Goal: Transaction & Acquisition: Purchase product/service

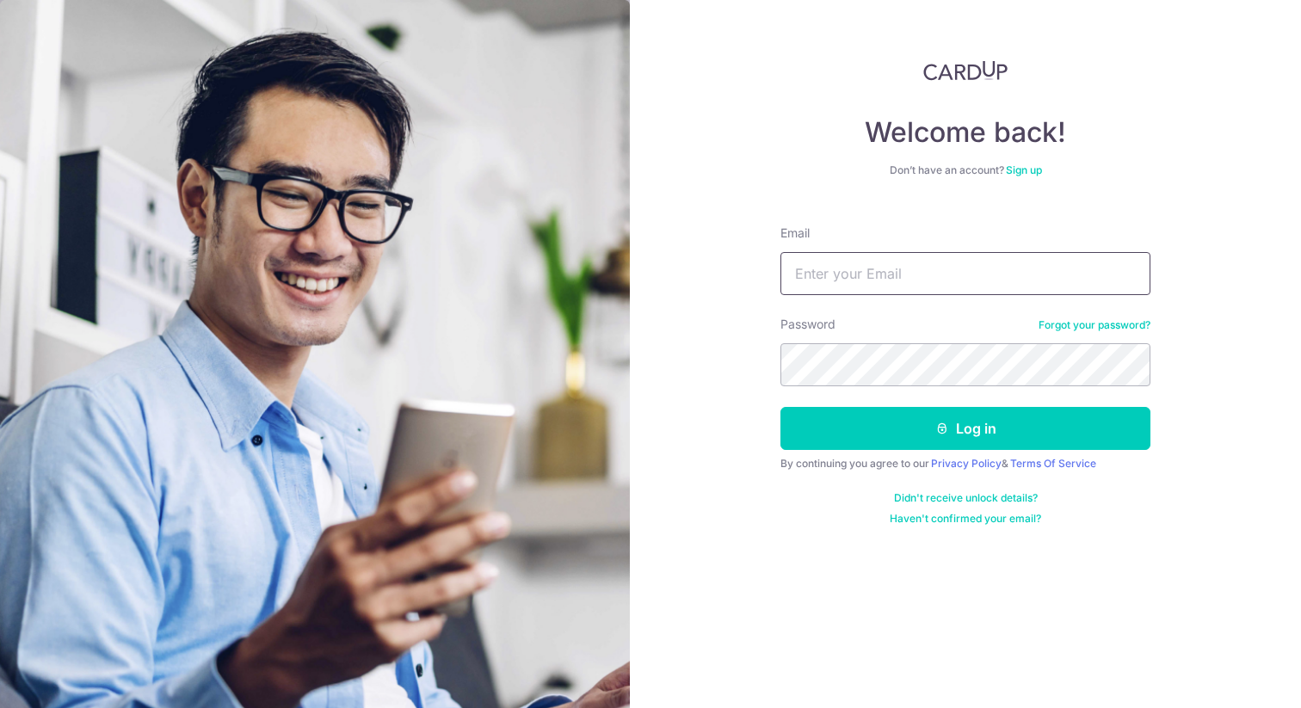
click at [868, 275] on input "Email" at bounding box center [966, 273] width 370 height 43
type input "[PERSON_NAME][EMAIL_ADDRESS][DOMAIN_NAME]"
click at [781, 407] on button "Log in" at bounding box center [966, 428] width 370 height 43
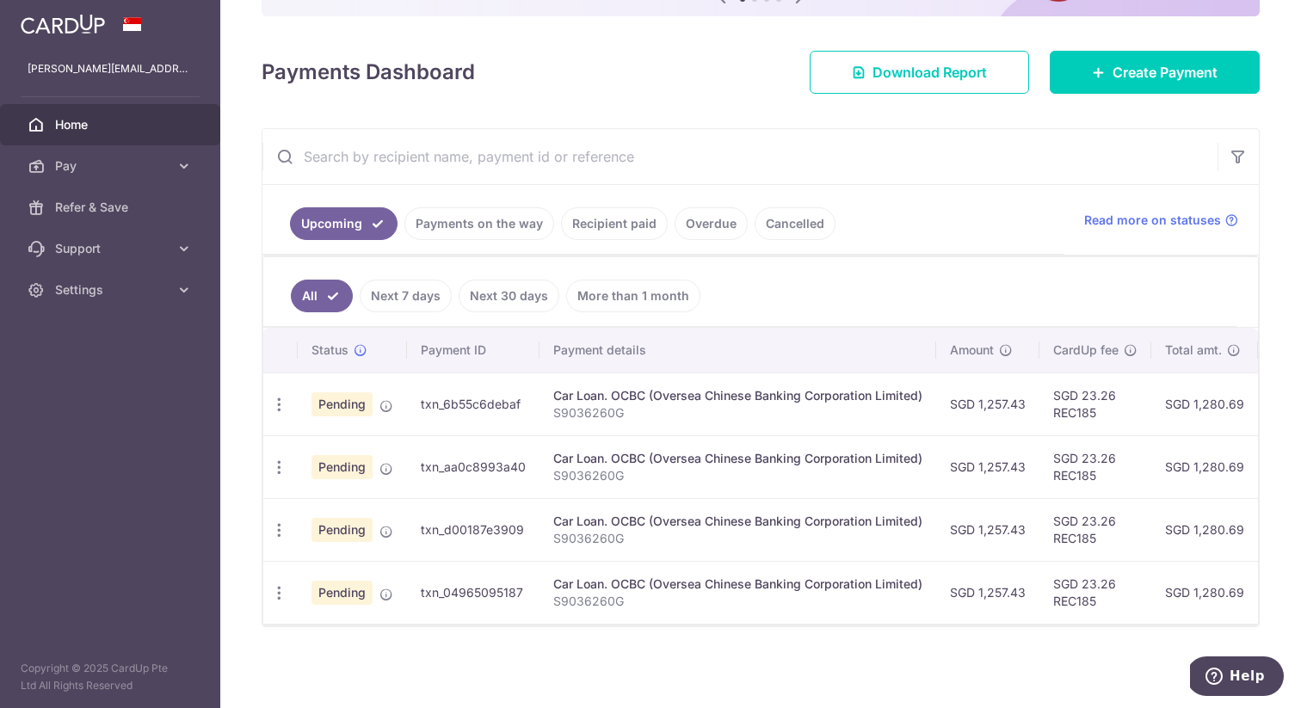
click at [769, 214] on link "Cancelled" at bounding box center [795, 223] width 81 height 33
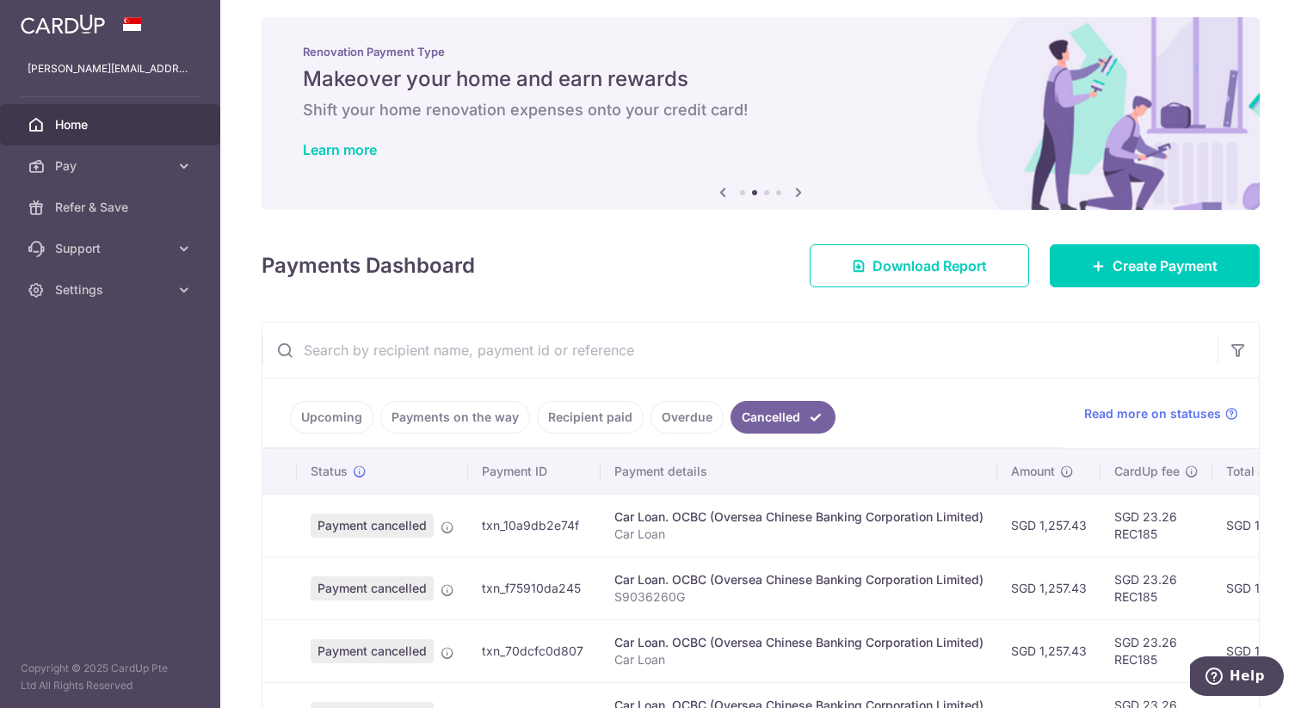
click at [699, 419] on link "Overdue" at bounding box center [687, 417] width 73 height 33
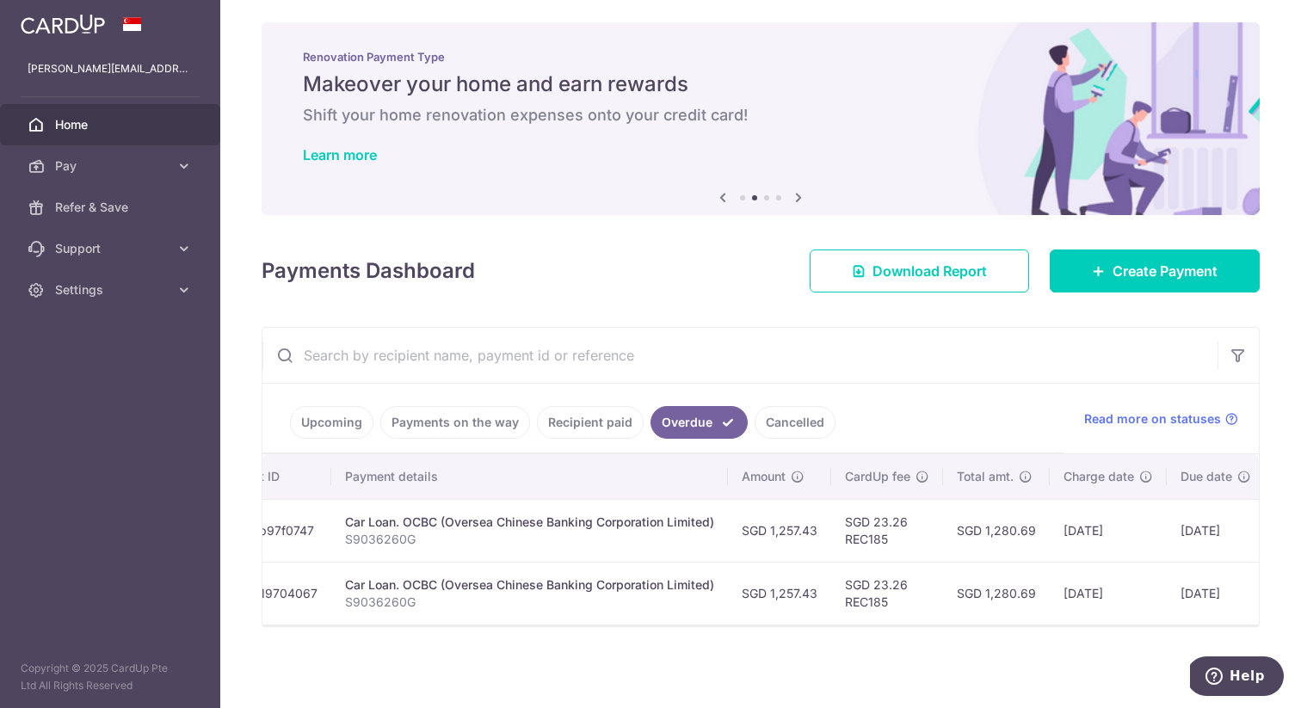
scroll to position [0, 0]
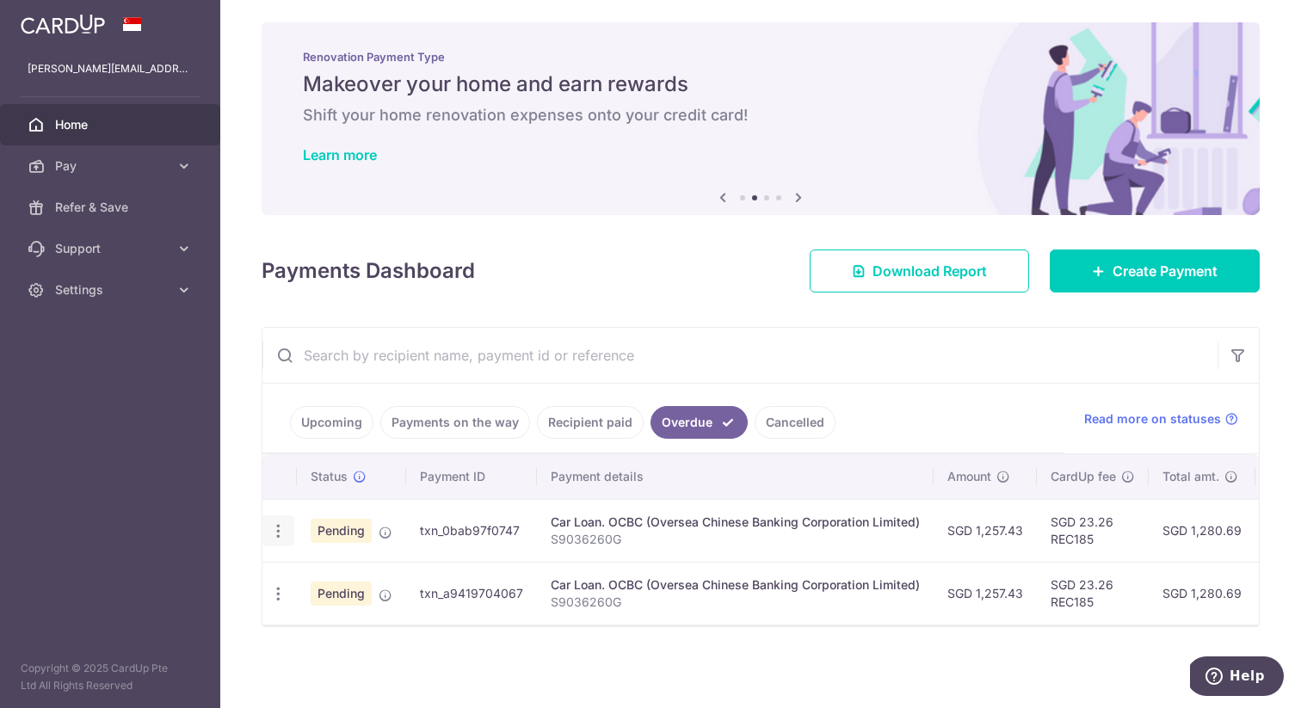
click at [275, 533] on icon "button" at bounding box center [278, 531] width 18 height 18
click at [349, 611] on span "Cancel payment" at bounding box center [369, 620] width 115 height 21
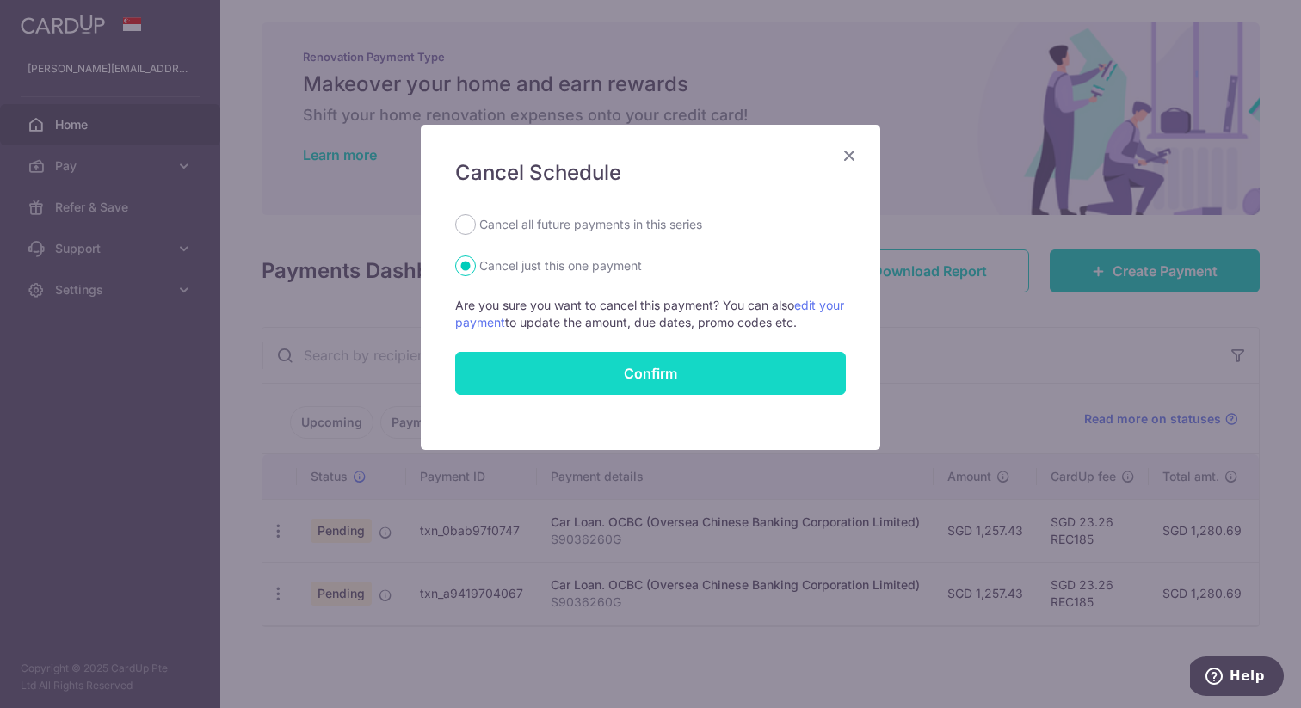
click at [658, 377] on button "Confirm" at bounding box center [650, 373] width 391 height 43
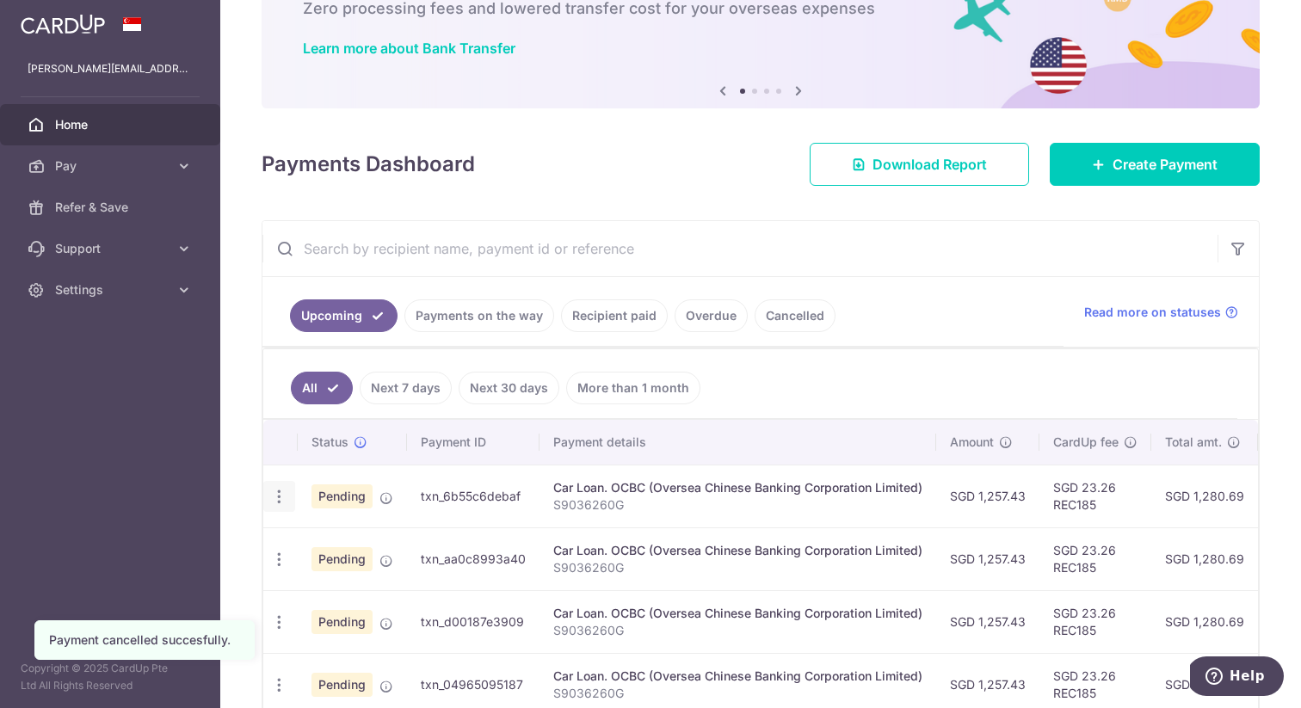
scroll to position [154, 0]
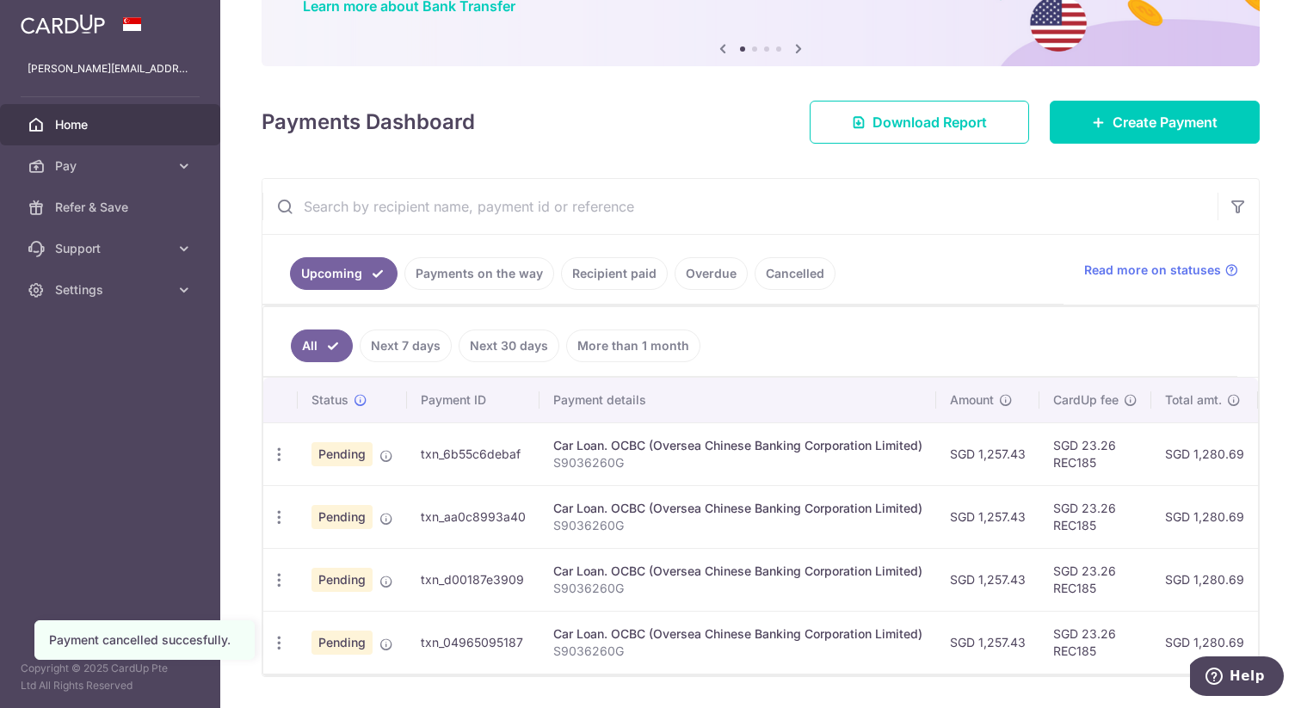
click at [636, 282] on link "Recipient paid" at bounding box center [614, 273] width 107 height 33
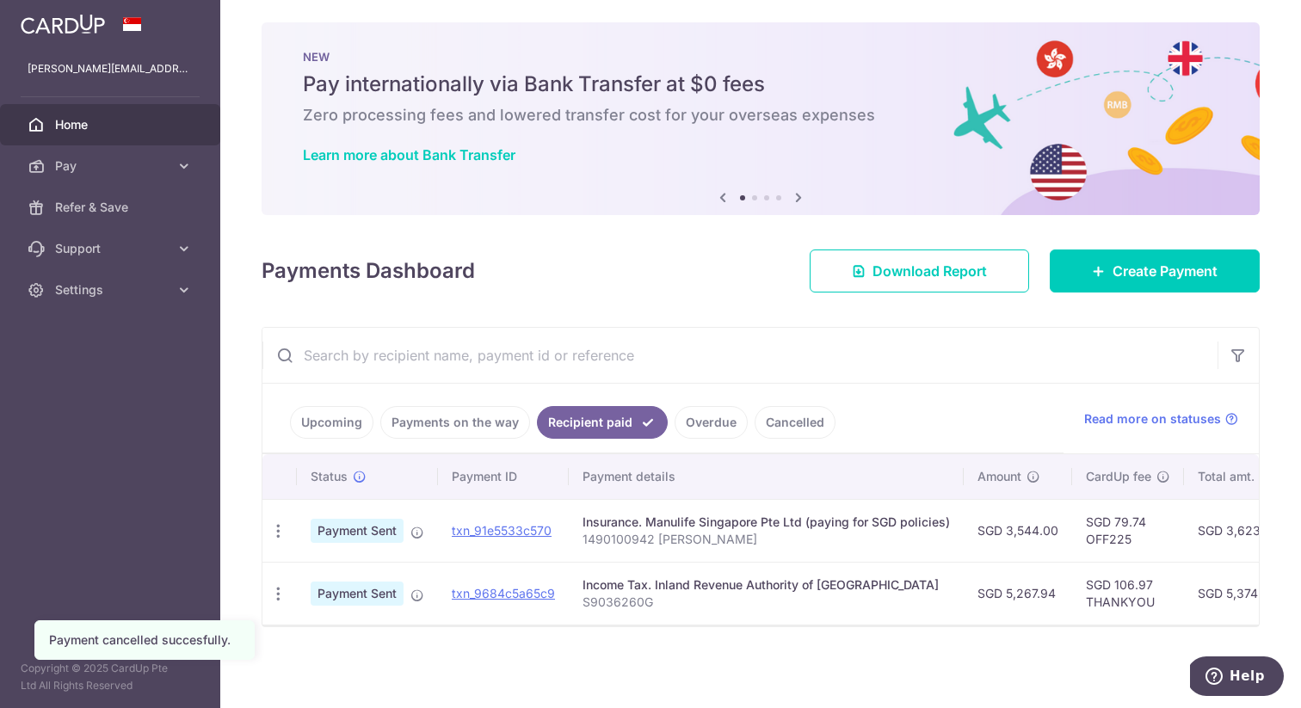
click at [682, 422] on link "Overdue" at bounding box center [711, 422] width 73 height 33
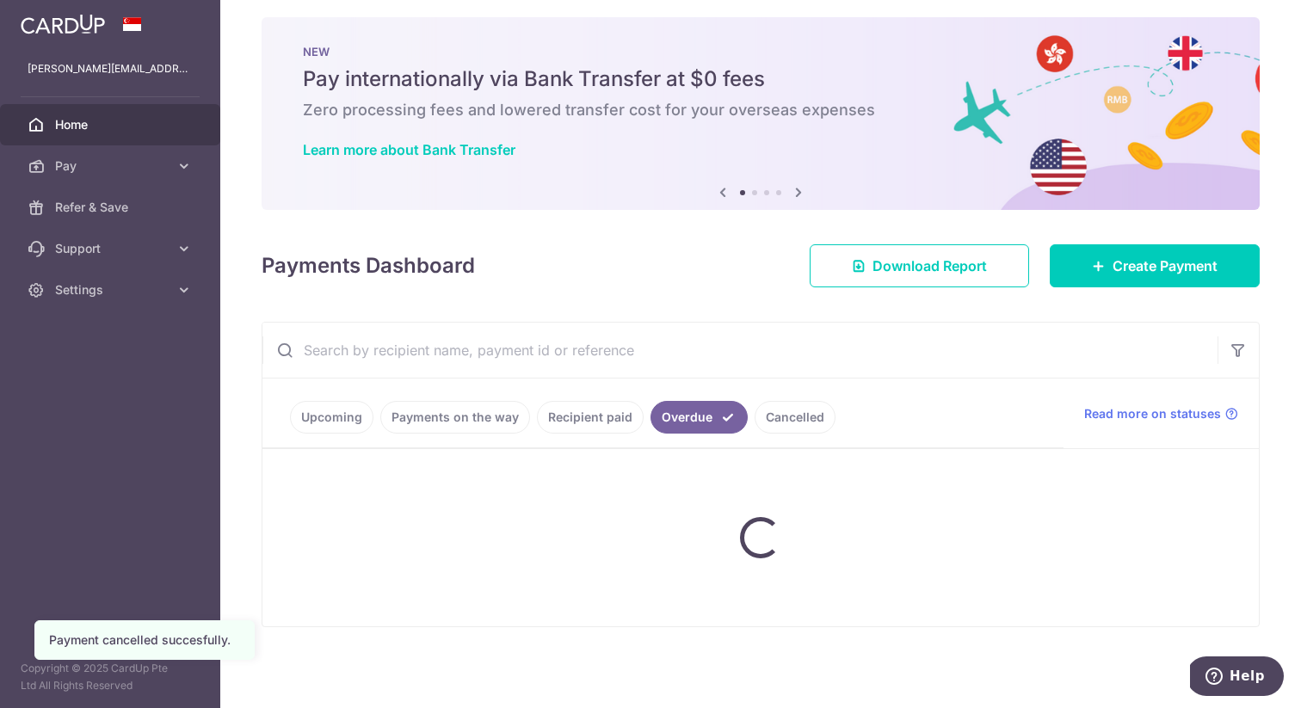
scroll to position [0, 0]
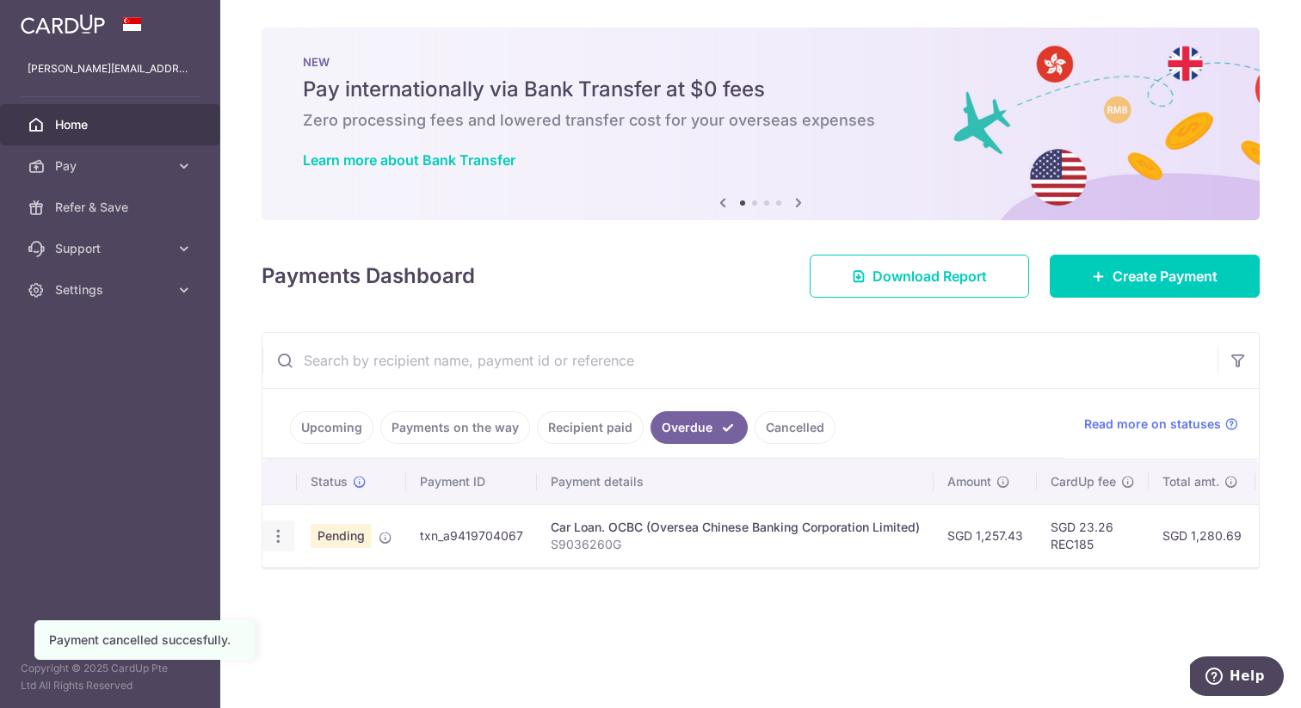
click at [287, 534] on div "Update payment Cancel payment Upload doc" at bounding box center [278, 537] width 32 height 32
click at [278, 531] on icon "button" at bounding box center [278, 537] width 18 height 18
click at [324, 627] on span "Cancel payment" at bounding box center [369, 625] width 115 height 21
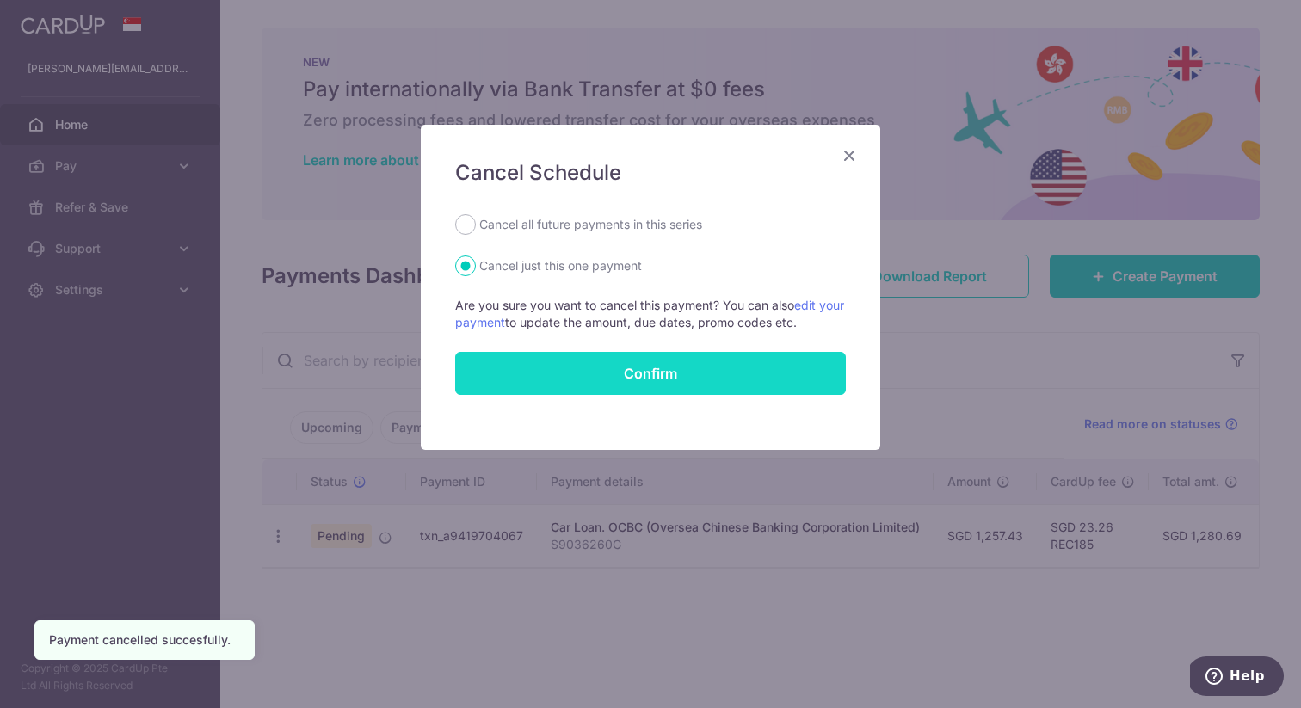
click at [753, 372] on button "Confirm" at bounding box center [650, 373] width 391 height 43
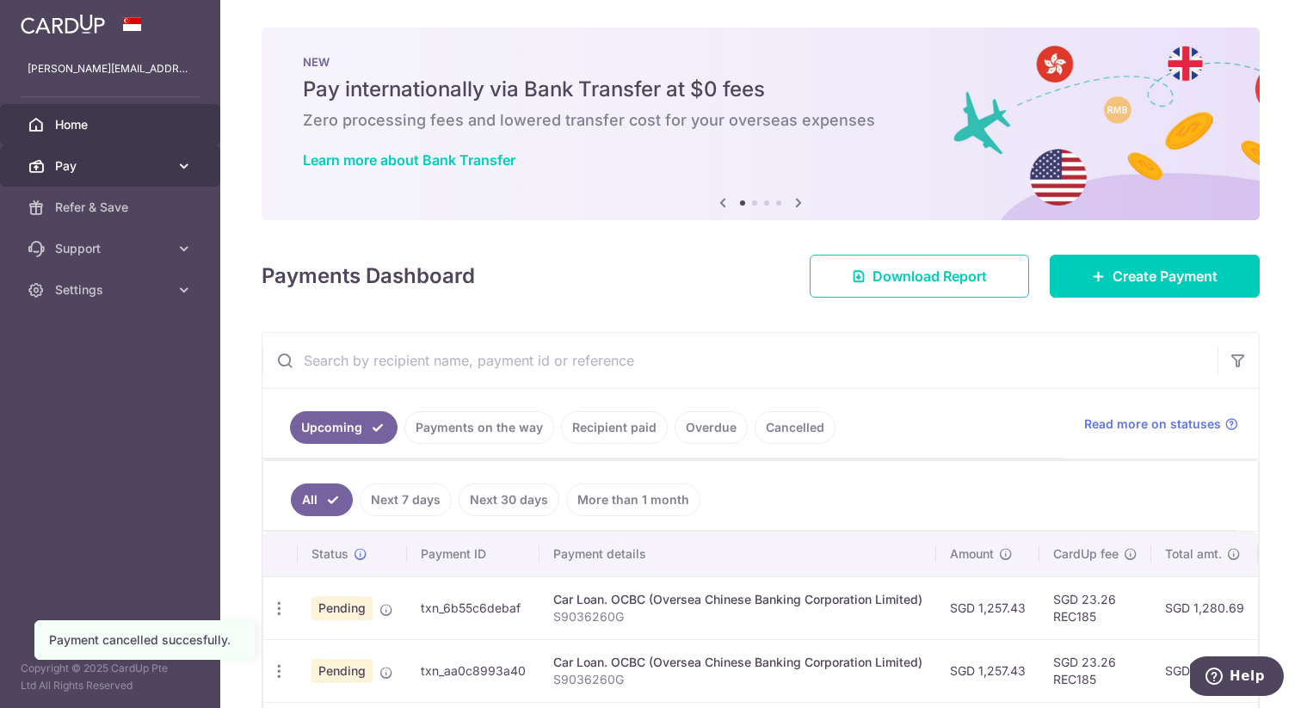
click at [187, 159] on icon at bounding box center [184, 165] width 17 height 17
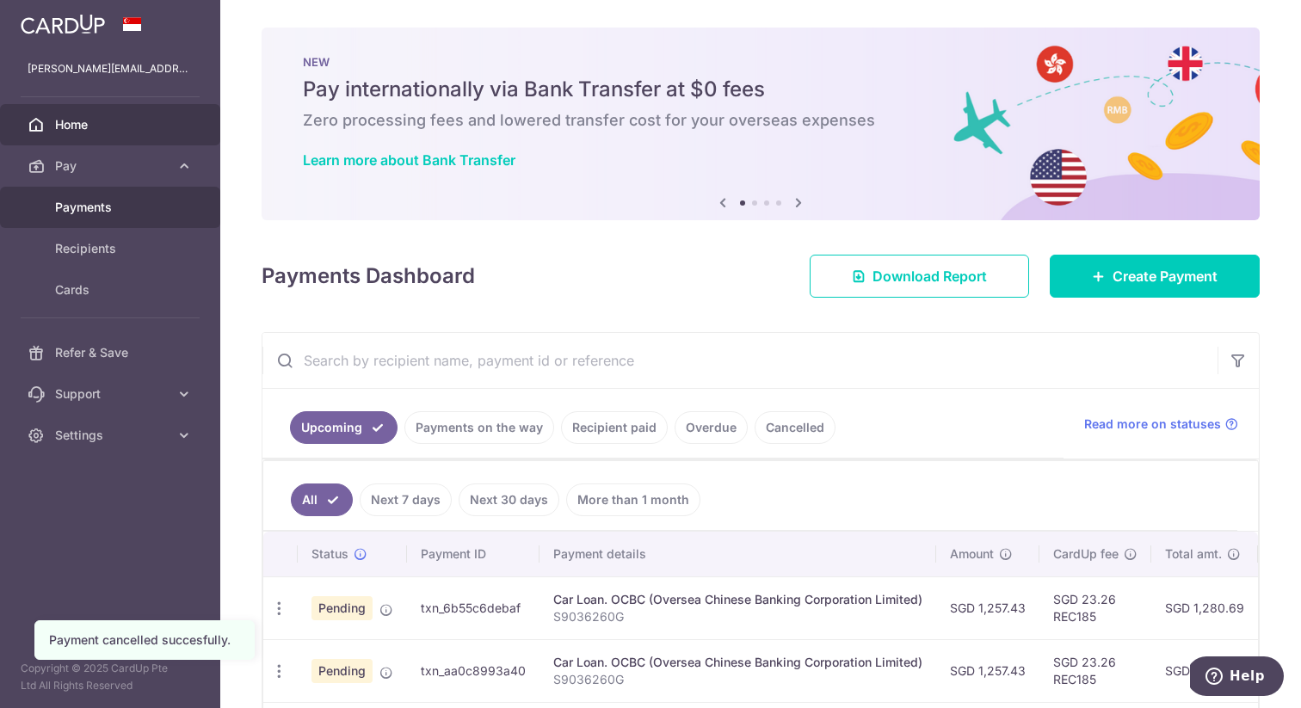
click at [139, 215] on span "Payments" at bounding box center [112, 207] width 114 height 17
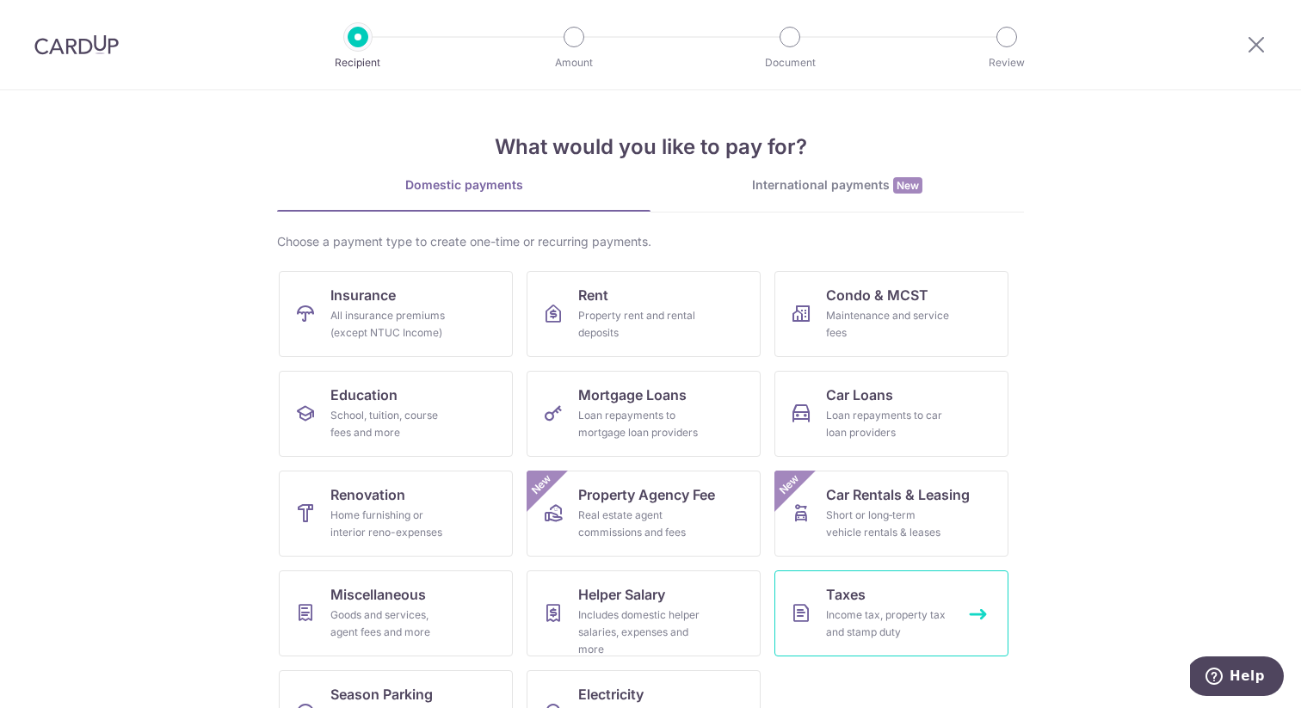
click at [830, 607] on div "Income tax, property tax and stamp duty" at bounding box center [888, 624] width 124 height 34
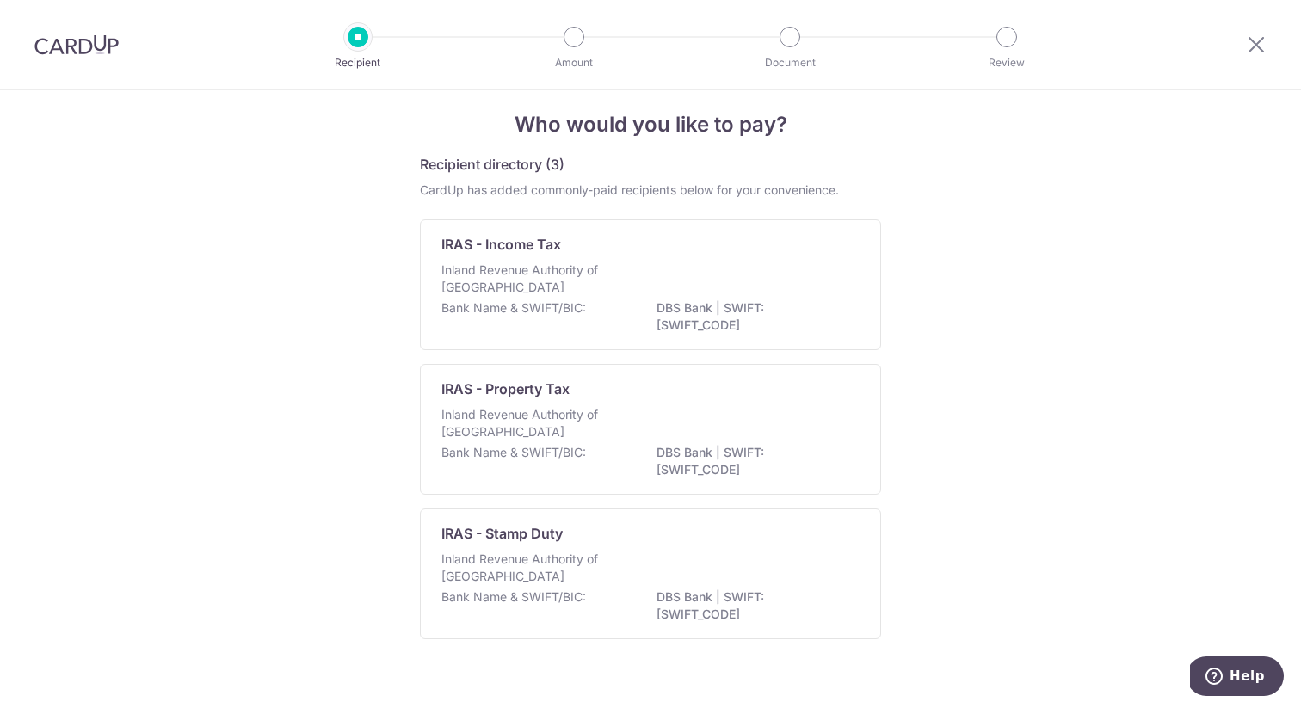
scroll to position [21, 0]
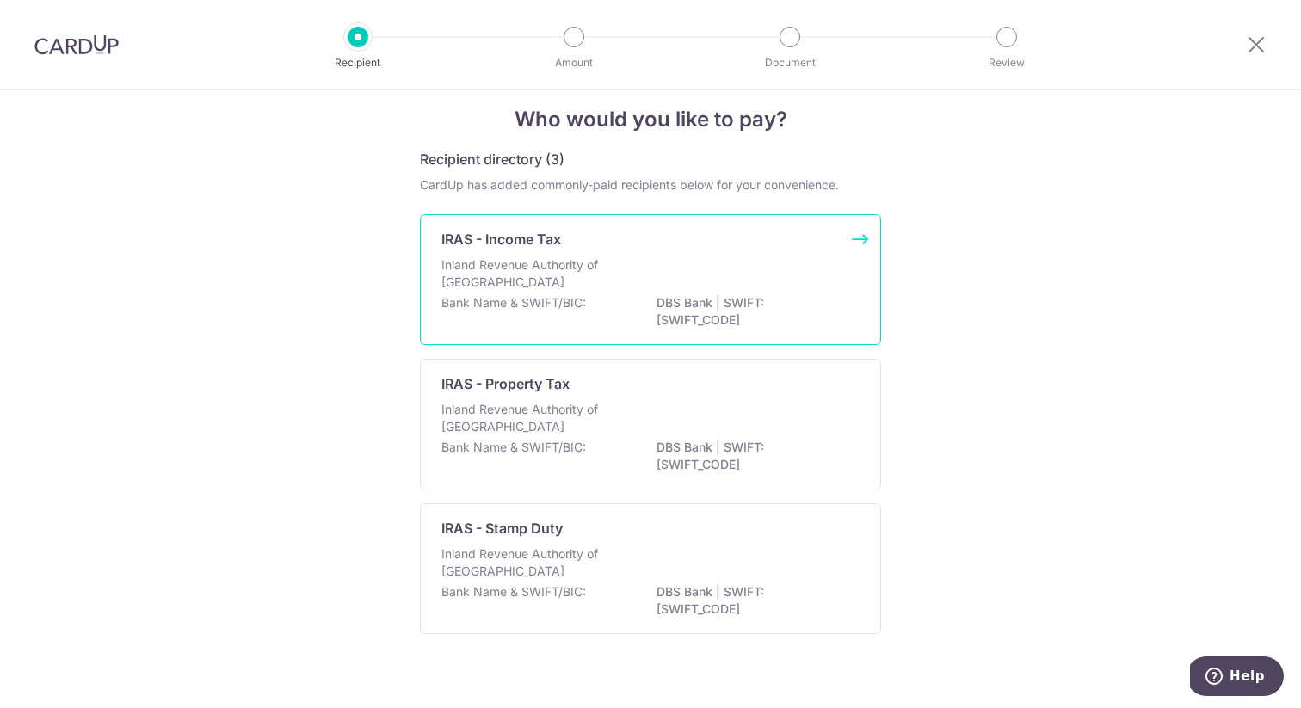
click at [633, 276] on div "Inland Revenue Authority of [GEOGRAPHIC_DATA]" at bounding box center [651, 275] width 418 height 38
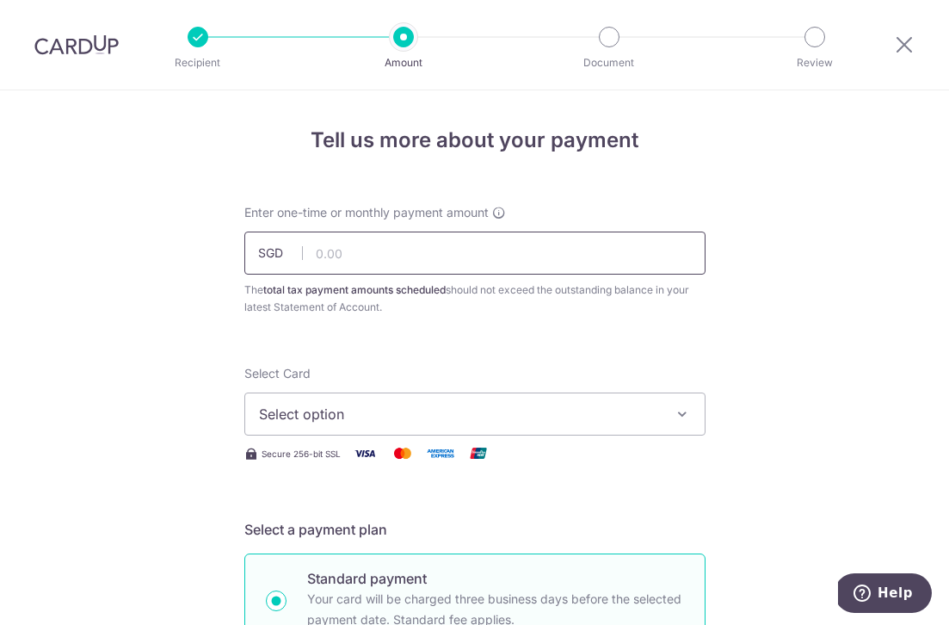
click at [421, 255] on input "text" at bounding box center [474, 253] width 461 height 43
click at [353, 249] on input "text" at bounding box center [474, 253] width 461 height 43
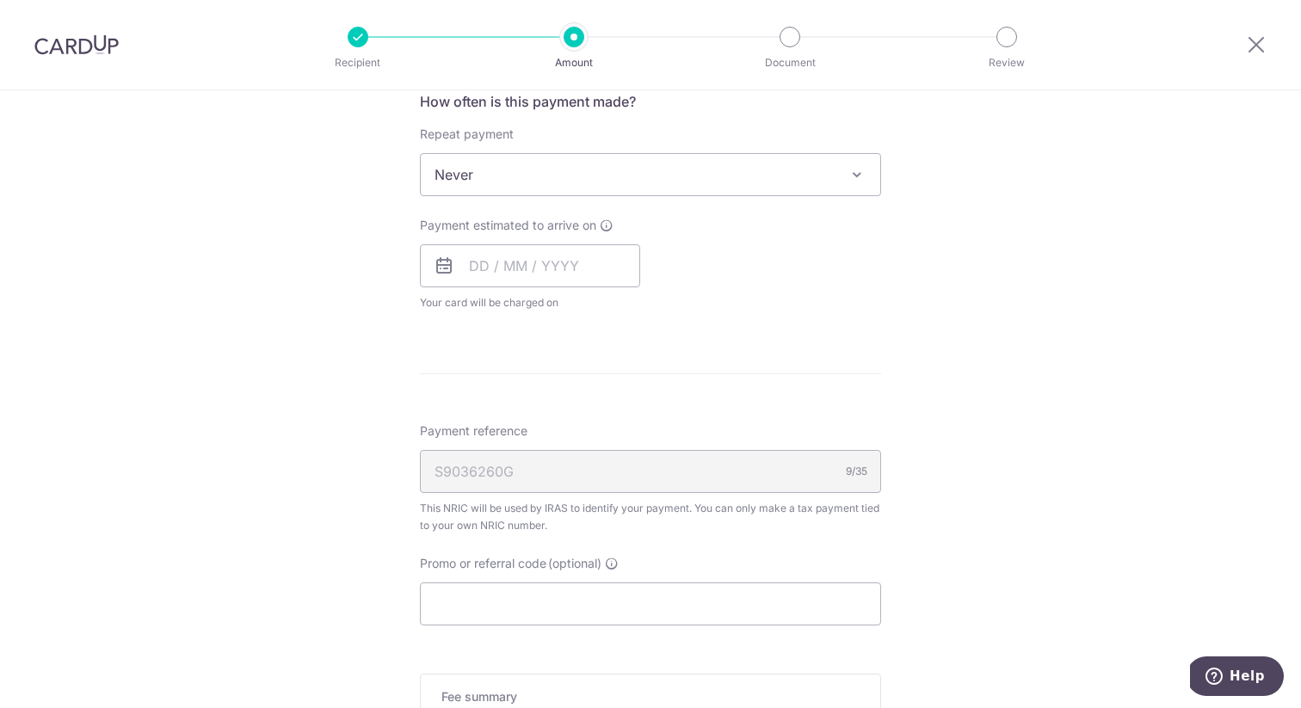
scroll to position [790, 0]
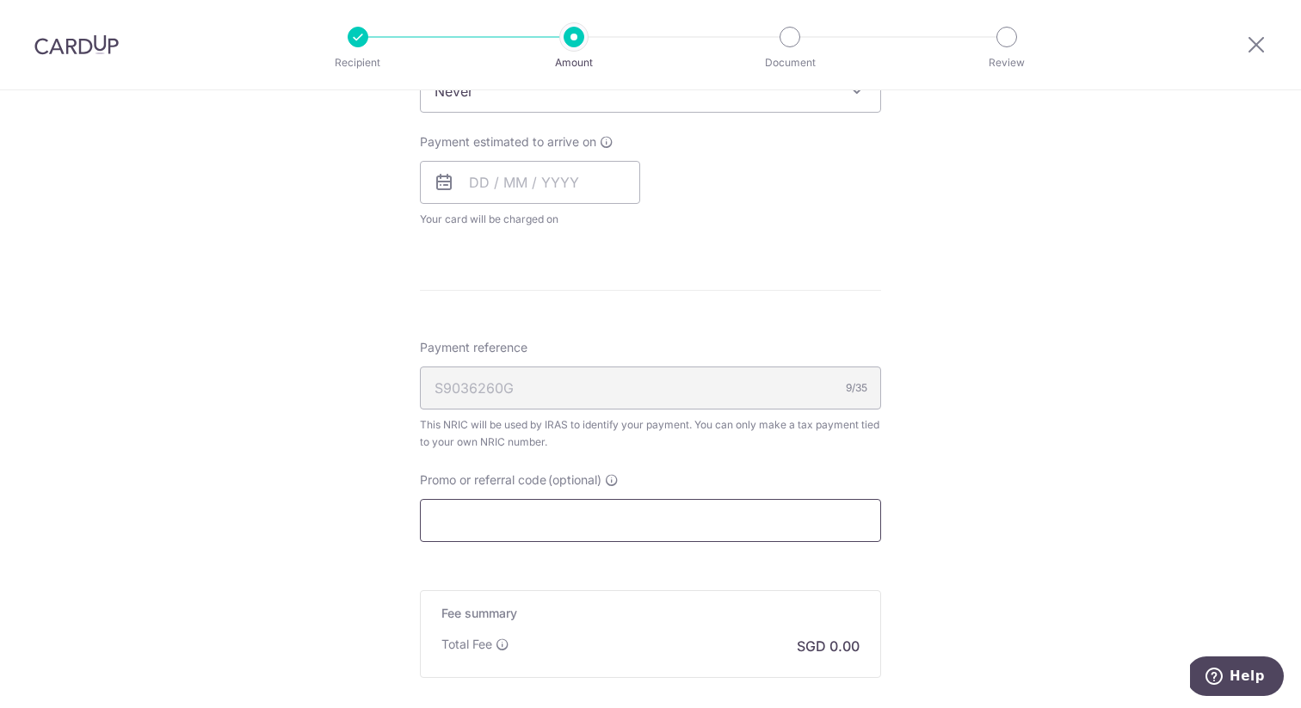
click at [528, 511] on input "Promo or referral code (optional)" at bounding box center [650, 520] width 461 height 43
paste input "MLTAX25R"
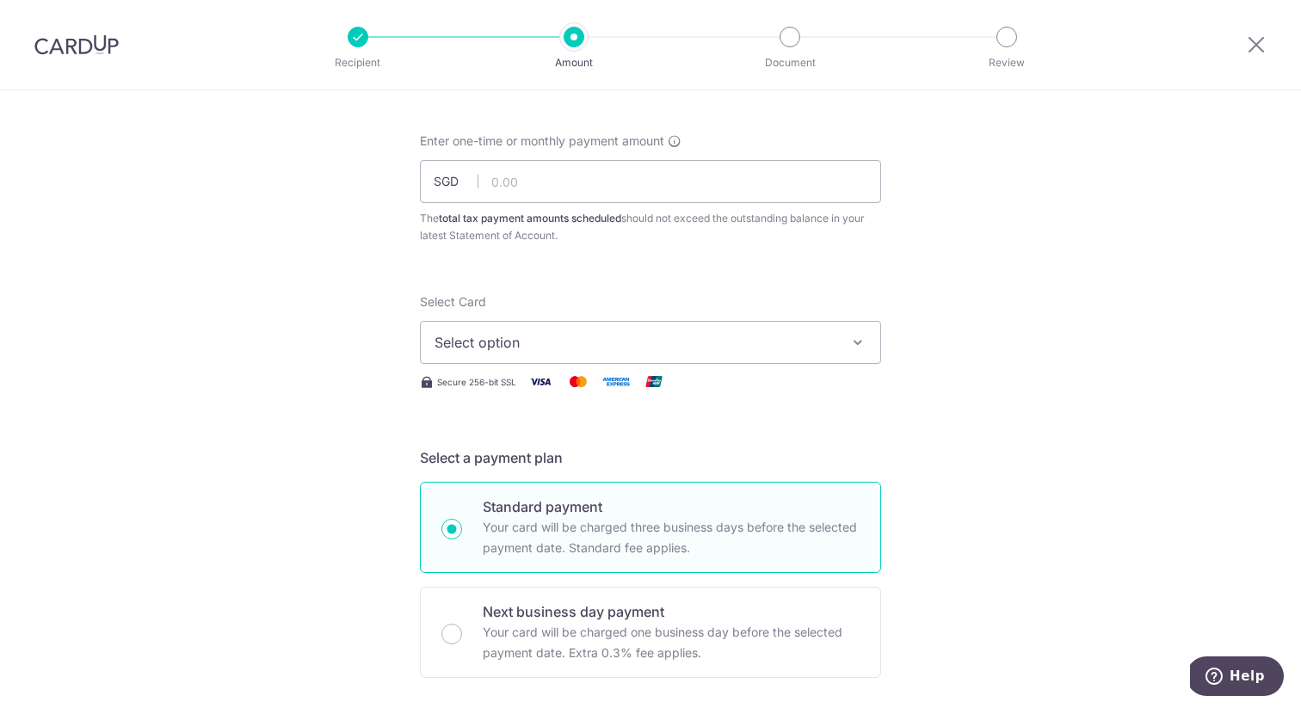
scroll to position [0, 0]
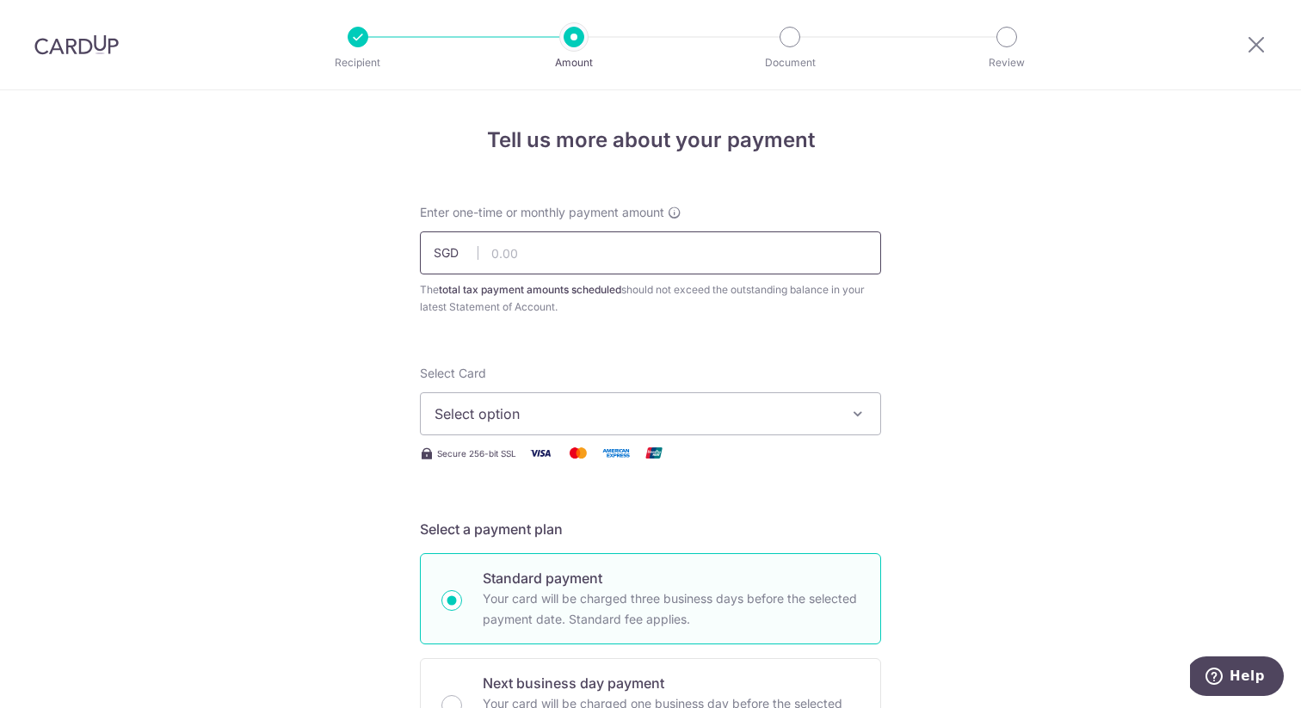
type input "MLTAX25R"
click at [532, 255] on input "text" at bounding box center [650, 253] width 461 height 43
click at [553, 248] on input "text" at bounding box center [650, 253] width 461 height 43
type input "916.30"
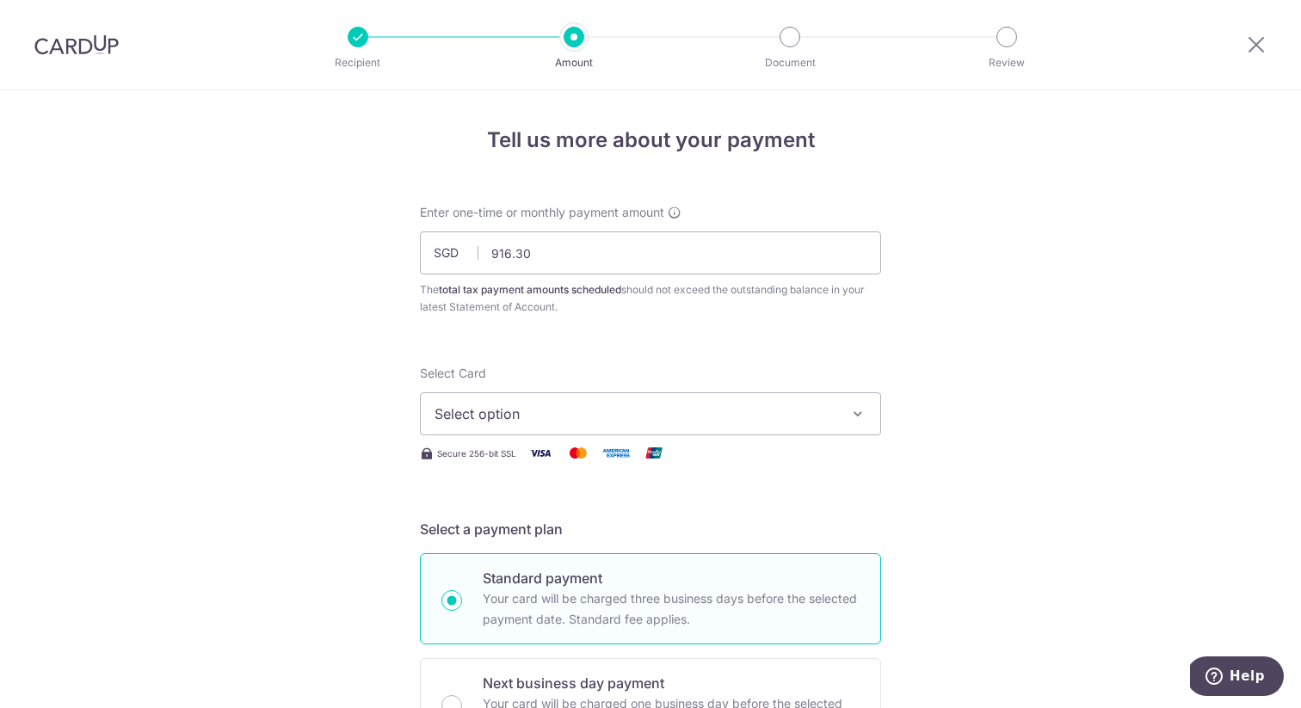
click at [442, 281] on div "The total tax payment amounts scheduled should not exceed the outstanding balan…" at bounding box center [650, 298] width 461 height 34
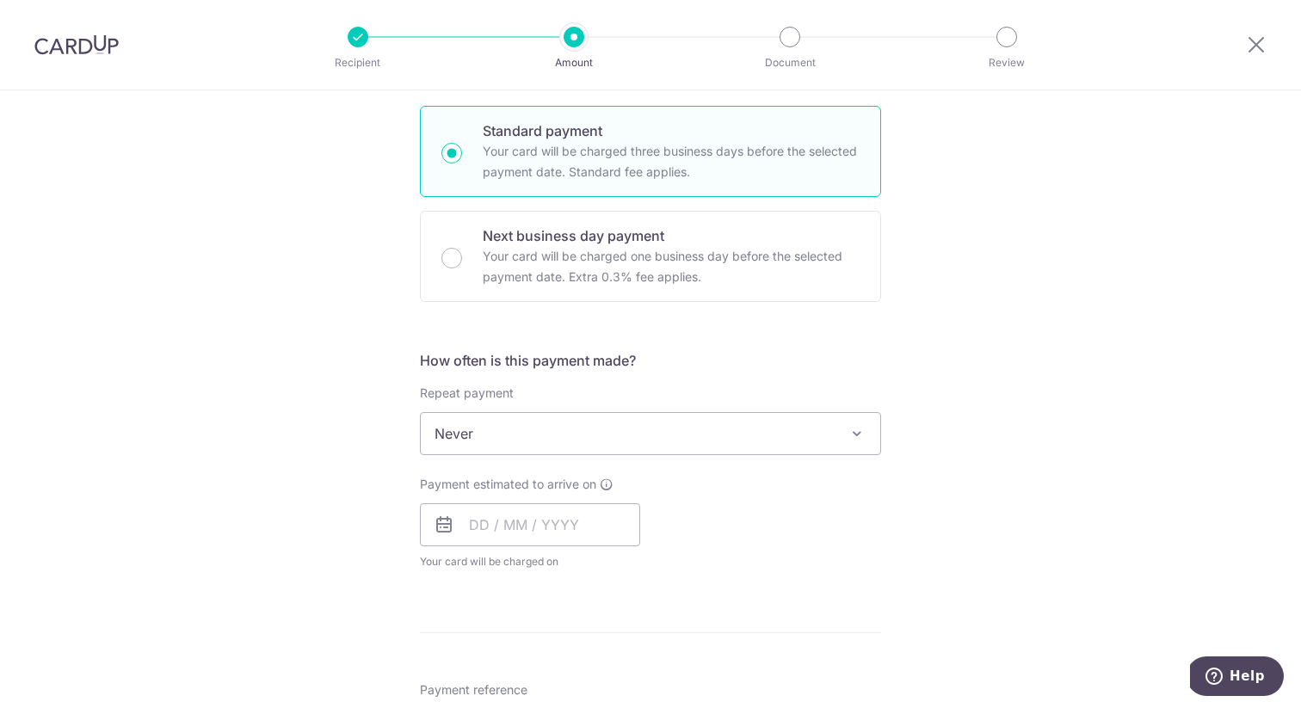
scroll to position [503, 0]
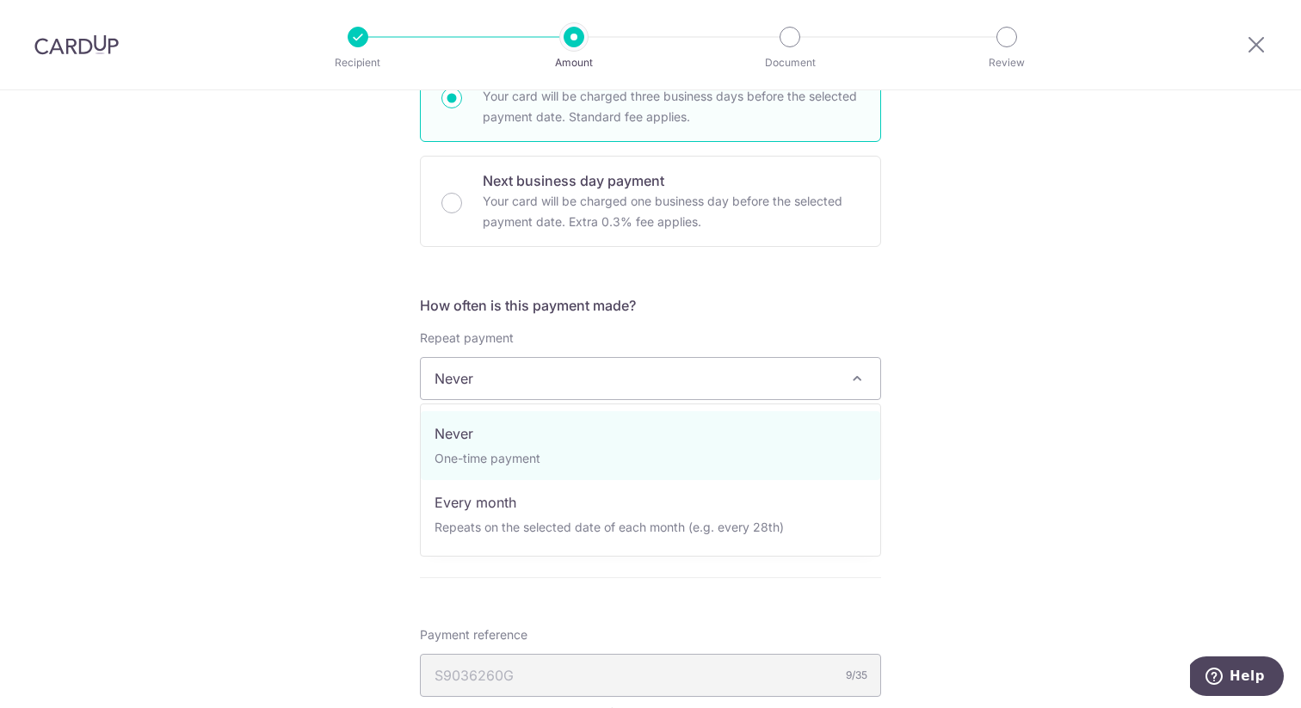
click at [508, 367] on span "Never" at bounding box center [651, 378] width 460 height 41
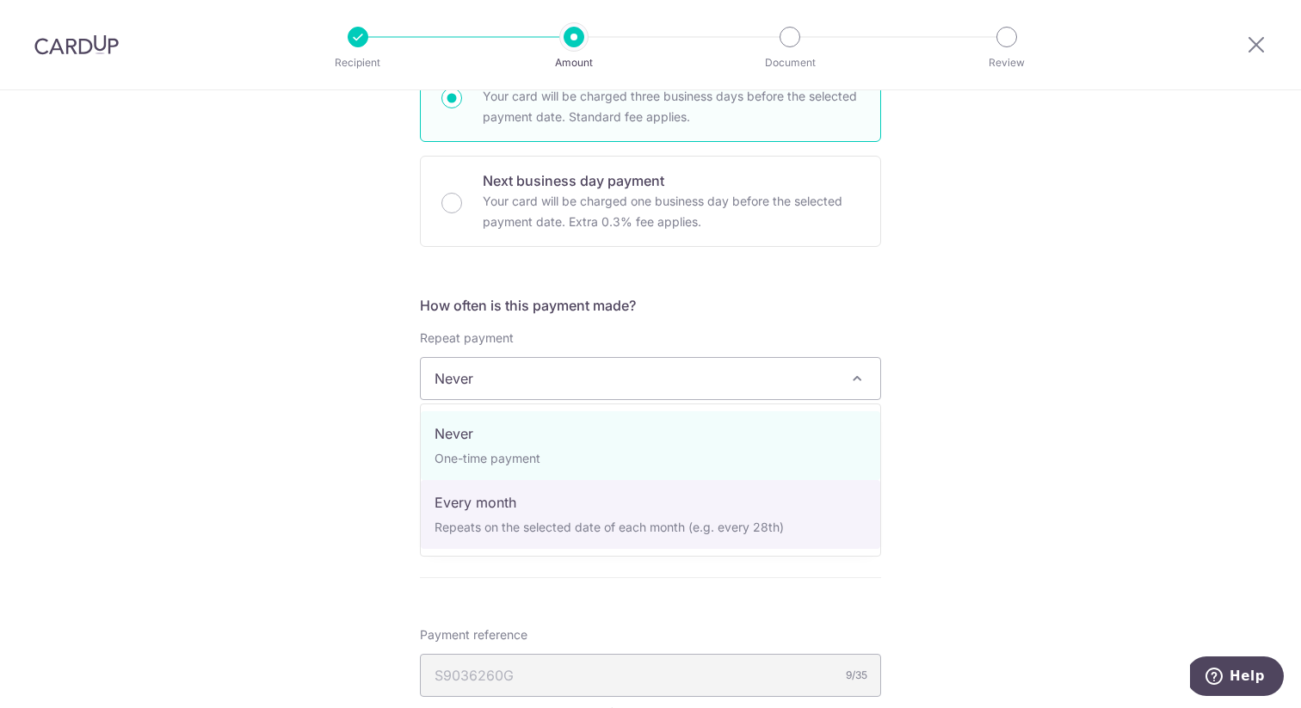
select select "3"
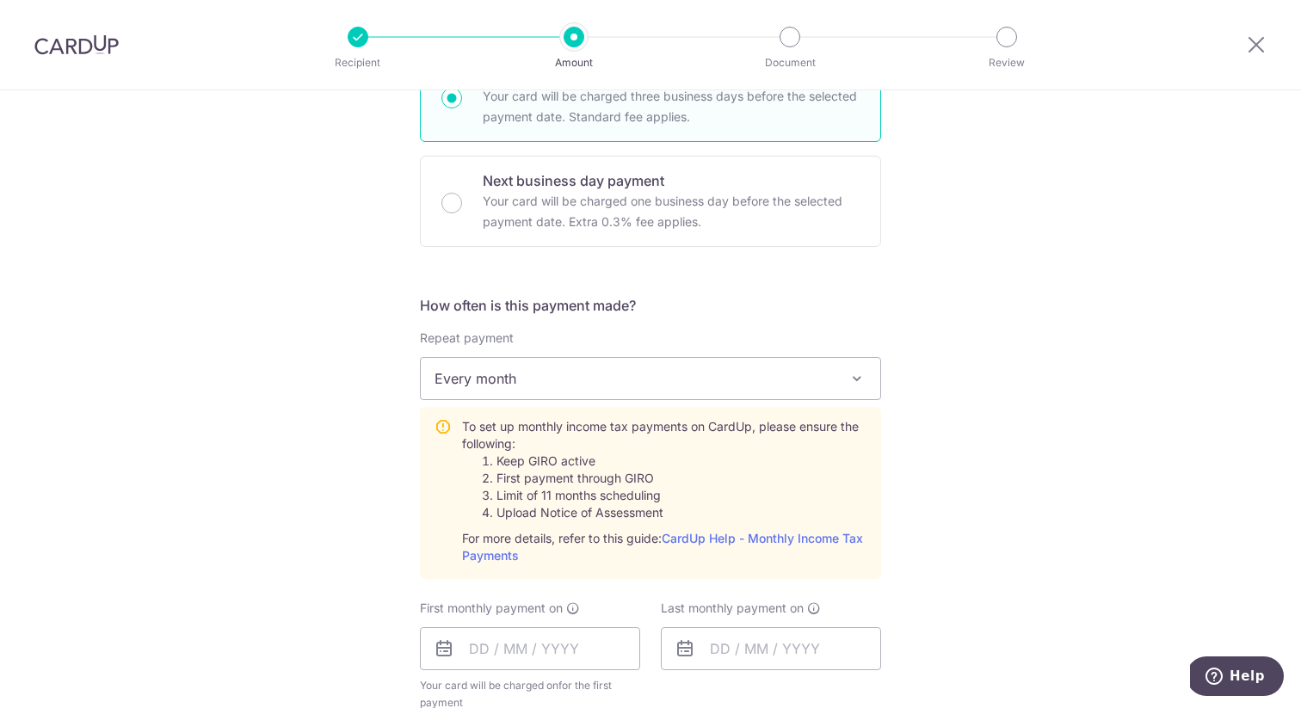
click at [342, 468] on div "Tell us more about your payment Enter one-time or monthly payment amount SGD 91…" at bounding box center [650, 524] width 1301 height 1872
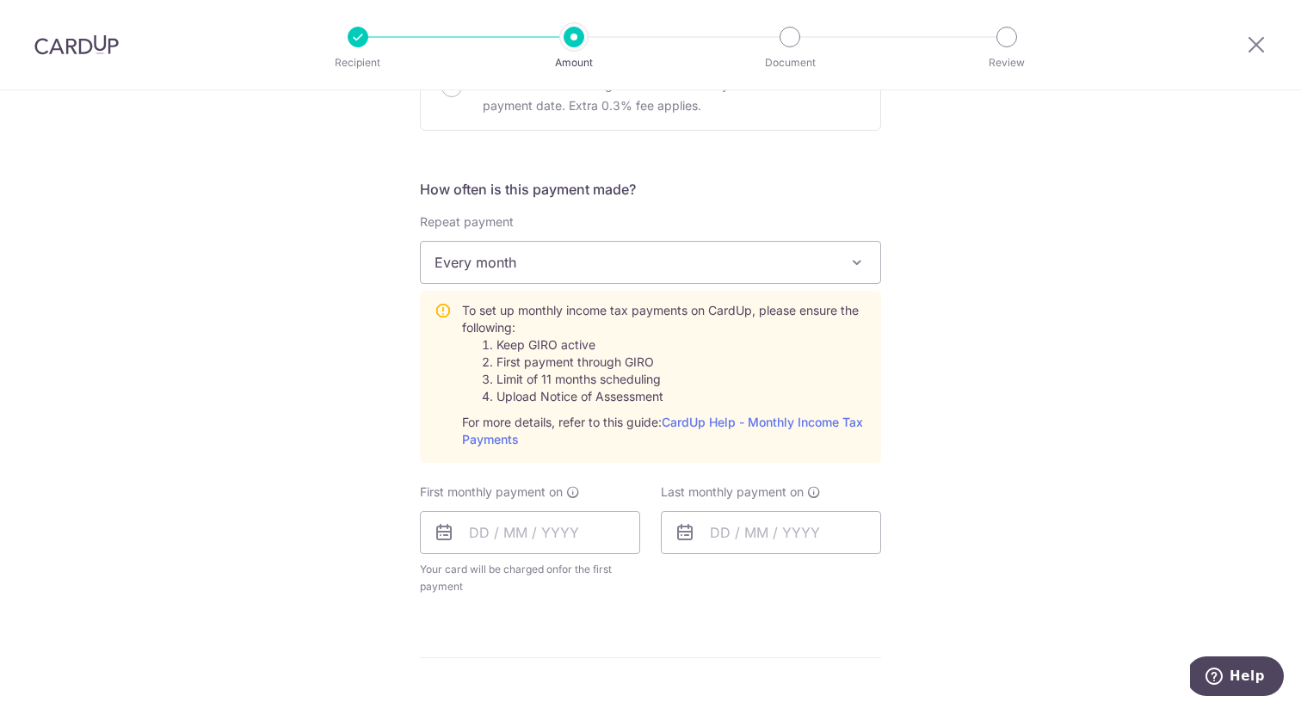
scroll to position [647, 0]
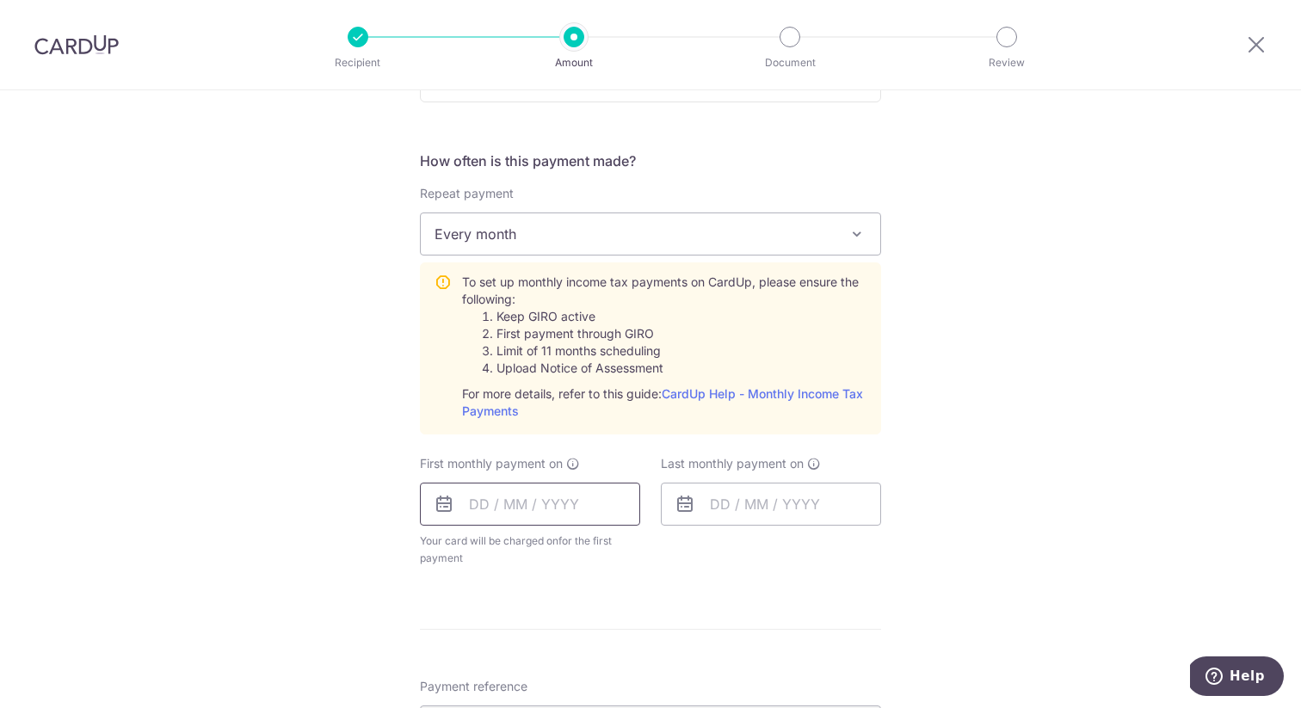
click at [477, 509] on input "text" at bounding box center [530, 504] width 220 height 43
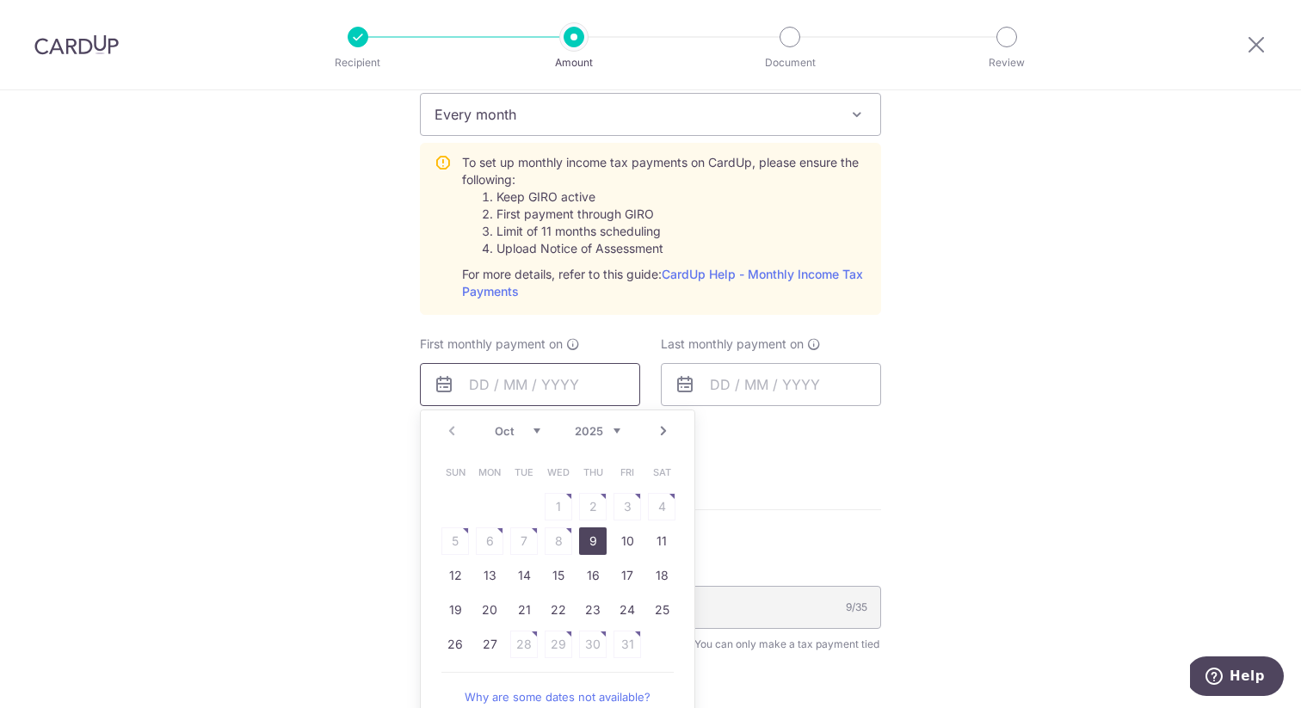
scroll to position [865, 0]
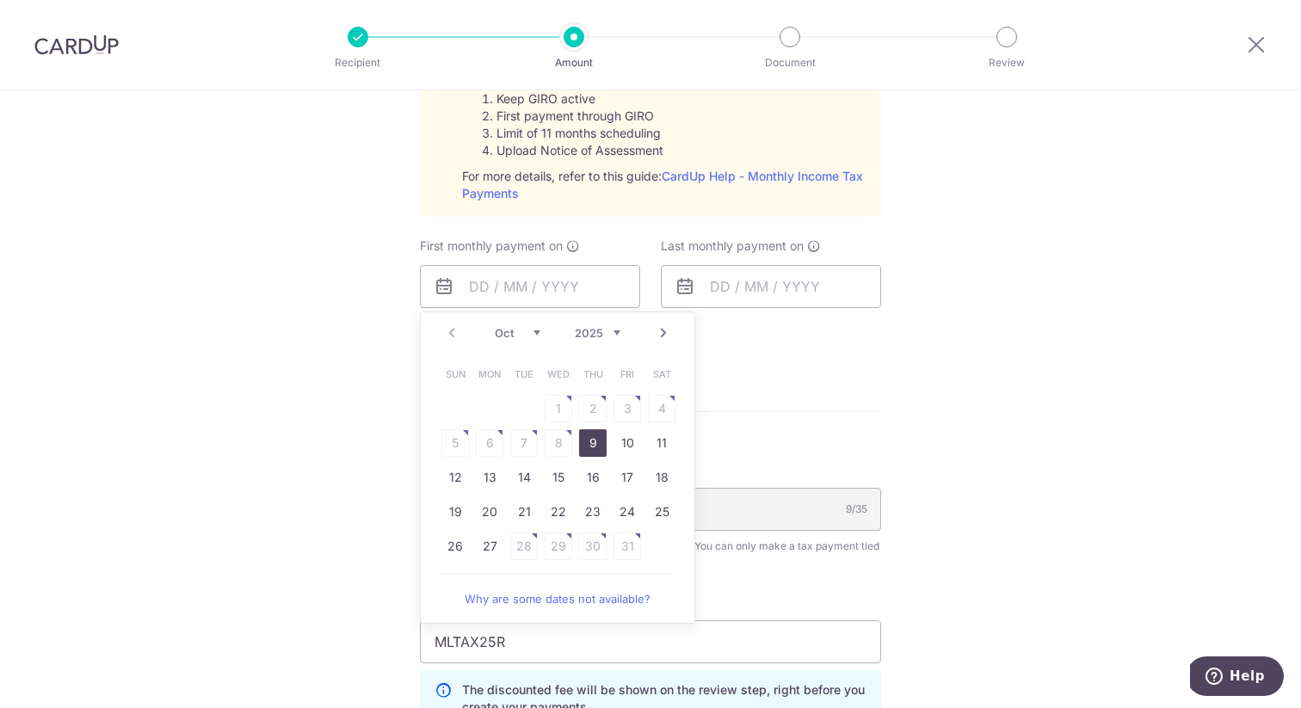
click at [596, 440] on link "9" at bounding box center [593, 443] width 28 height 28
type input "09/10/2025"
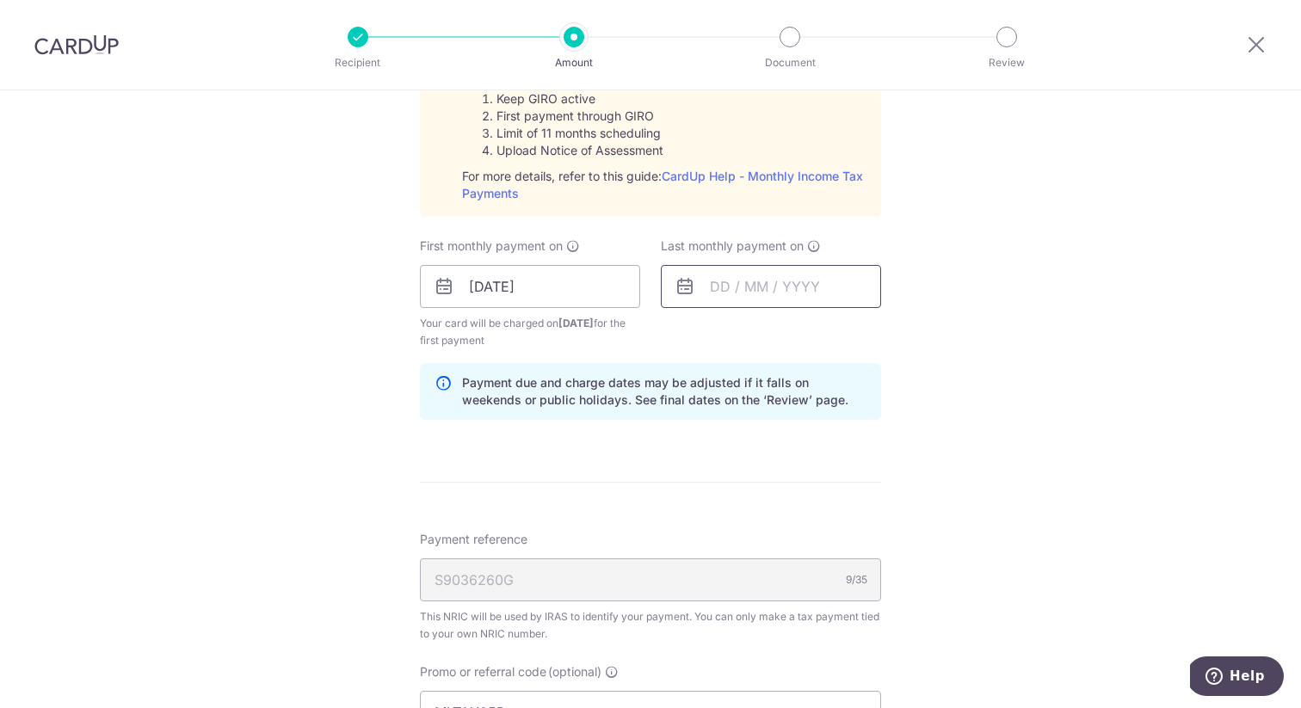
click at [702, 285] on input "text" at bounding box center [771, 286] width 220 height 43
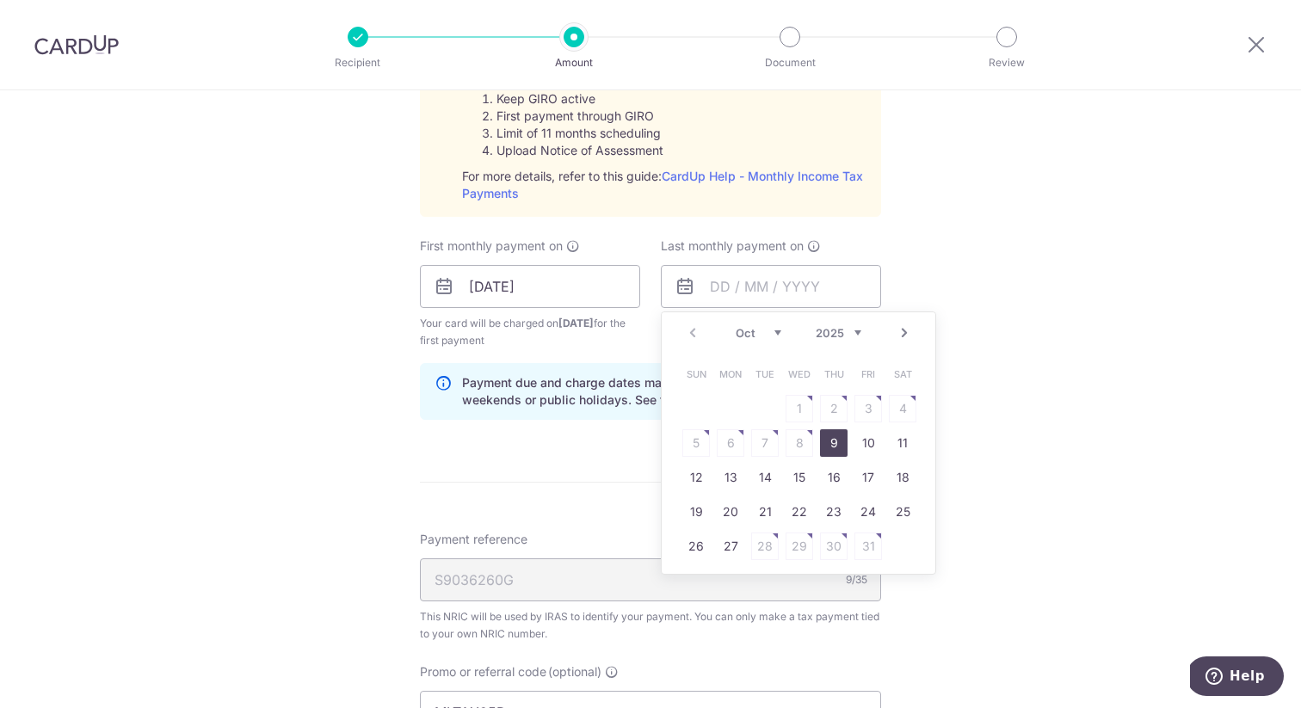
click at [981, 264] on div "Tell us more about your payment Enter one-time or monthly payment amount SGD 91…" at bounding box center [650, 196] width 1301 height 1942
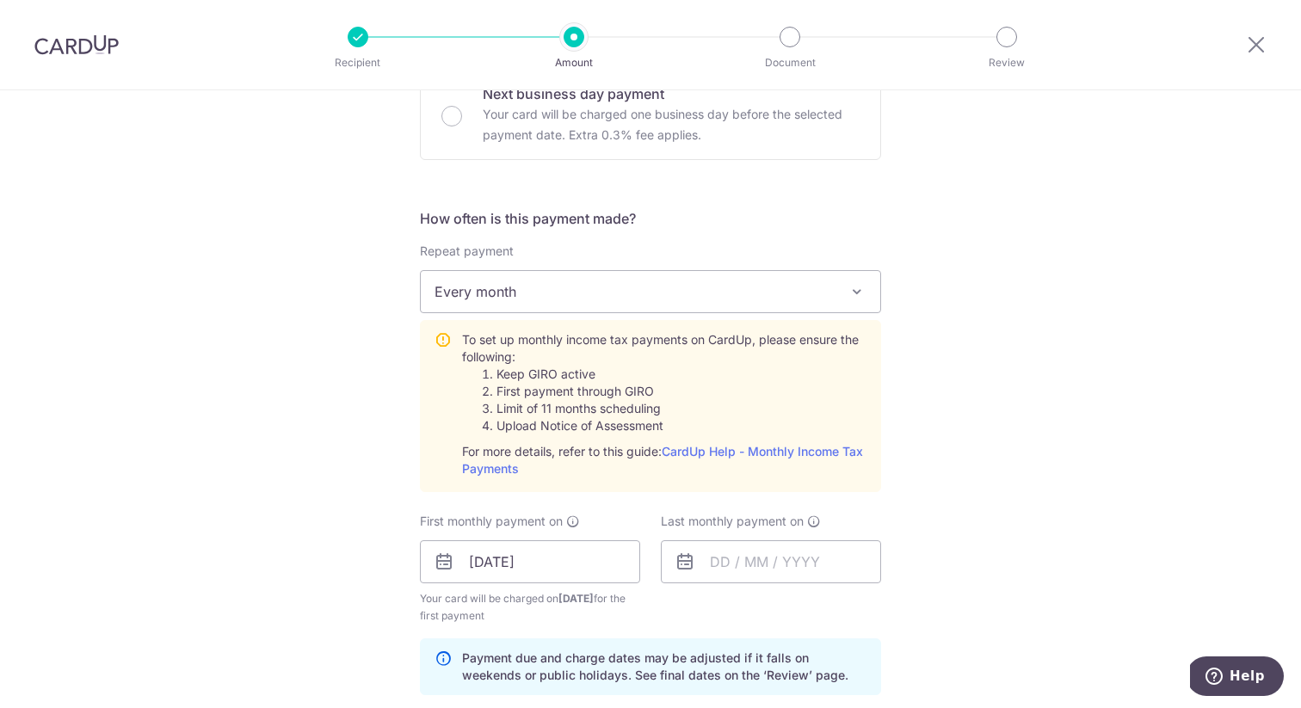
scroll to position [570, 0]
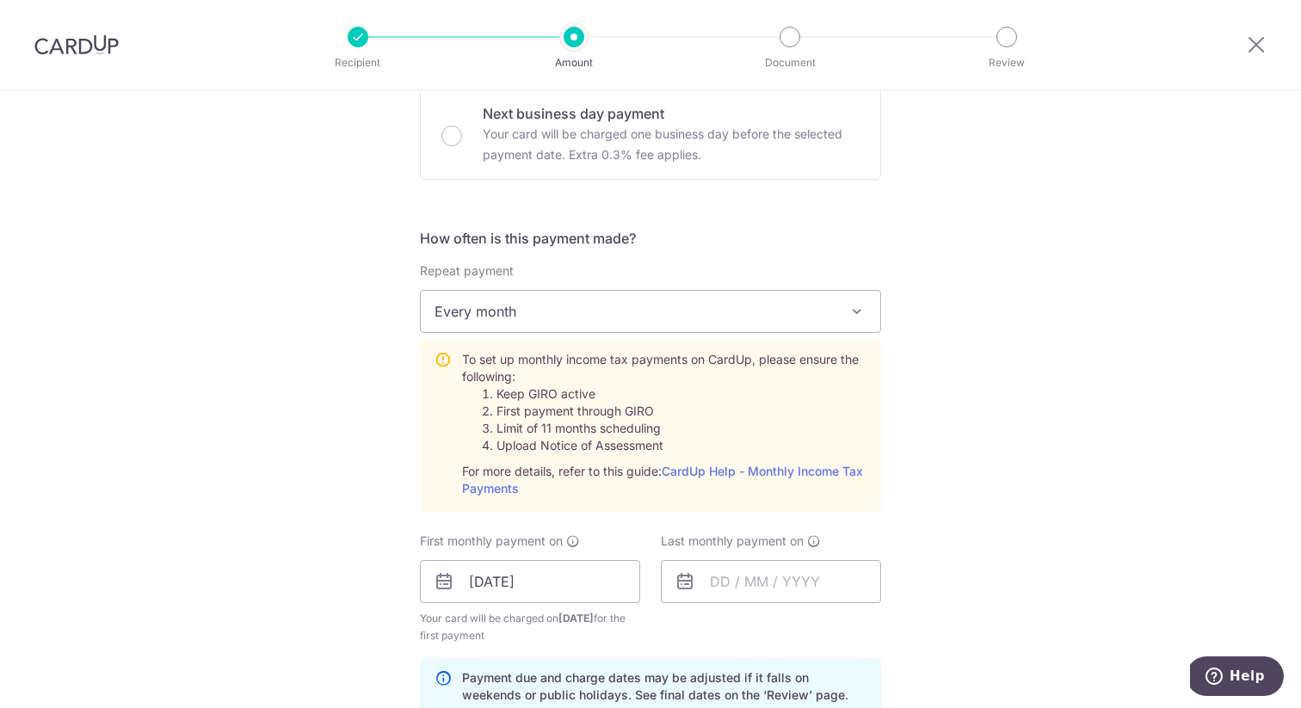
click at [683, 303] on span "Every month" at bounding box center [651, 311] width 460 height 41
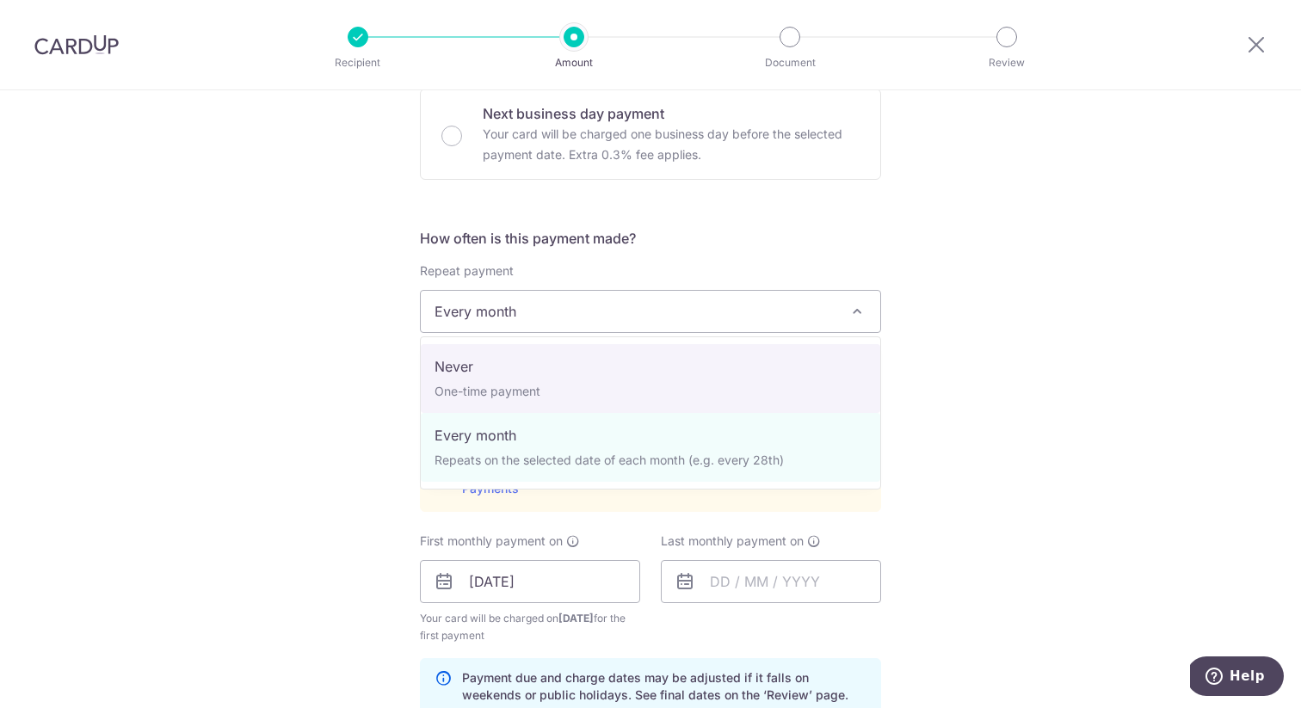
select select "1"
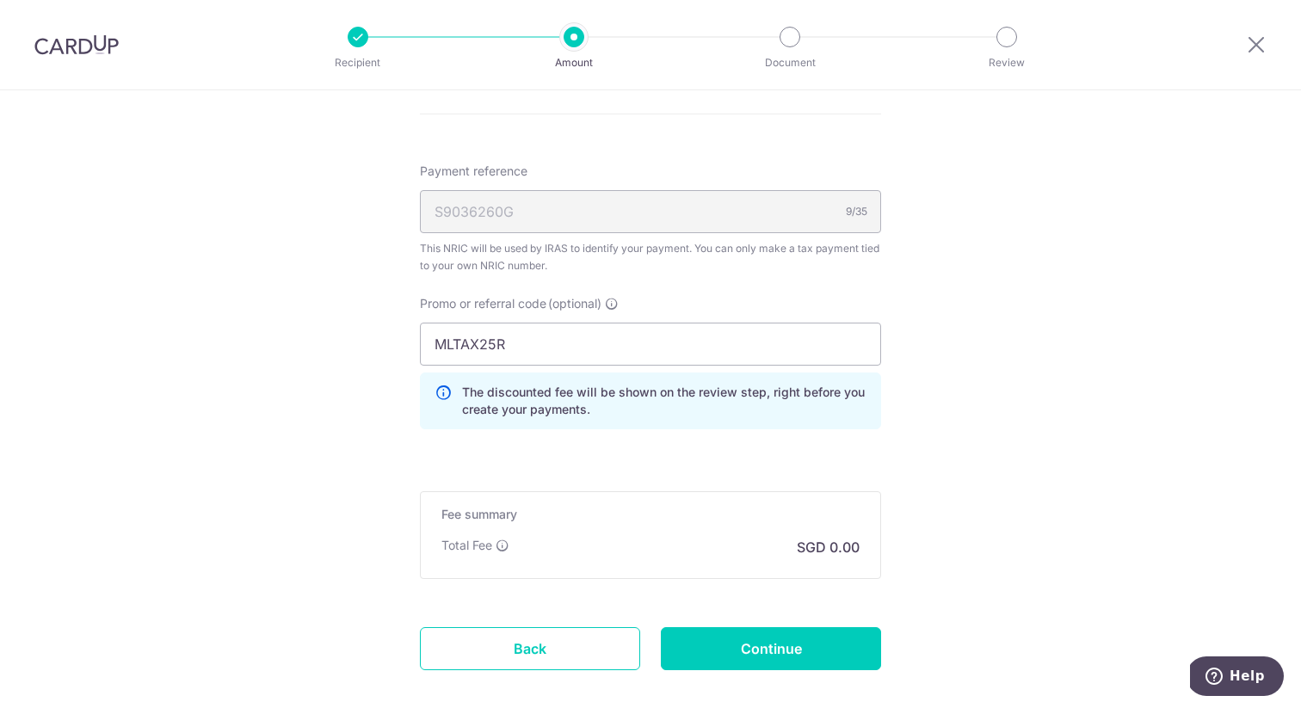
scroll to position [1128, 0]
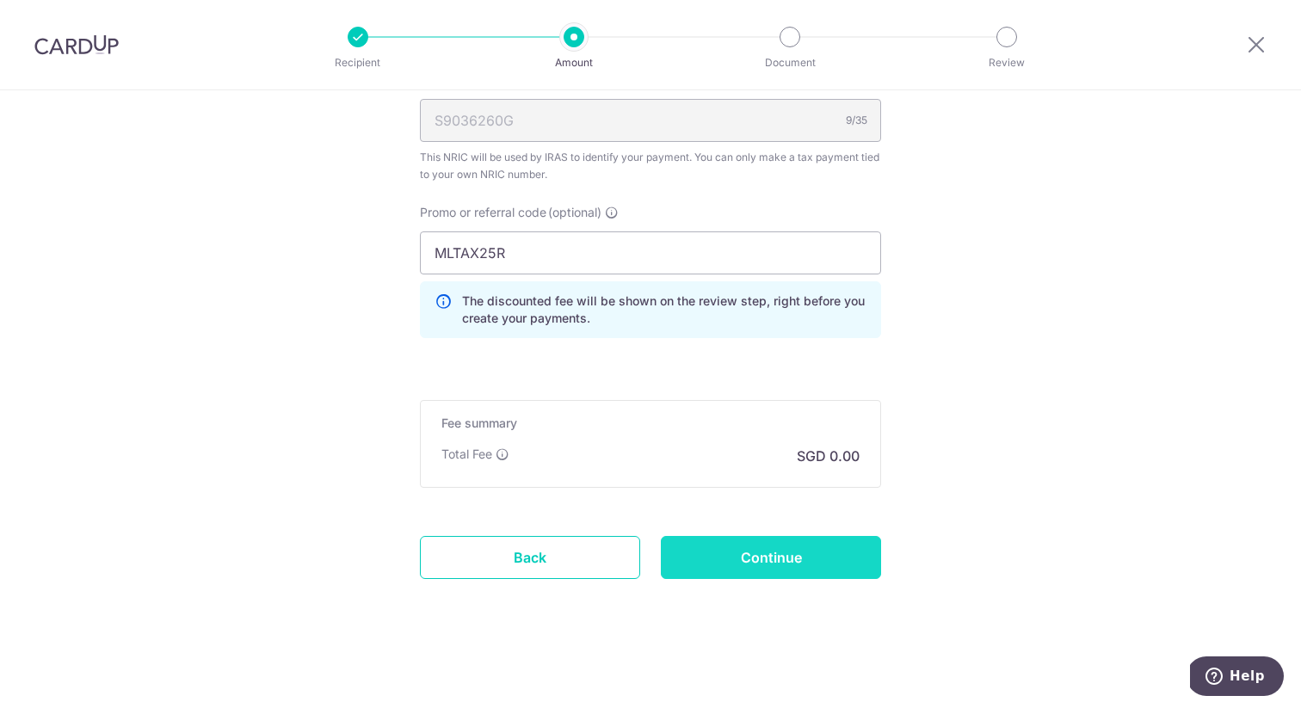
click at [769, 546] on input "Continue" at bounding box center [771, 557] width 220 height 43
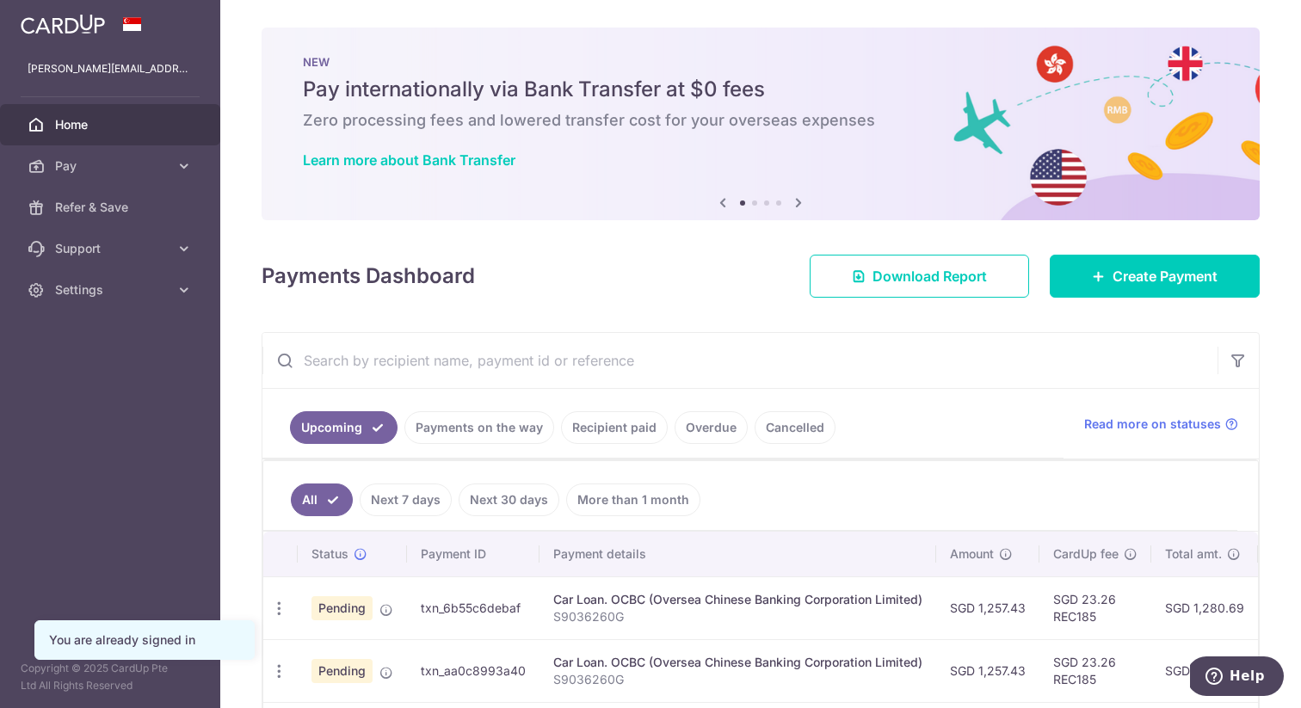
click at [587, 213] on img at bounding box center [761, 124] width 998 height 193
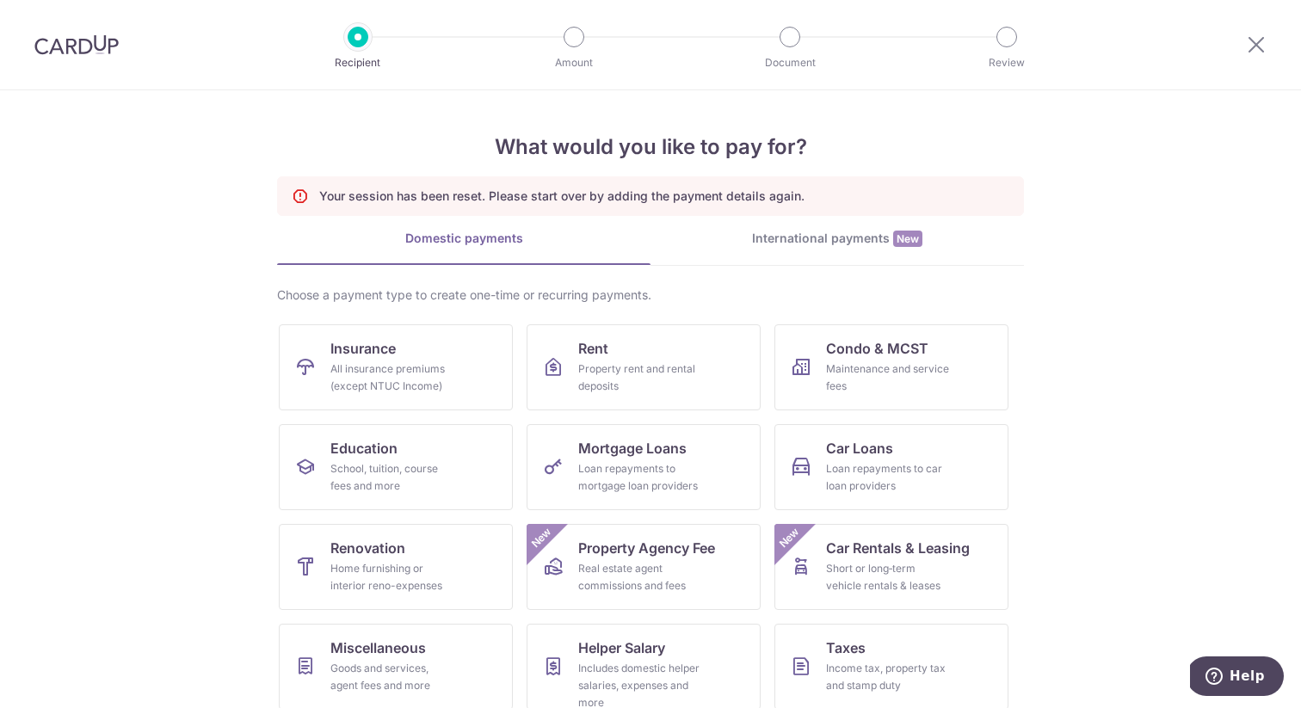
scroll to position [115, 0]
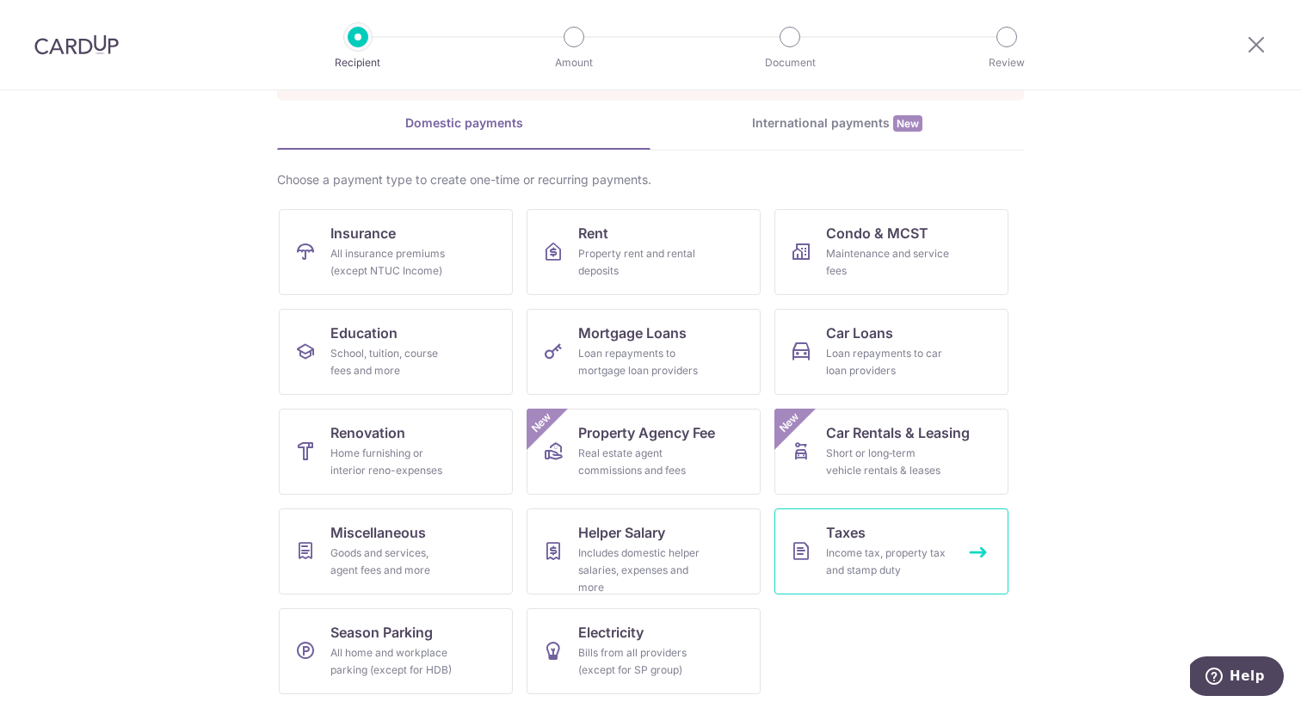
click at [862, 526] on span "Taxes" at bounding box center [846, 532] width 40 height 21
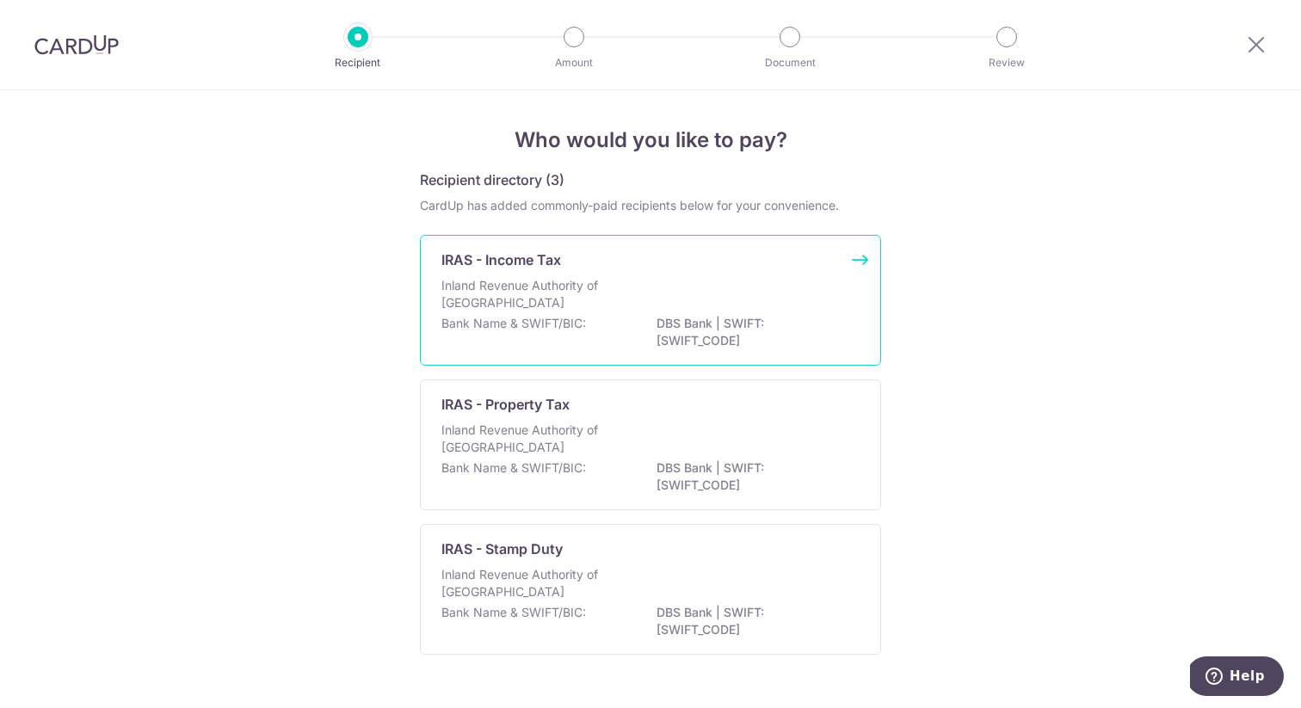
scroll to position [41, 0]
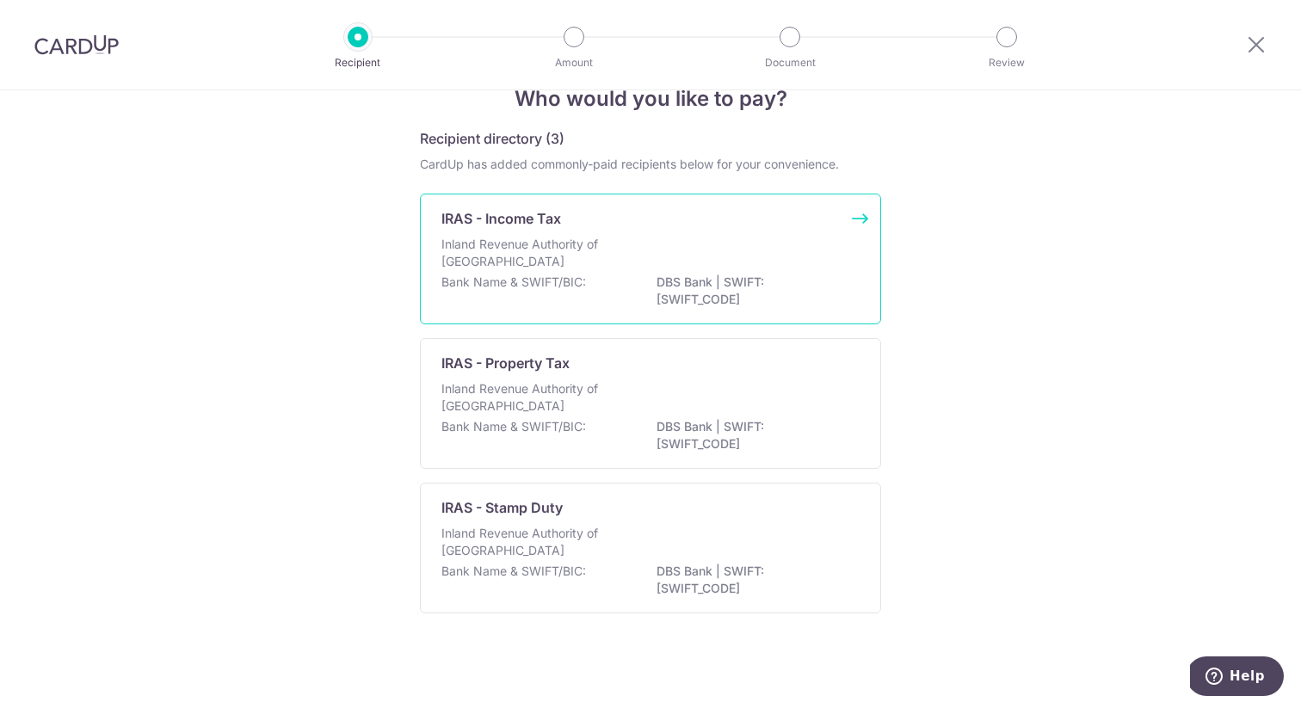
click at [740, 250] on div "Inland Revenue Authority of Singapore" at bounding box center [651, 255] width 418 height 38
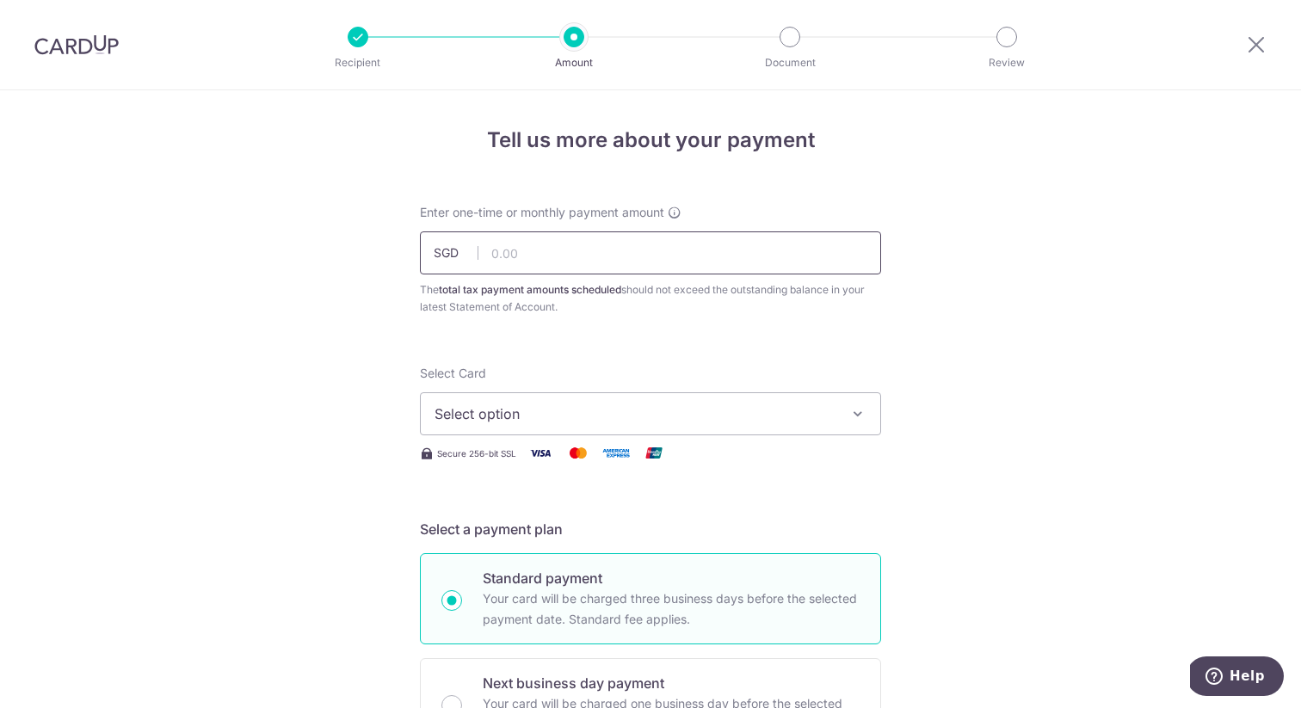
click at [740, 250] on input "text" at bounding box center [650, 253] width 461 height 43
type input "916.30"
click at [561, 411] on span "Select option" at bounding box center [635, 414] width 401 height 21
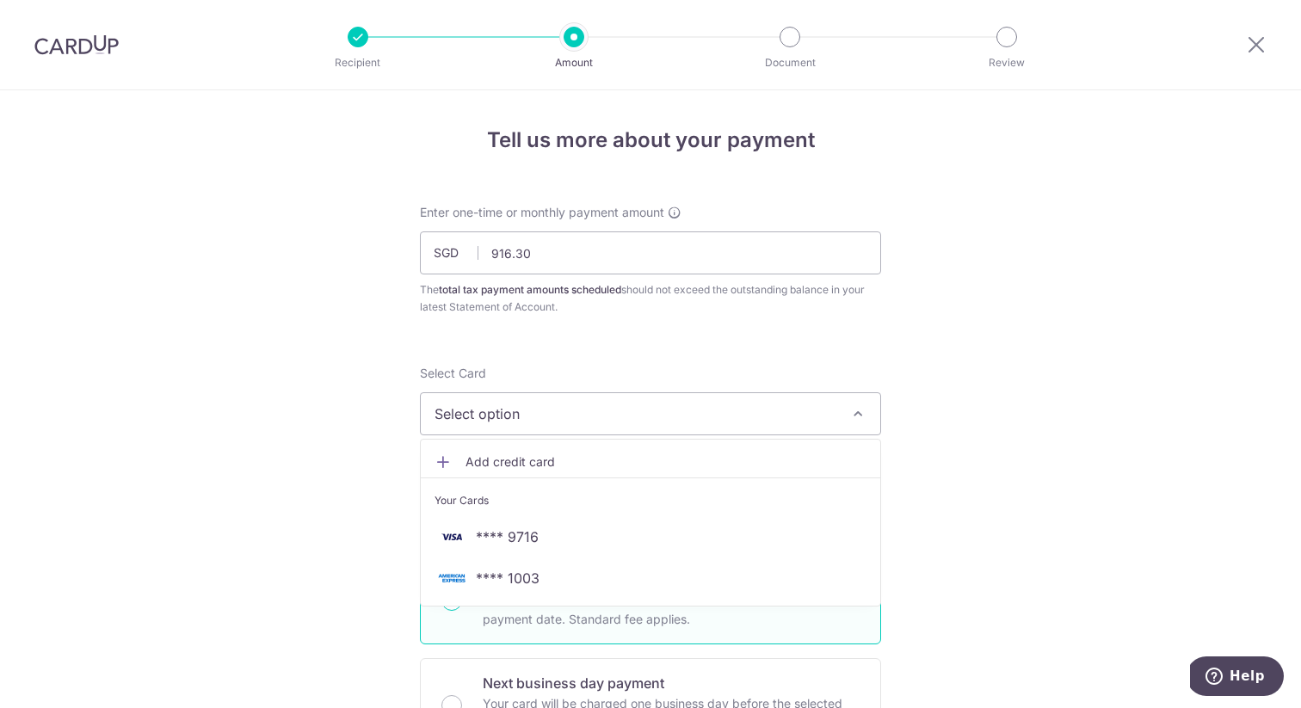
click at [562, 457] on span "Add credit card" at bounding box center [666, 462] width 401 height 17
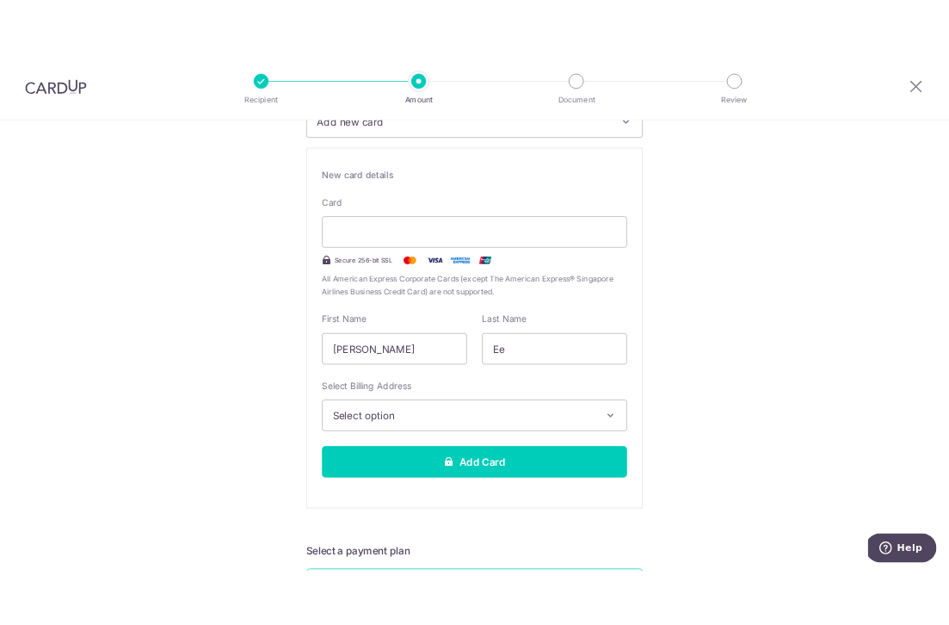
scroll to position [368, 0]
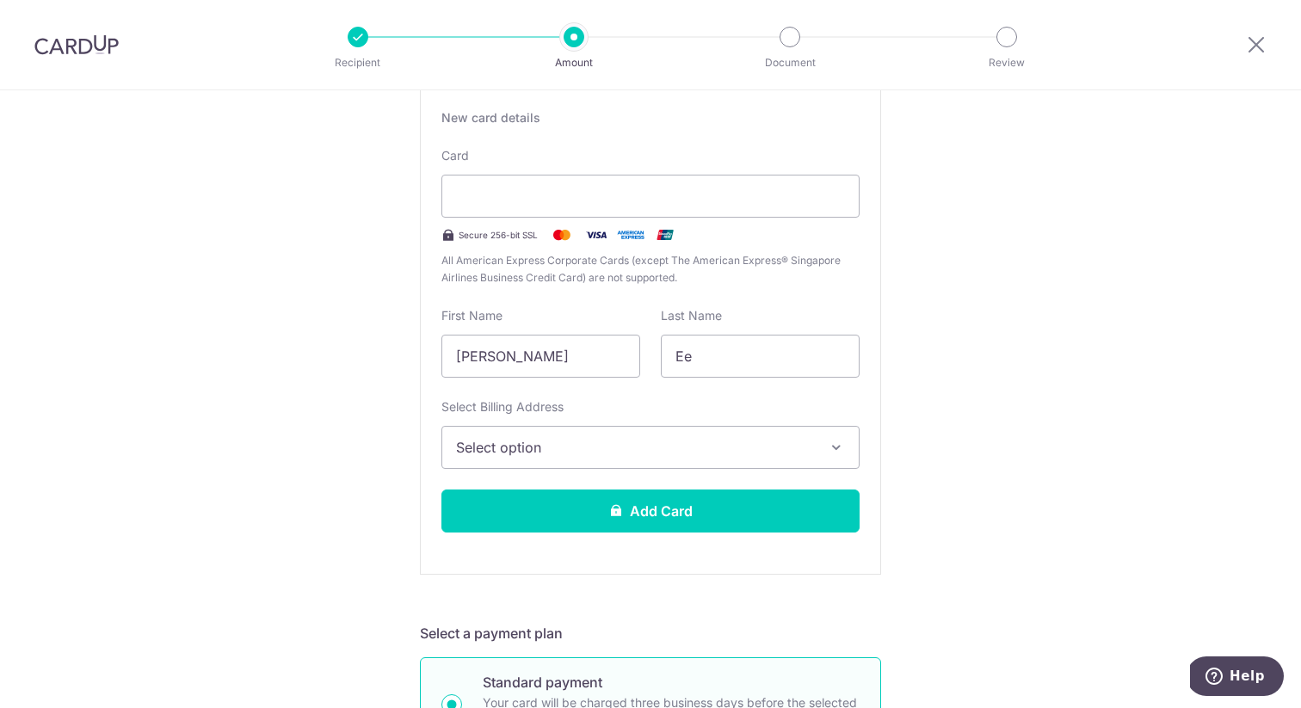
click at [619, 445] on span "Select option" at bounding box center [635, 447] width 358 height 21
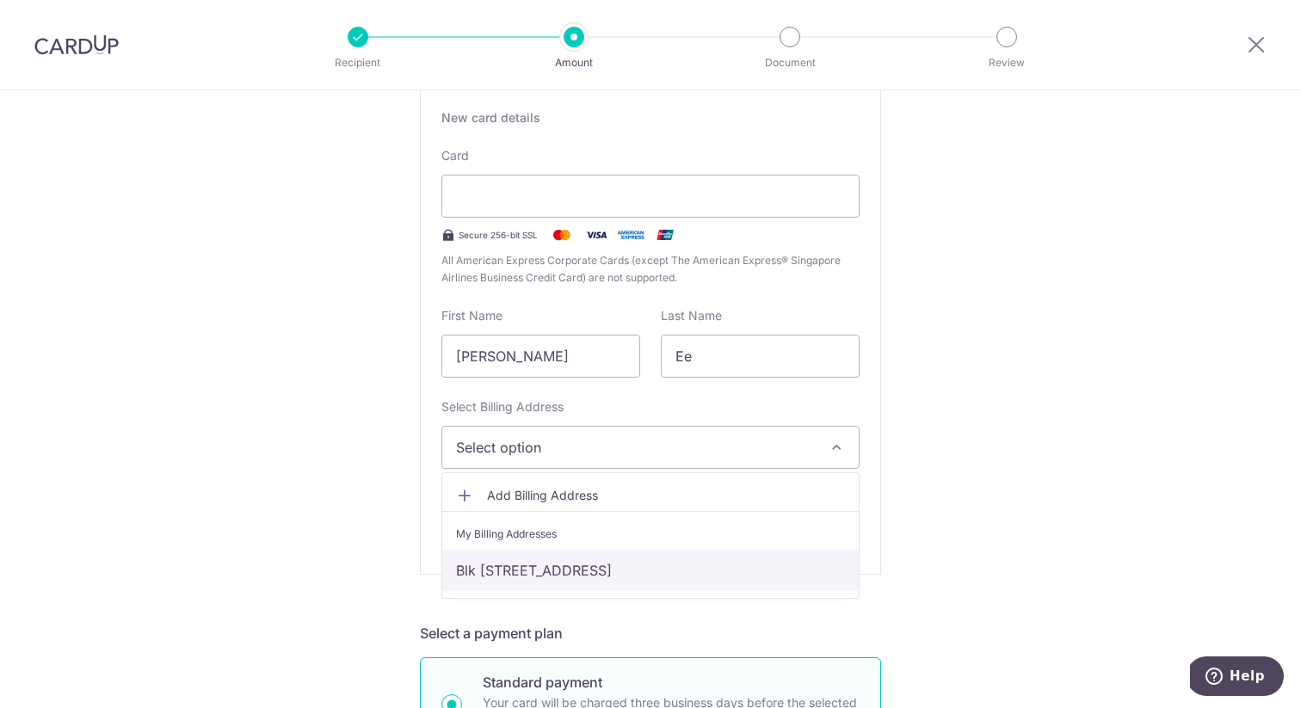
click at [617, 564] on link "Blk [STREET_ADDRESS]" at bounding box center [650, 570] width 417 height 41
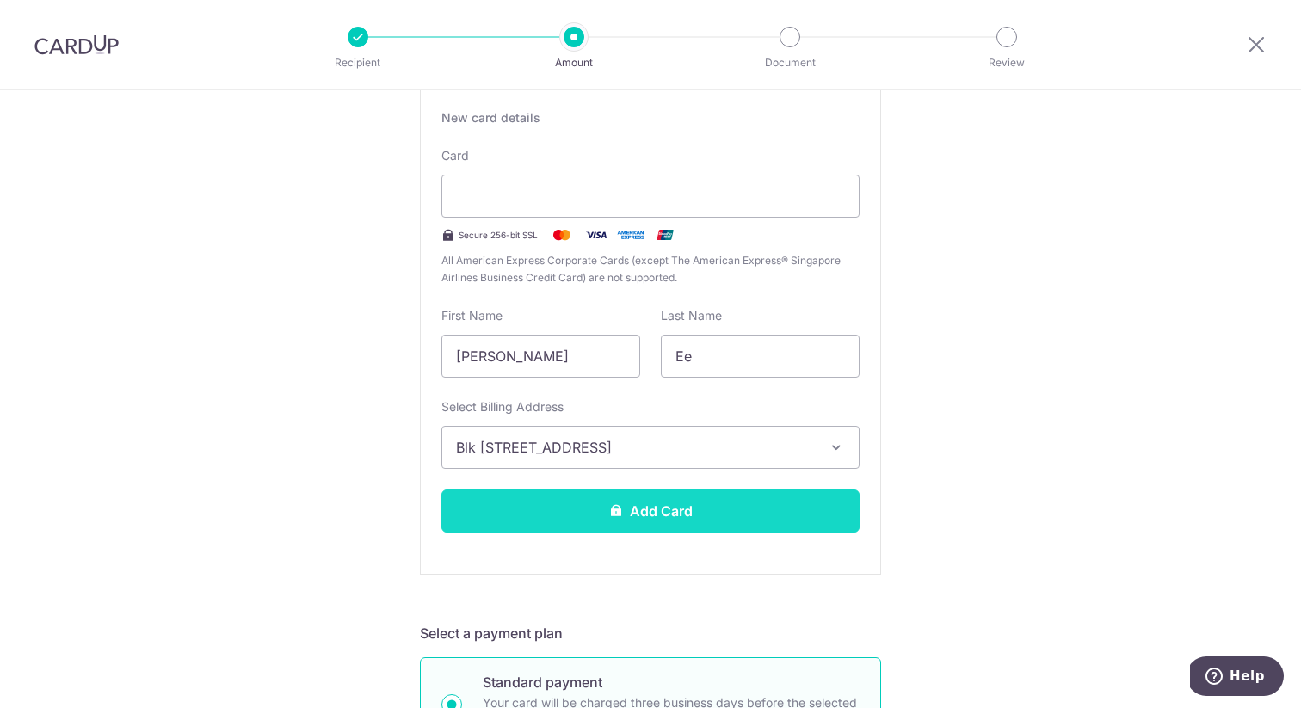
click at [618, 520] on button "Add Card" at bounding box center [651, 511] width 418 height 43
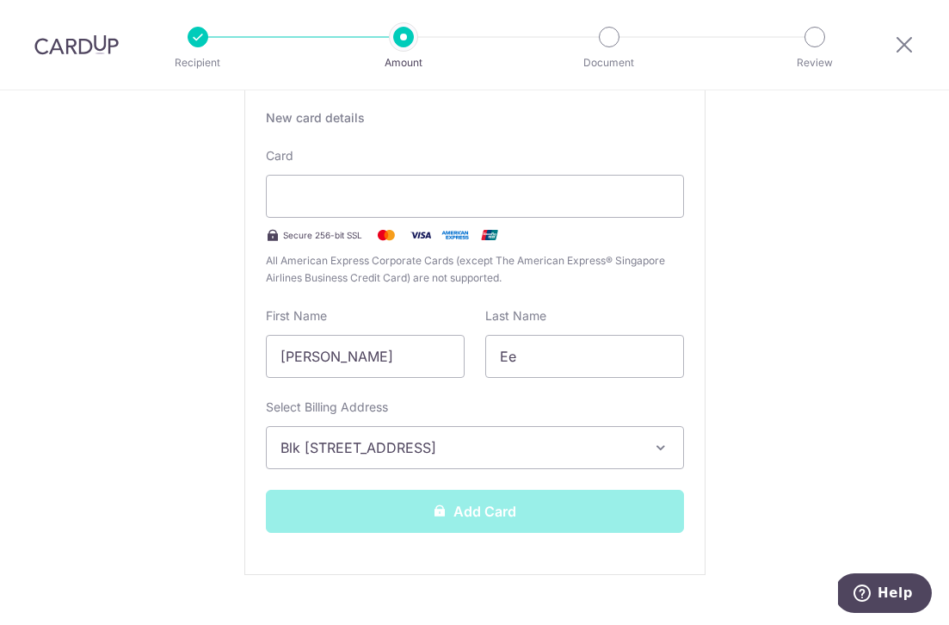
click at [478, 510] on div "Add Card" at bounding box center [475, 511] width 439 height 43
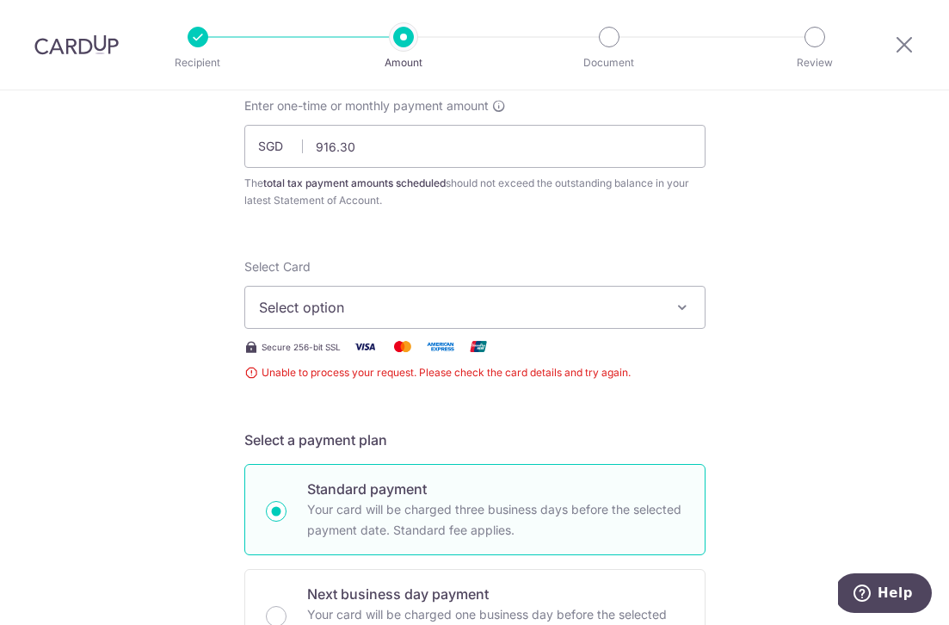
scroll to position [78, 0]
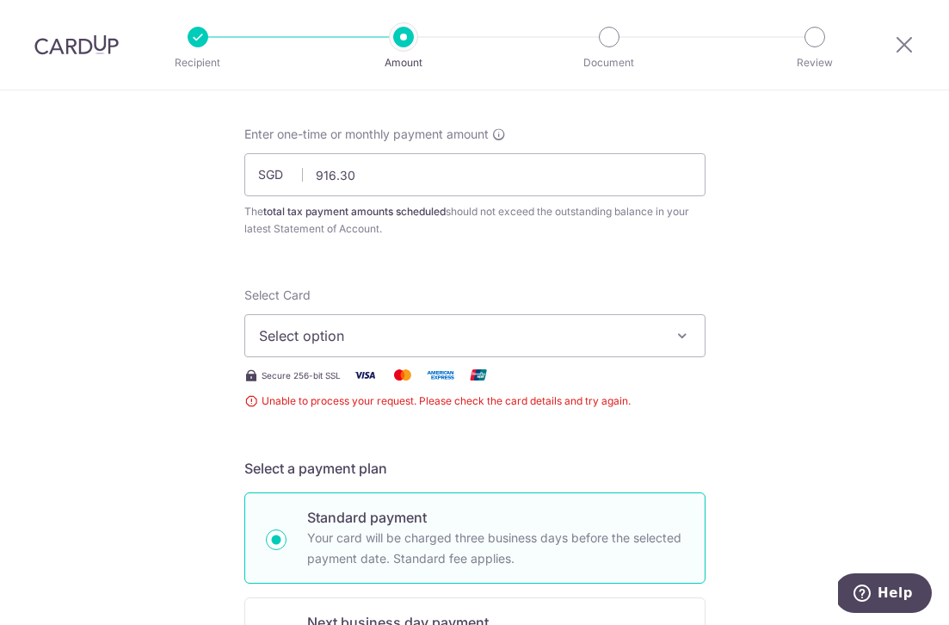
click at [405, 337] on span "Select option" at bounding box center [459, 335] width 401 height 21
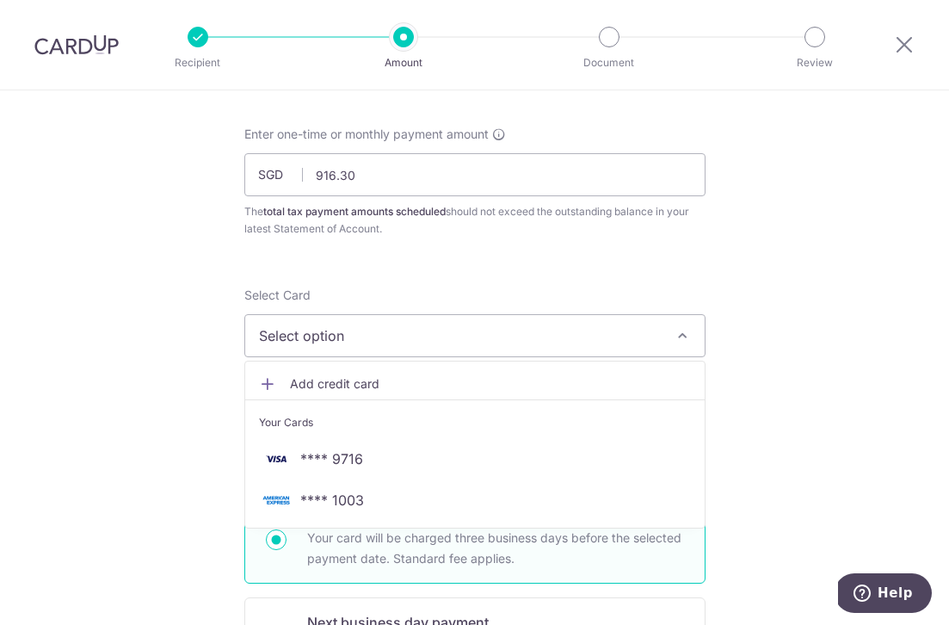
click at [405, 385] on span "Add credit card" at bounding box center [490, 383] width 401 height 17
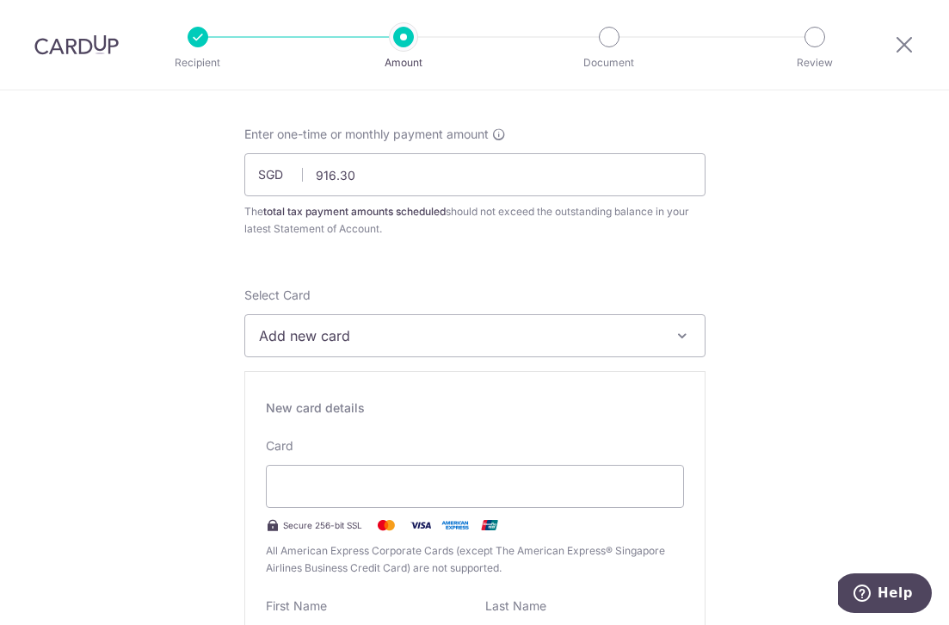
scroll to position [204, 0]
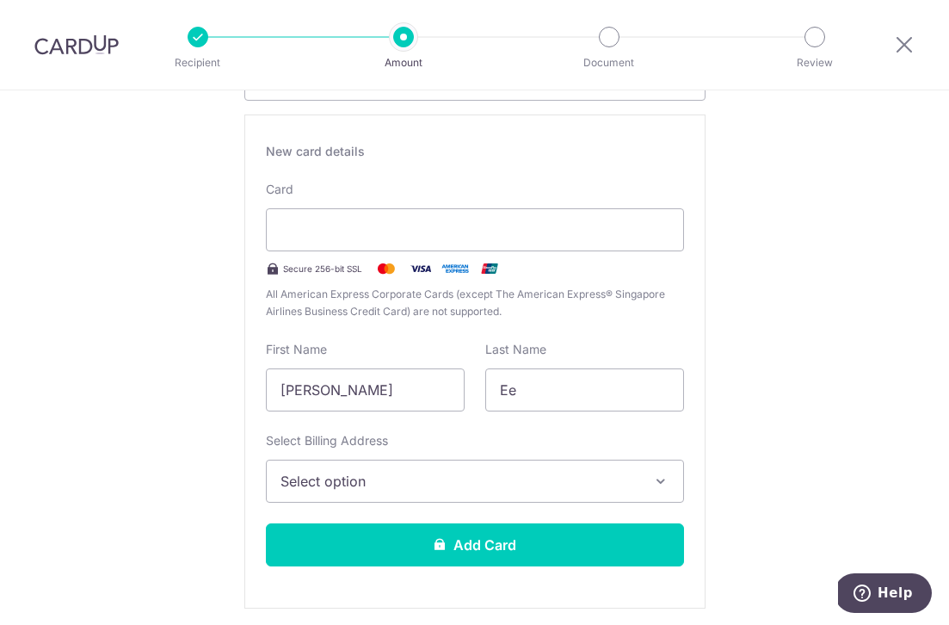
scroll to position [433, 0]
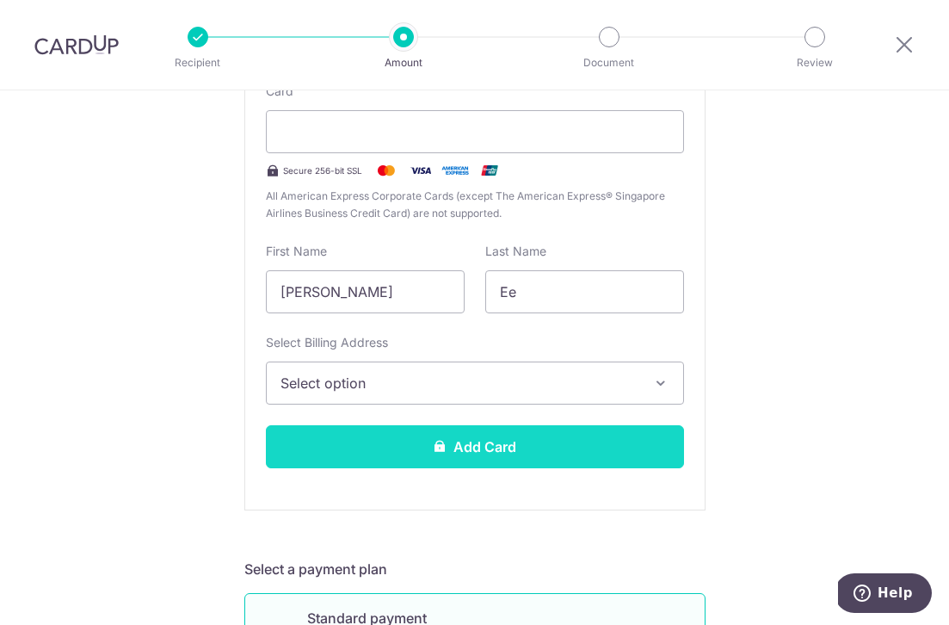
click at [571, 445] on button "Add Card" at bounding box center [475, 446] width 418 height 43
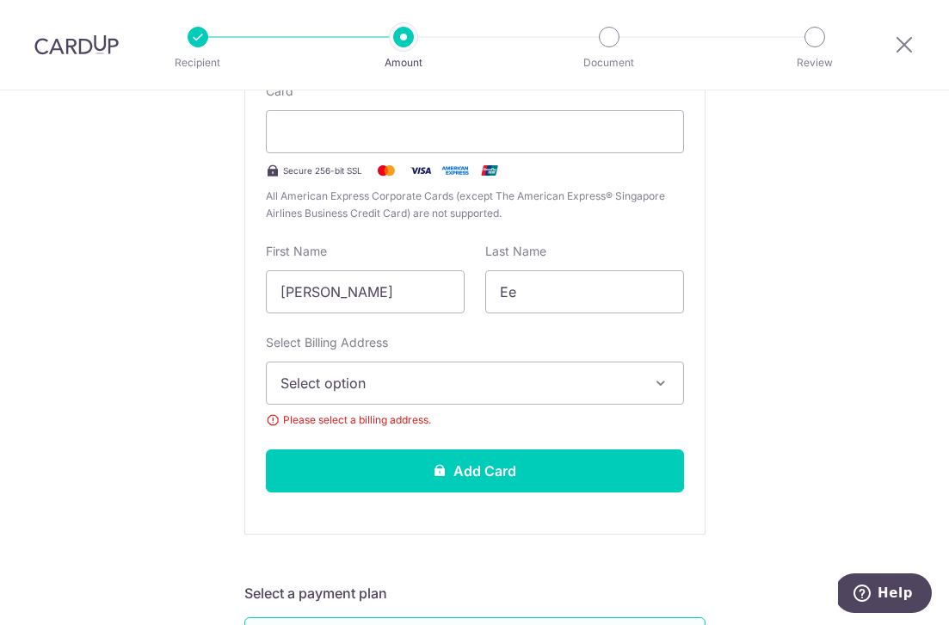
click at [569, 380] on span "Select option" at bounding box center [460, 383] width 358 height 21
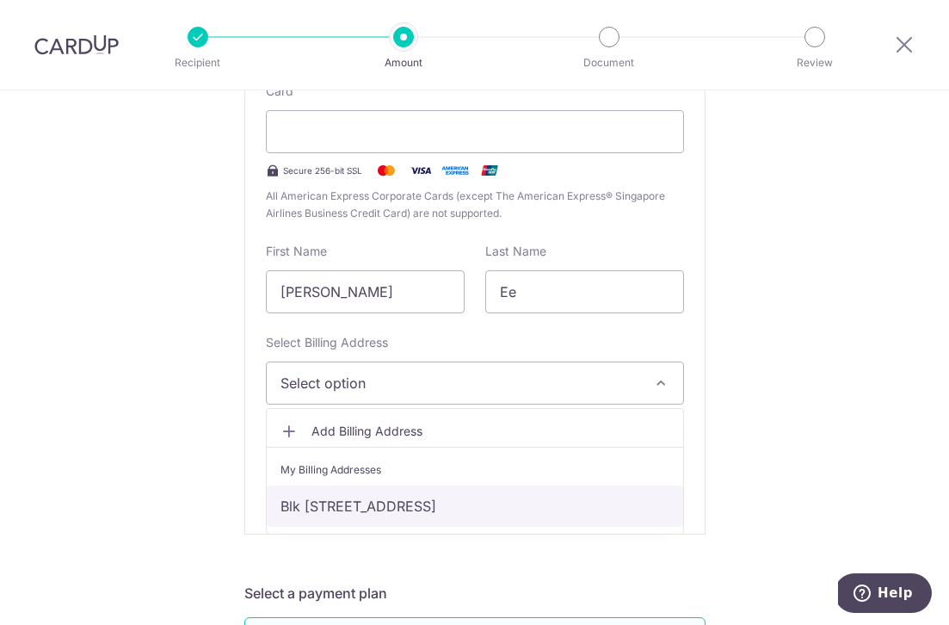
click at [531, 495] on link "Blk [STREET_ADDRESS]" at bounding box center [475, 505] width 417 height 41
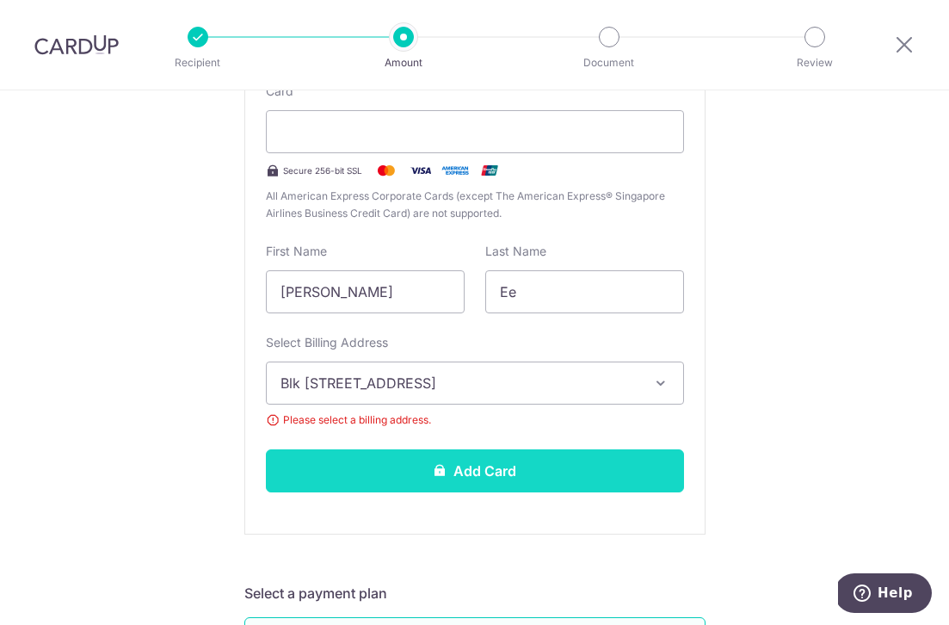
click at [532, 467] on button "Add Card" at bounding box center [475, 470] width 418 height 43
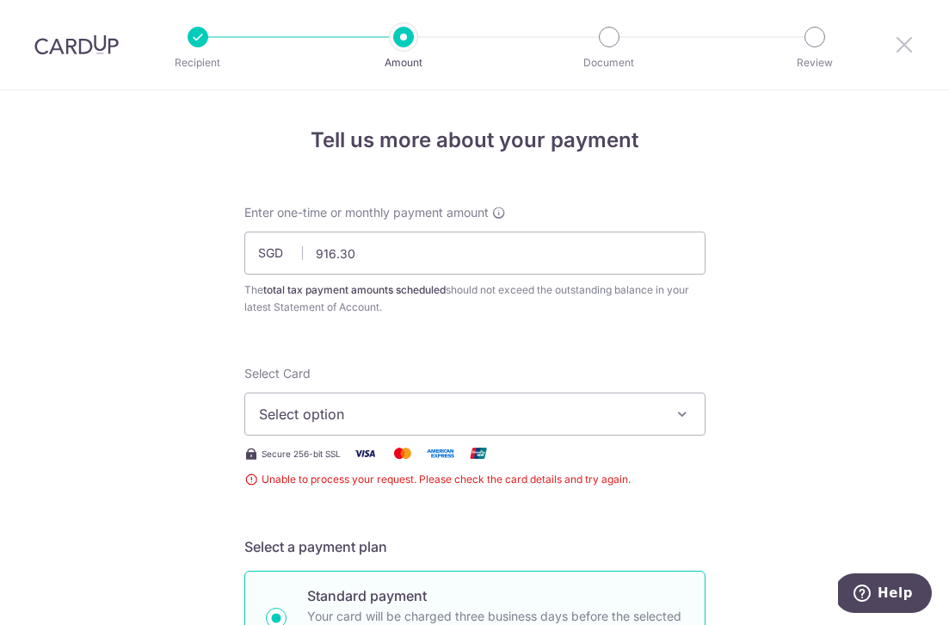
click at [910, 51] on icon at bounding box center [904, 45] width 21 height 22
click at [51, 43] on img at bounding box center [76, 44] width 84 height 21
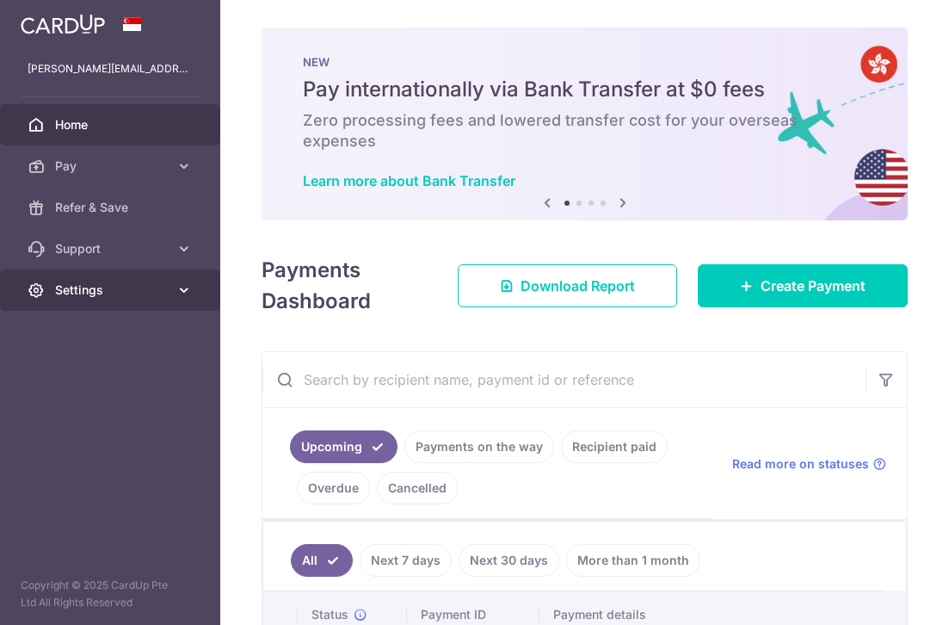
click at [127, 304] on link "Settings" at bounding box center [110, 289] width 220 height 41
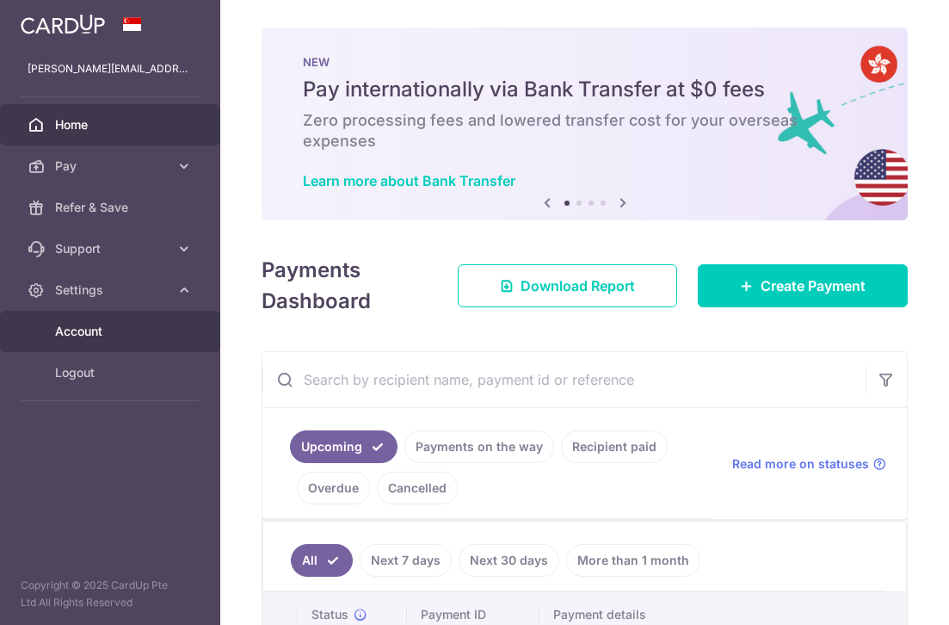
click at [110, 326] on span "Account" at bounding box center [112, 331] width 114 height 17
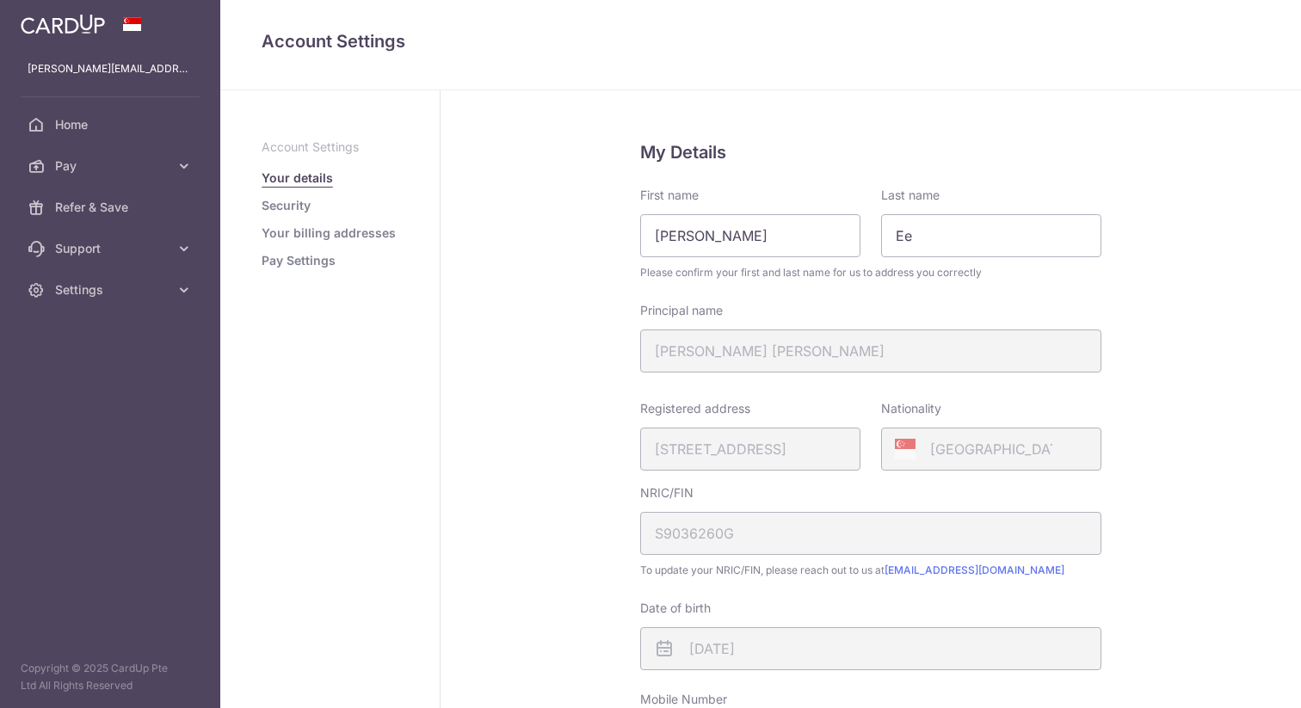
click at [345, 233] on link "Your billing addresses" at bounding box center [329, 233] width 134 height 17
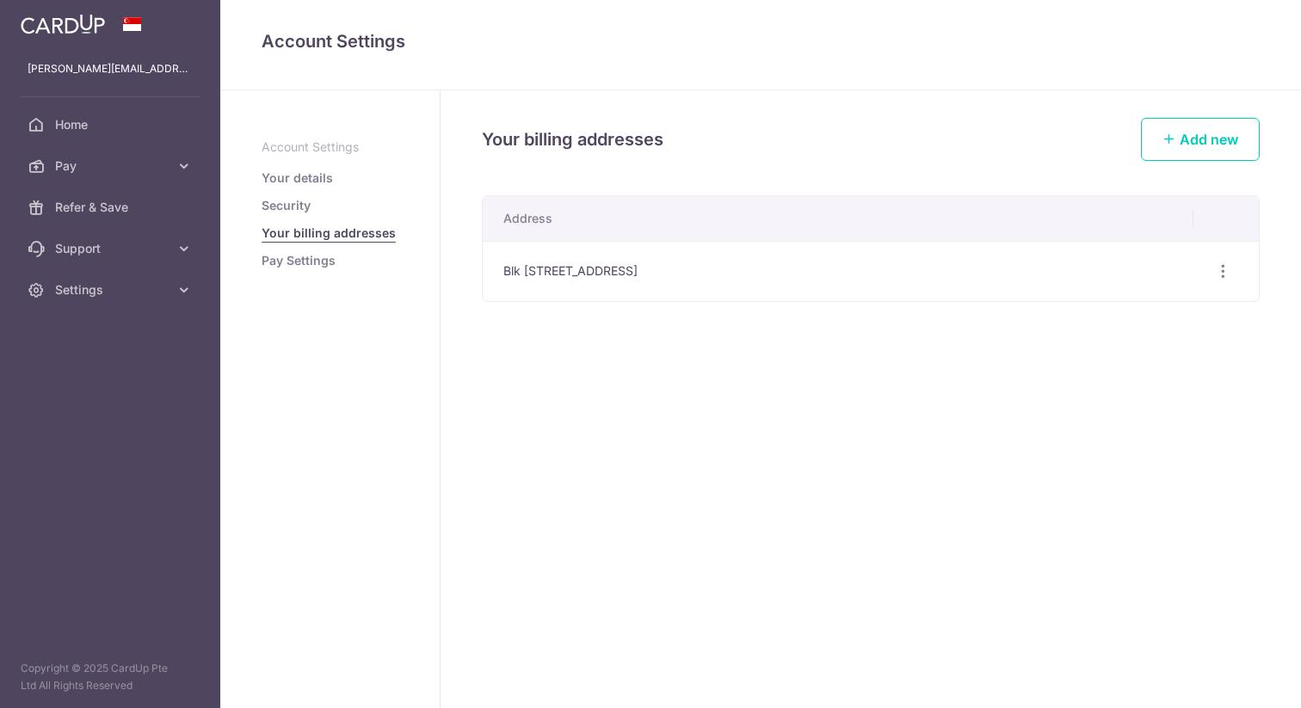
click at [300, 208] on link "Security" at bounding box center [286, 205] width 49 height 17
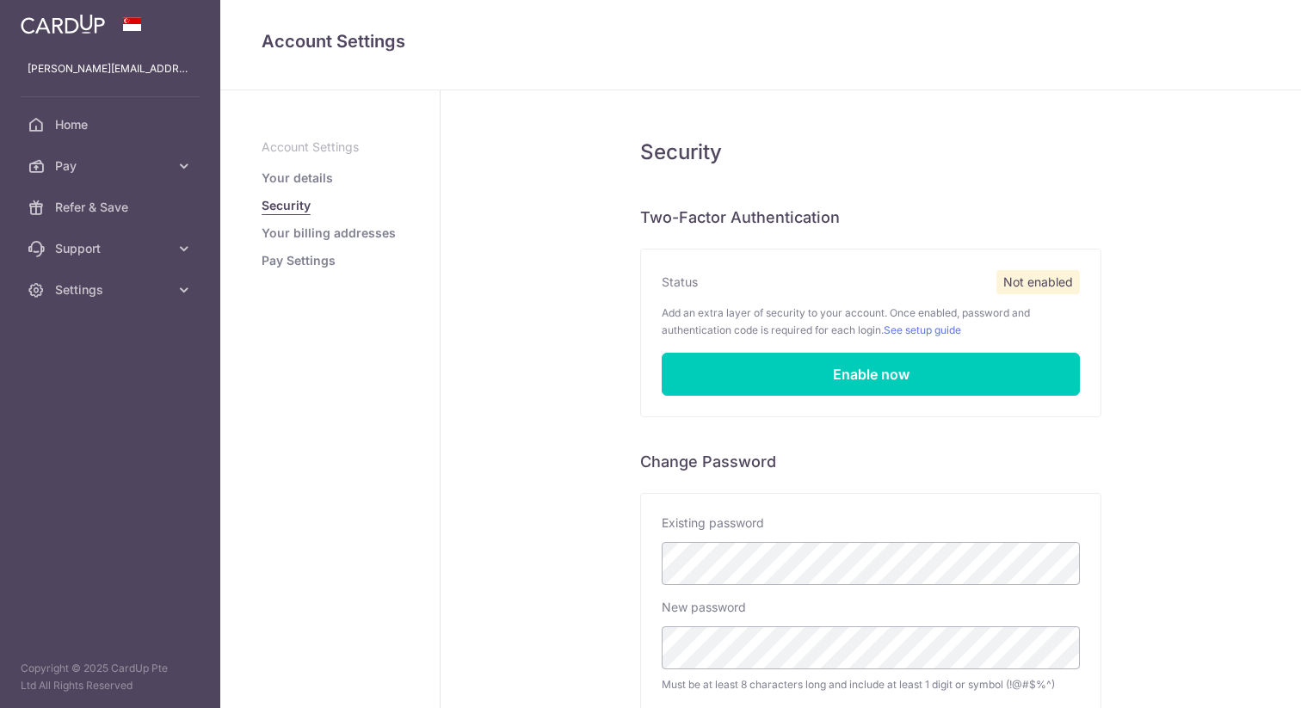
click at [299, 275] on aside "Account Settings Your details Security Your billing addresses Pay Settings" at bounding box center [330, 399] width 220 height 618
click at [302, 261] on link "Pay Settings" at bounding box center [299, 260] width 74 height 17
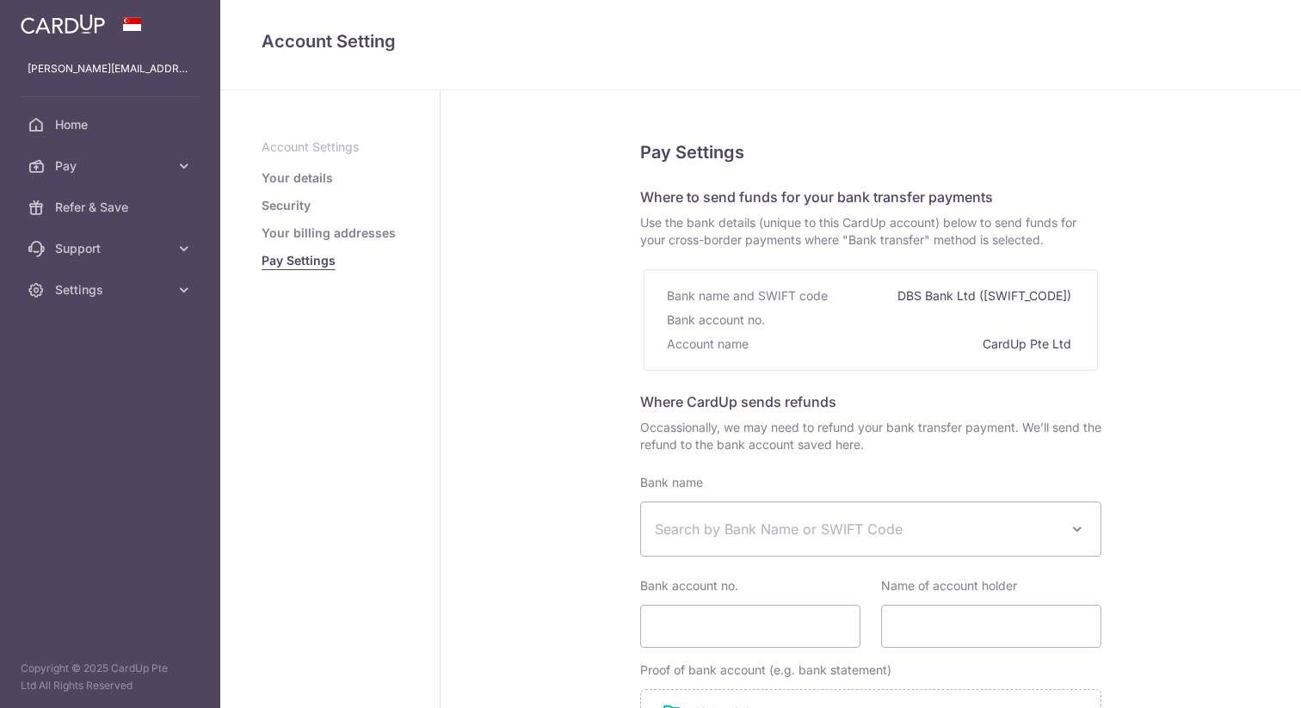
select select
click at [324, 148] on p "Account Settings" at bounding box center [330, 147] width 137 height 17
click at [309, 171] on link "Your details" at bounding box center [297, 178] width 71 height 17
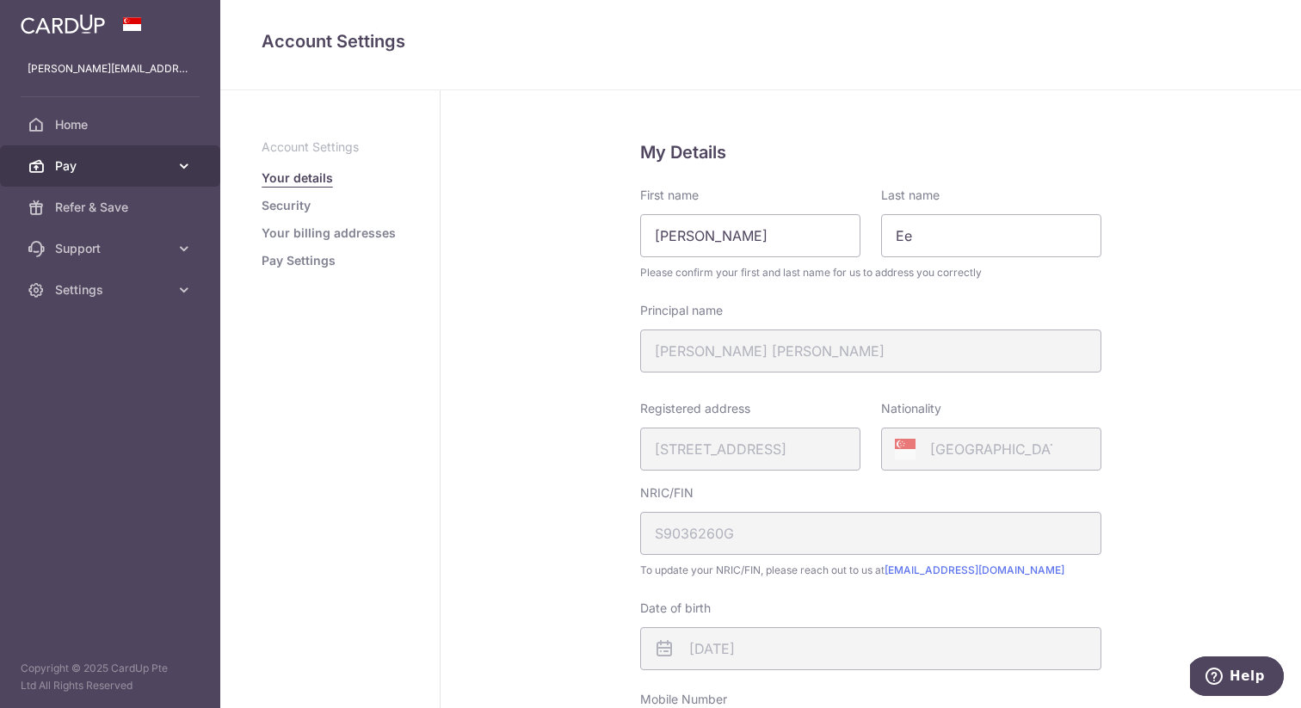
click at [146, 171] on span "Pay" at bounding box center [112, 165] width 114 height 17
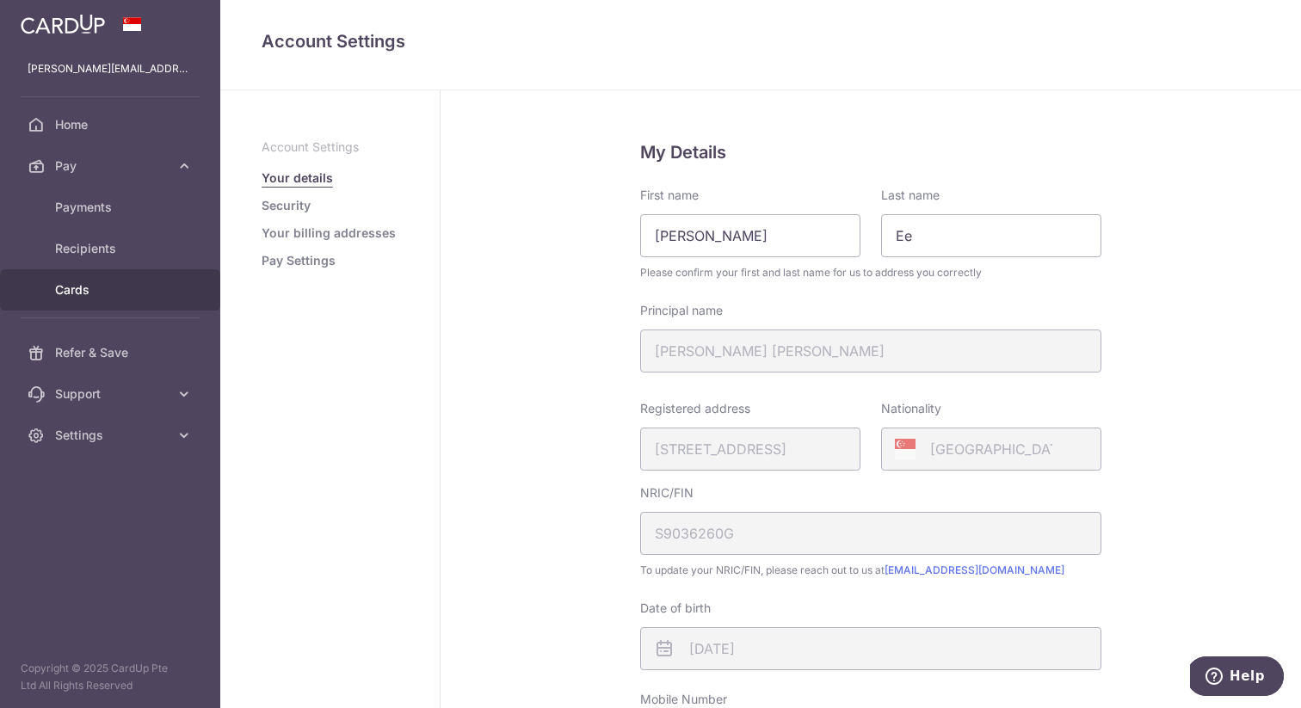
click at [115, 286] on span "Cards" at bounding box center [112, 289] width 114 height 17
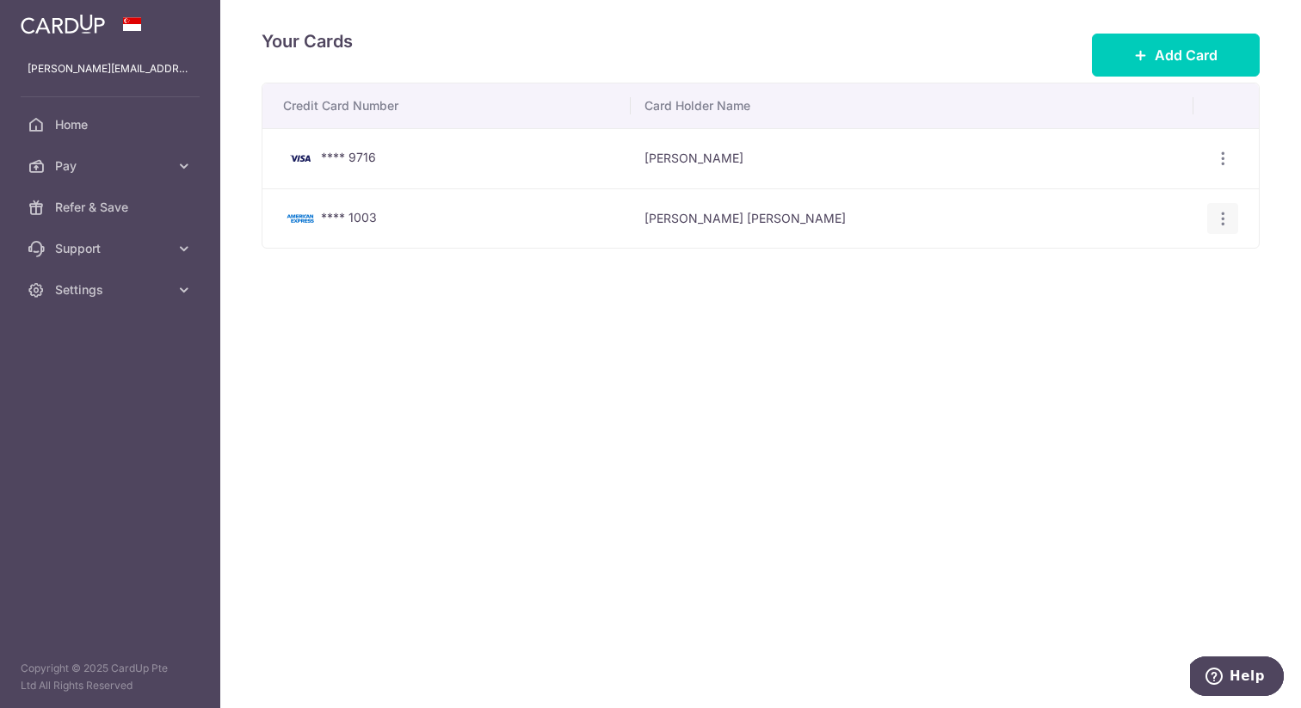
click at [1226, 213] on icon "button" at bounding box center [1223, 219] width 18 height 18
click at [1202, 315] on span "Delete" at bounding box center [1165, 307] width 117 height 21
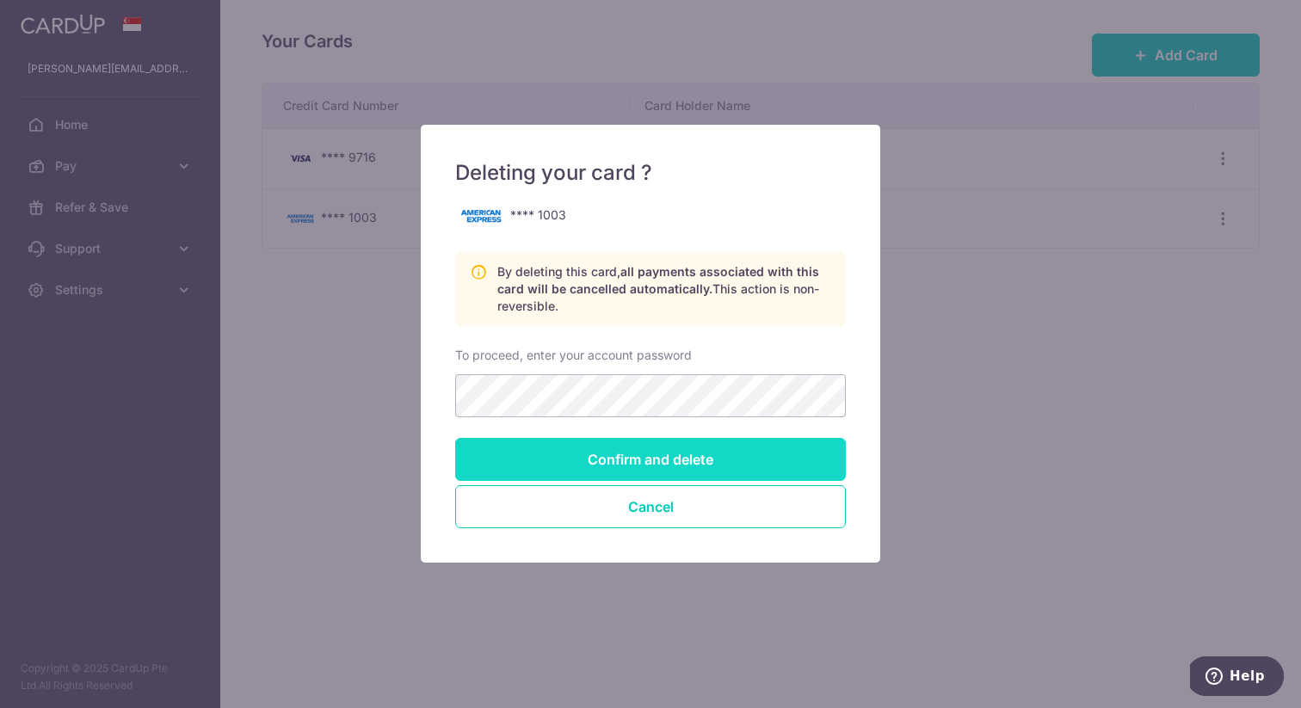
click at [701, 449] on input "Confirm and delete" at bounding box center [650, 459] width 391 height 43
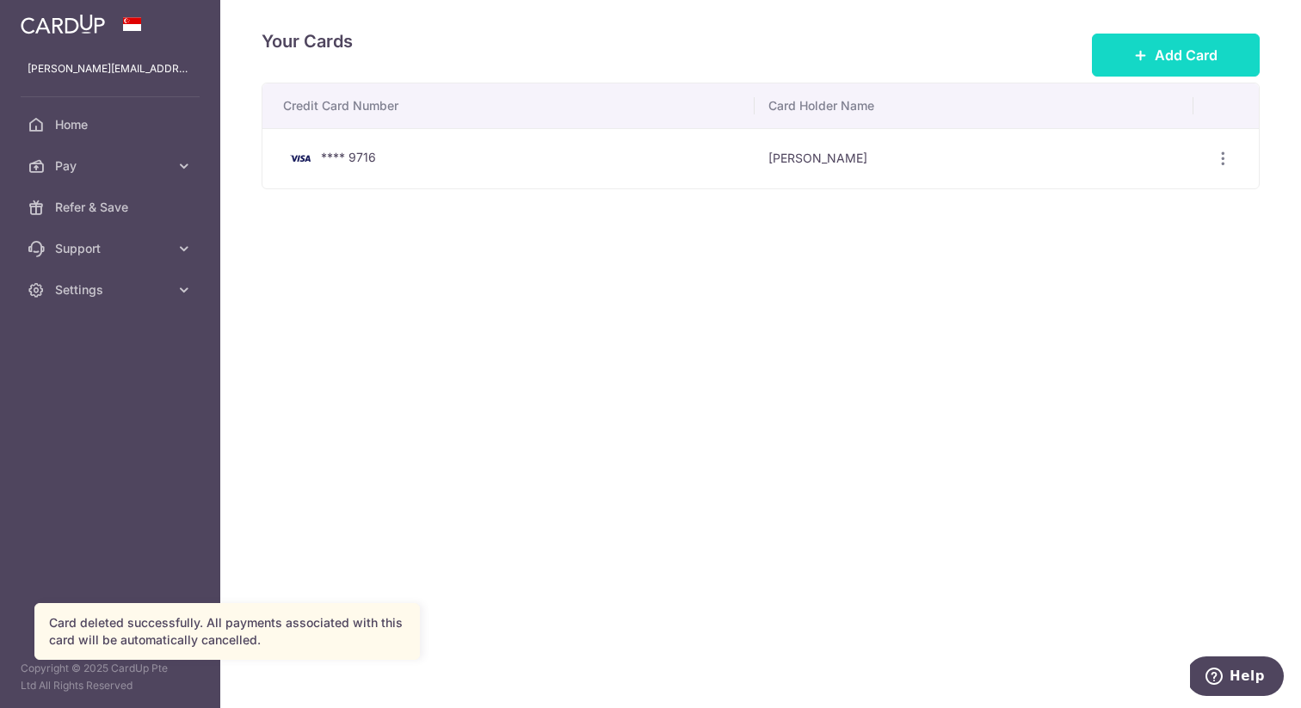
click at [1164, 52] on span "Add Card" at bounding box center [1186, 55] width 63 height 21
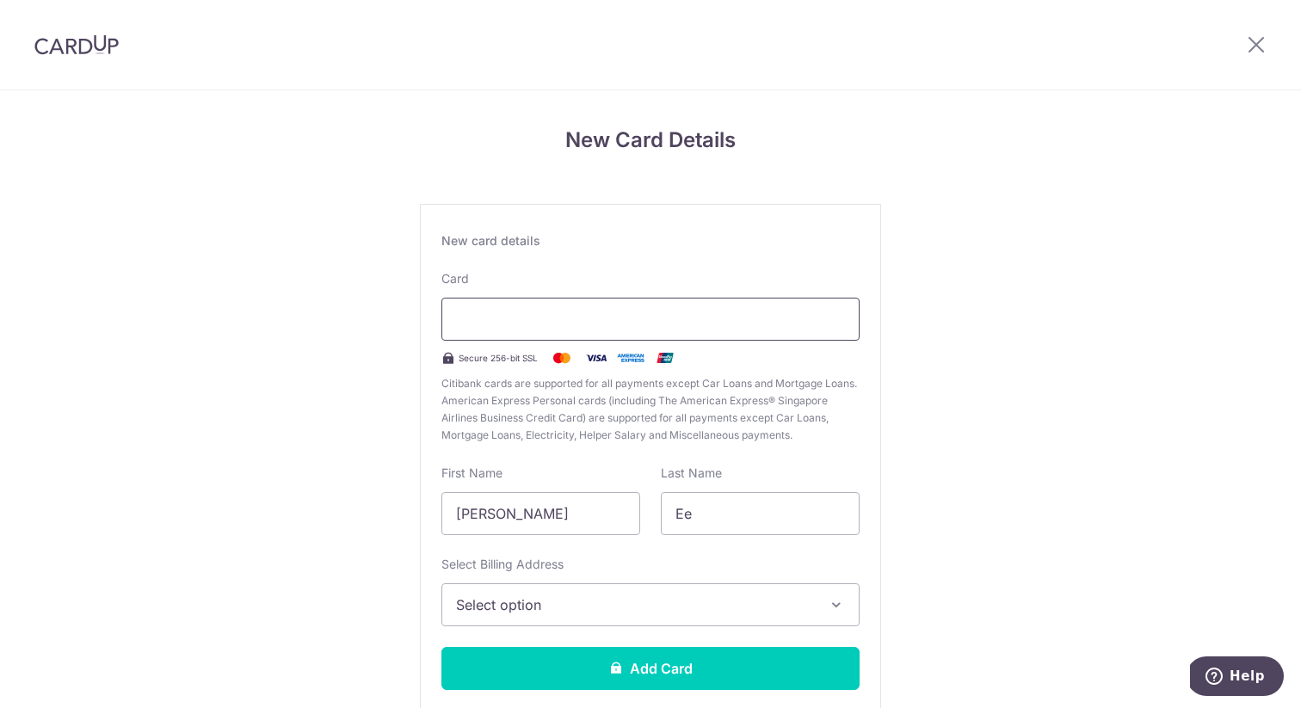
click at [621, 303] on div at bounding box center [651, 319] width 418 height 43
click at [647, 607] on span "Select option" at bounding box center [635, 605] width 358 height 21
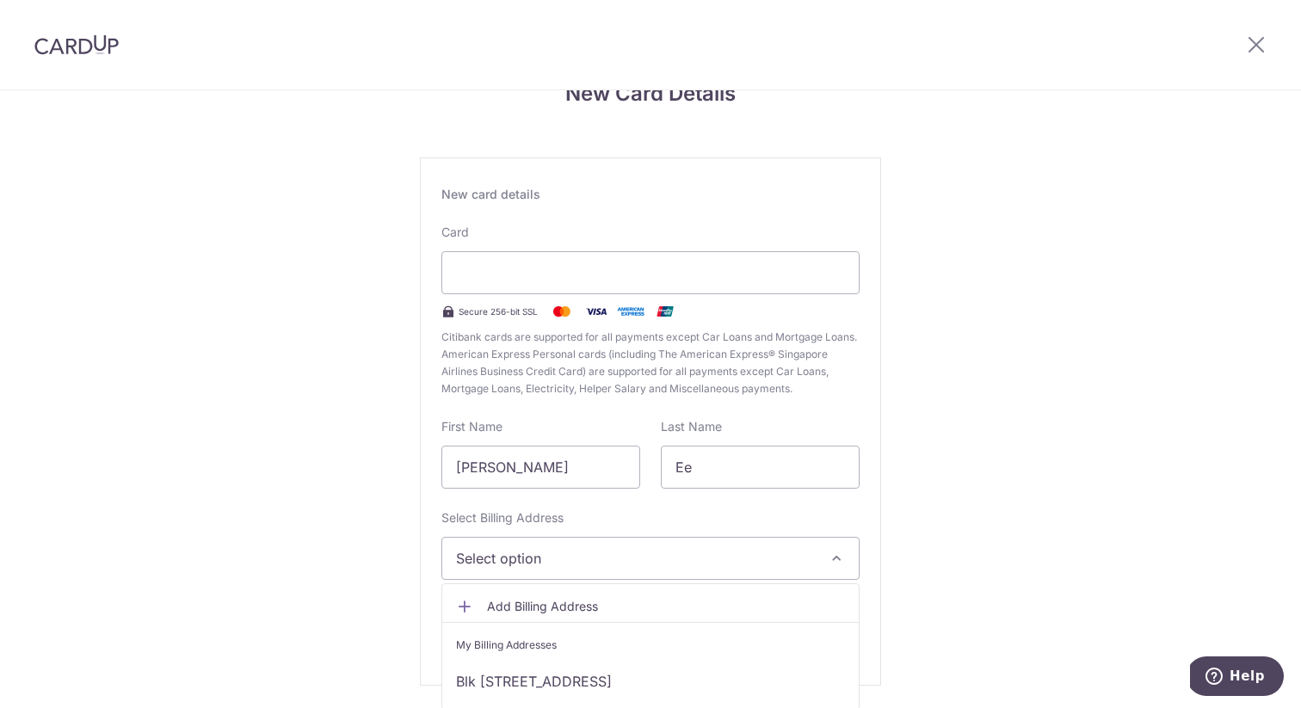
scroll to position [105, 0]
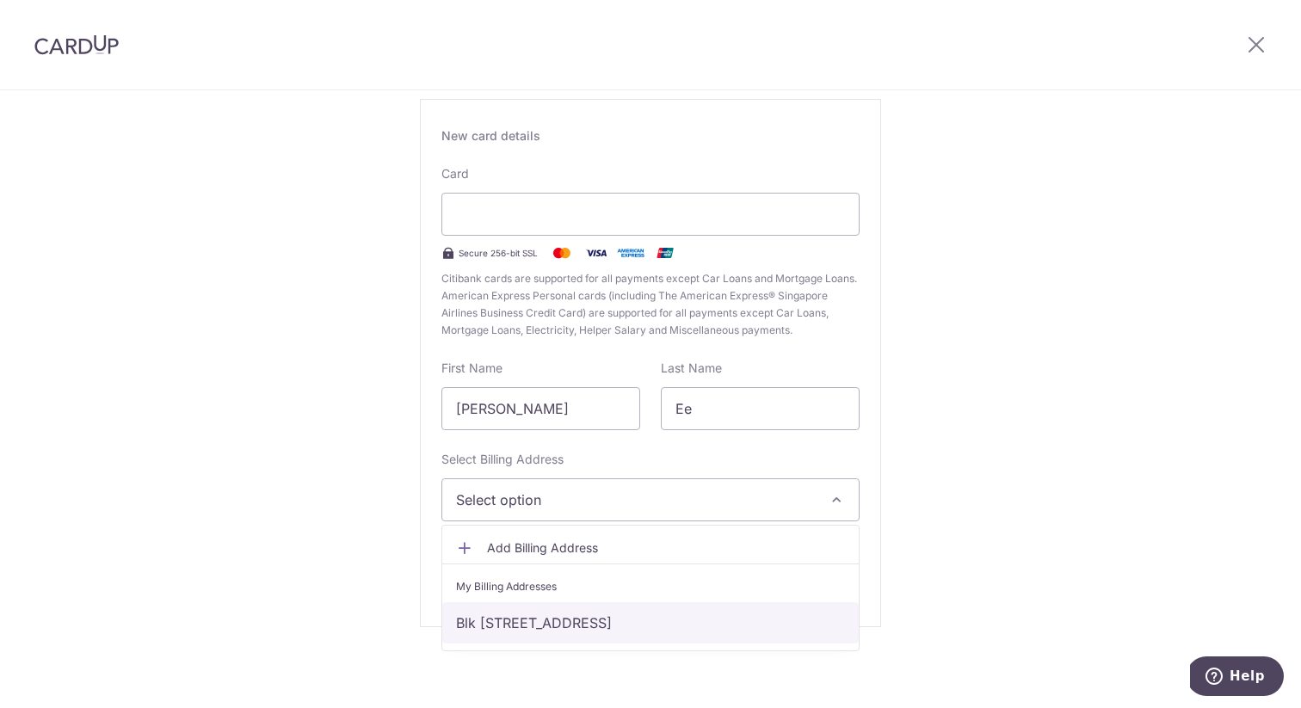
click at [650, 627] on link "Blk [STREET_ADDRESS]" at bounding box center [650, 622] width 417 height 41
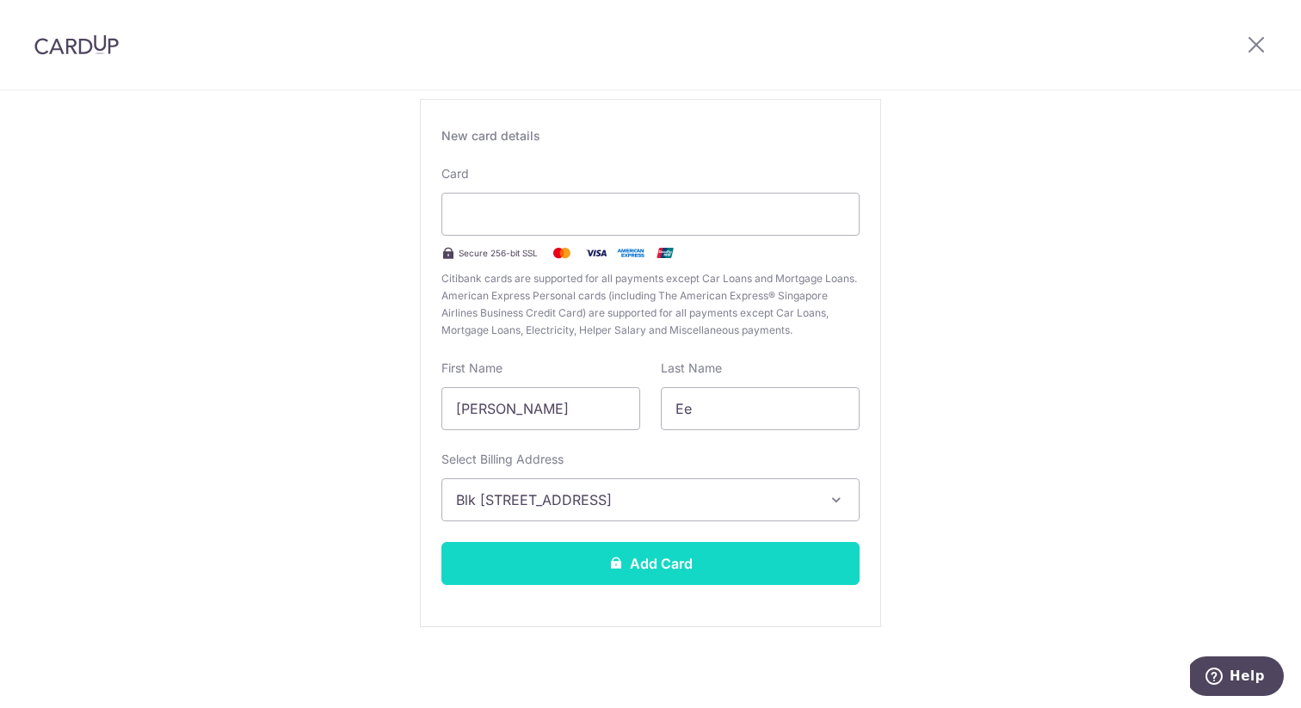
click at [669, 557] on button "Add Card" at bounding box center [651, 563] width 418 height 43
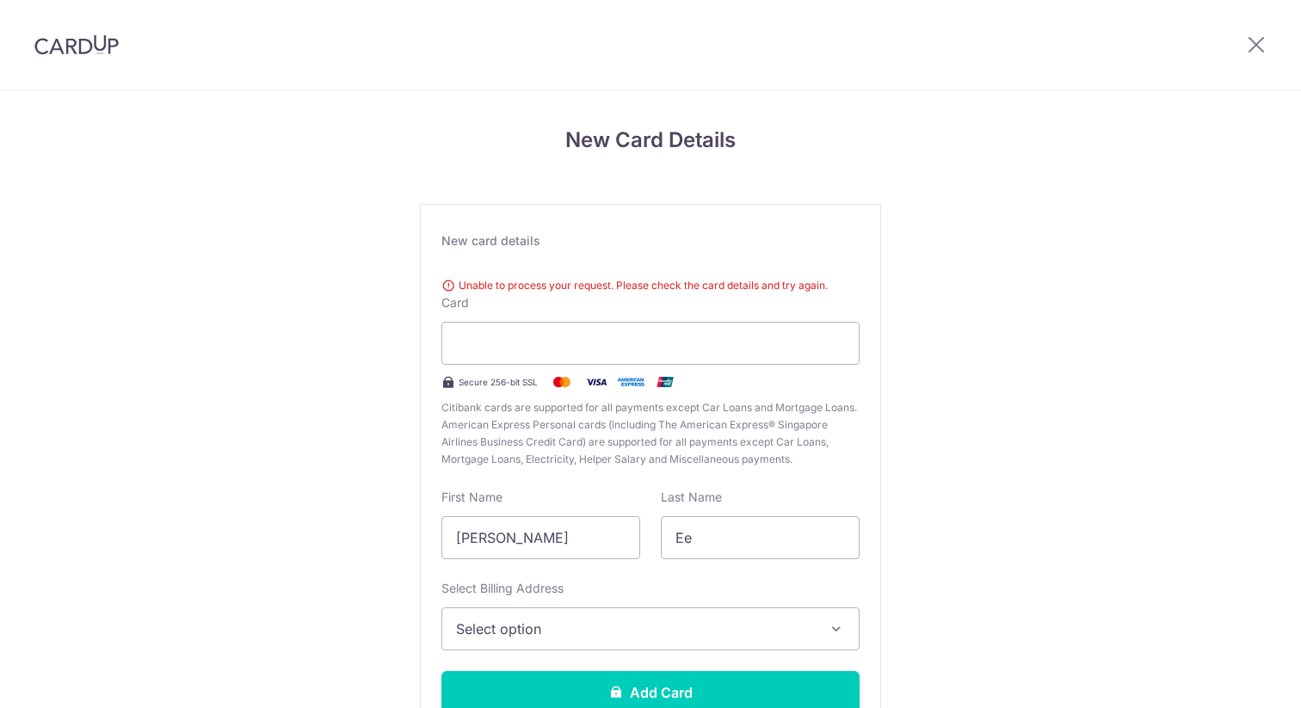
scroll to position [129, 0]
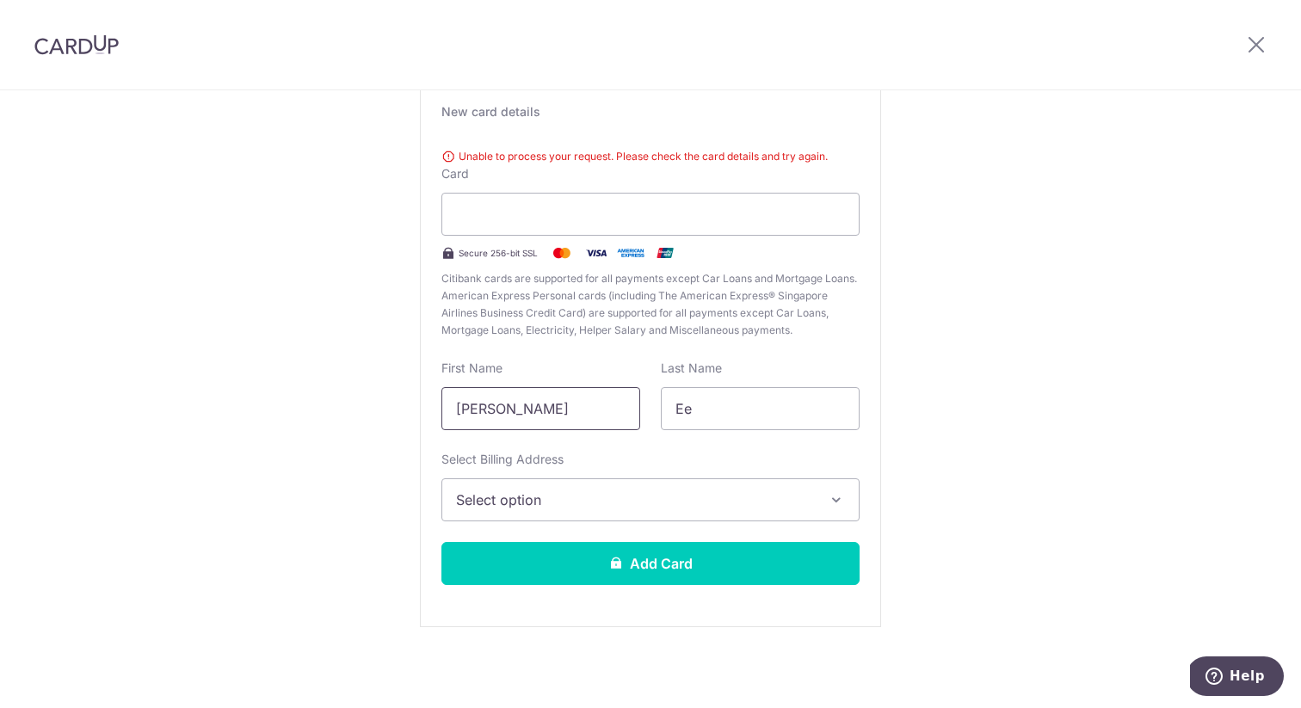
click at [522, 412] on input "[PERSON_NAME]" at bounding box center [541, 408] width 199 height 43
click at [596, 501] on span "Select option" at bounding box center [635, 500] width 358 height 21
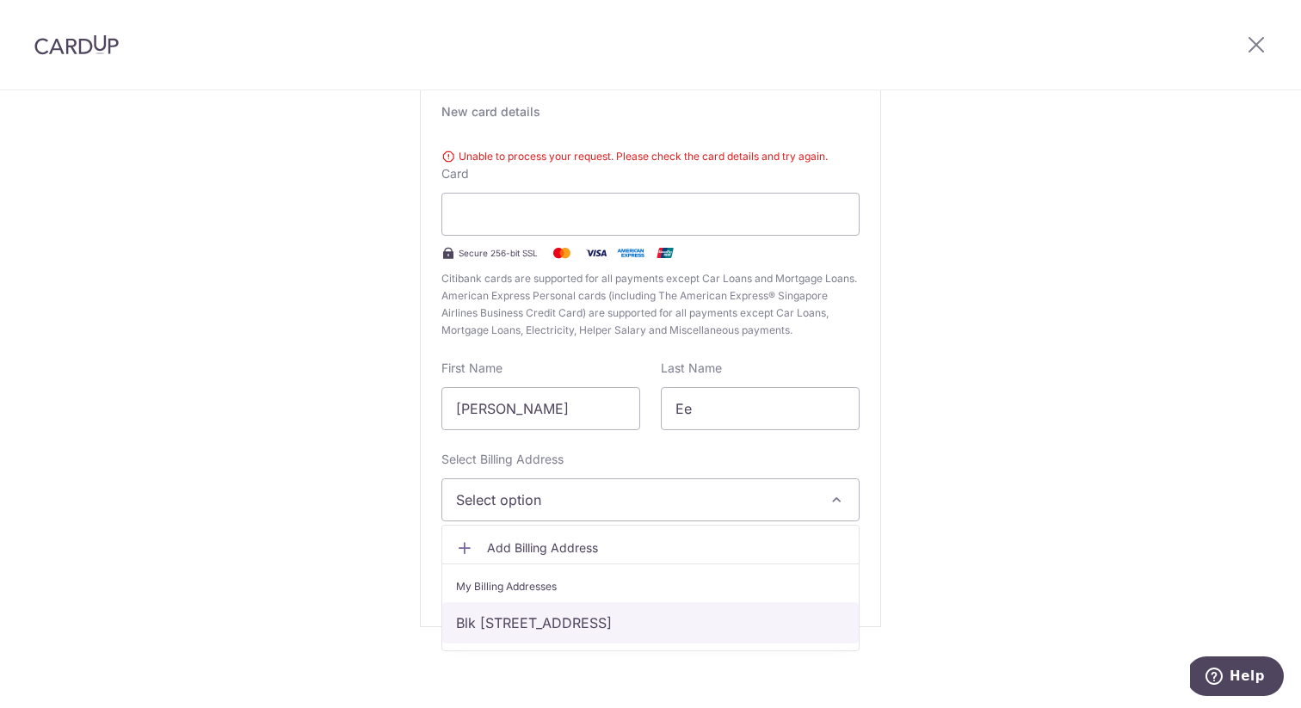
click at [587, 615] on link "Blk [STREET_ADDRESS]" at bounding box center [650, 622] width 417 height 41
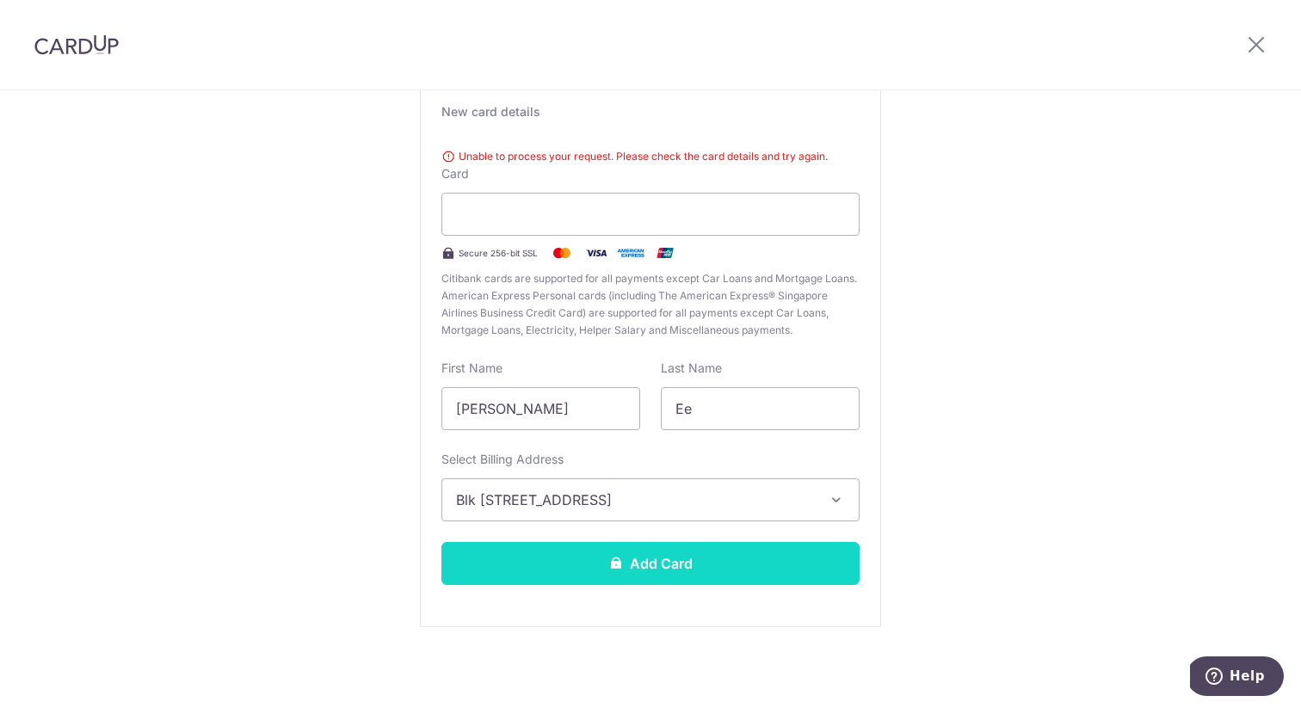
click at [613, 579] on button "Add Card" at bounding box center [651, 563] width 418 height 43
click at [701, 570] on button "Add Card" at bounding box center [651, 563] width 418 height 43
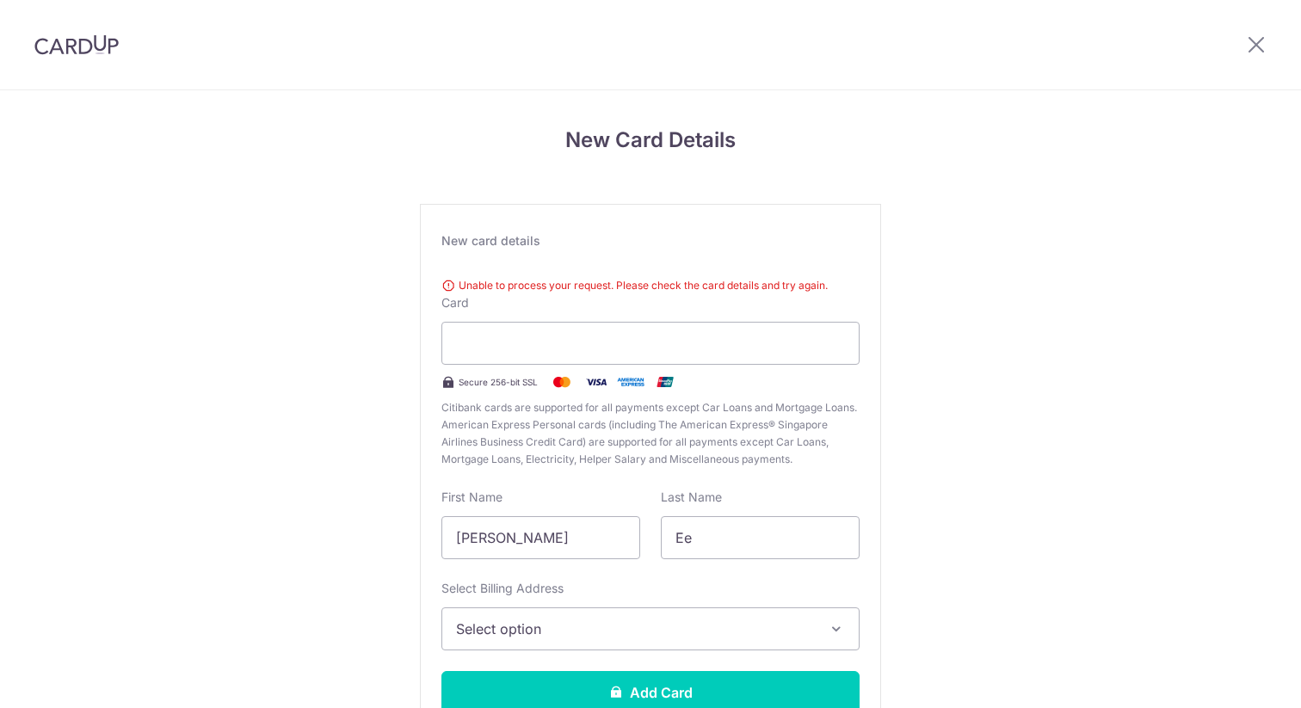
scroll to position [129, 0]
